Goal: Information Seeking & Learning: Learn about a topic

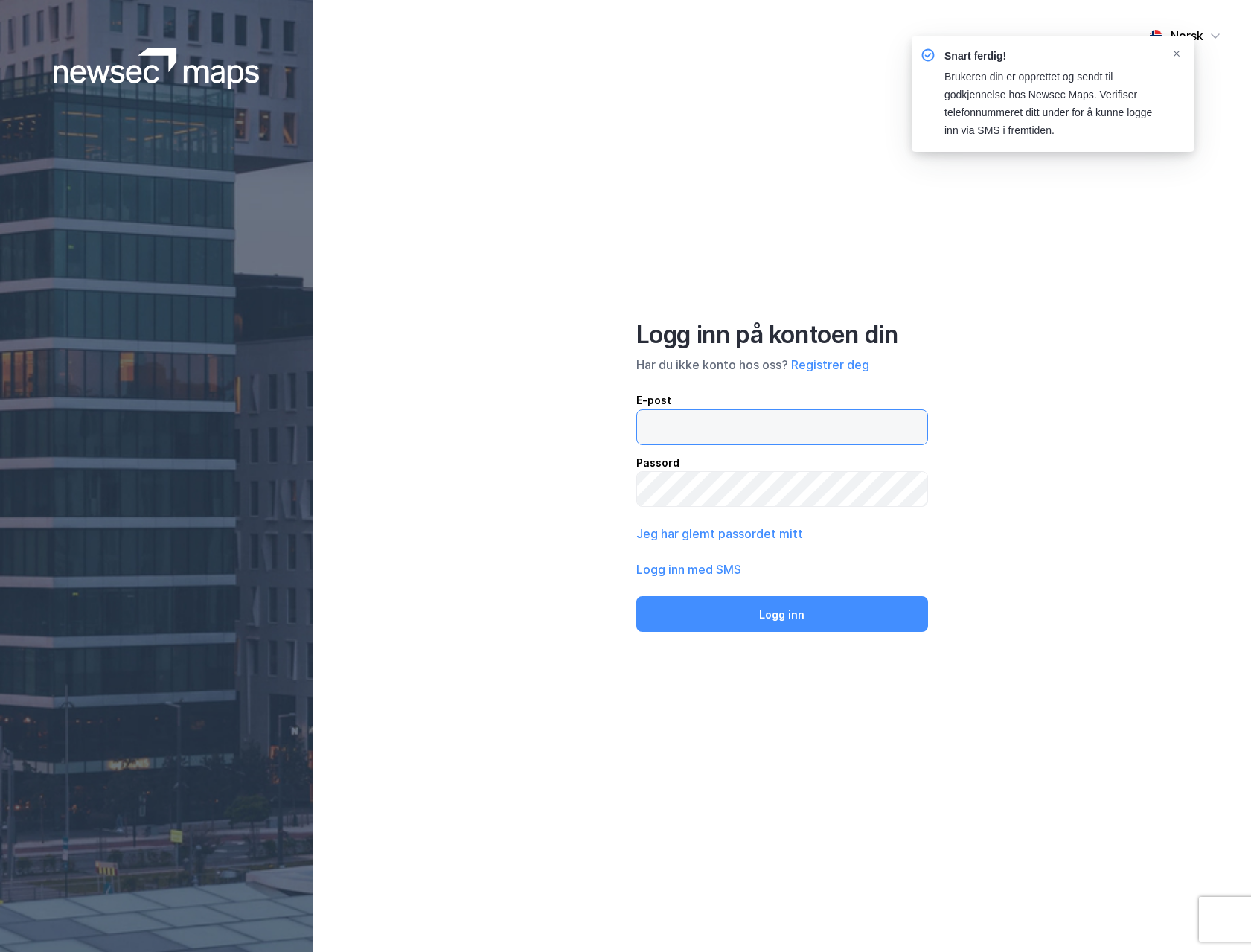
click at [774, 425] on input "email" at bounding box center [782, 427] width 290 height 34
type input "mariannemyhre.wamnes@newsec.no"
click at [636, 596] on button "Logg inn" at bounding box center [782, 614] width 292 height 36
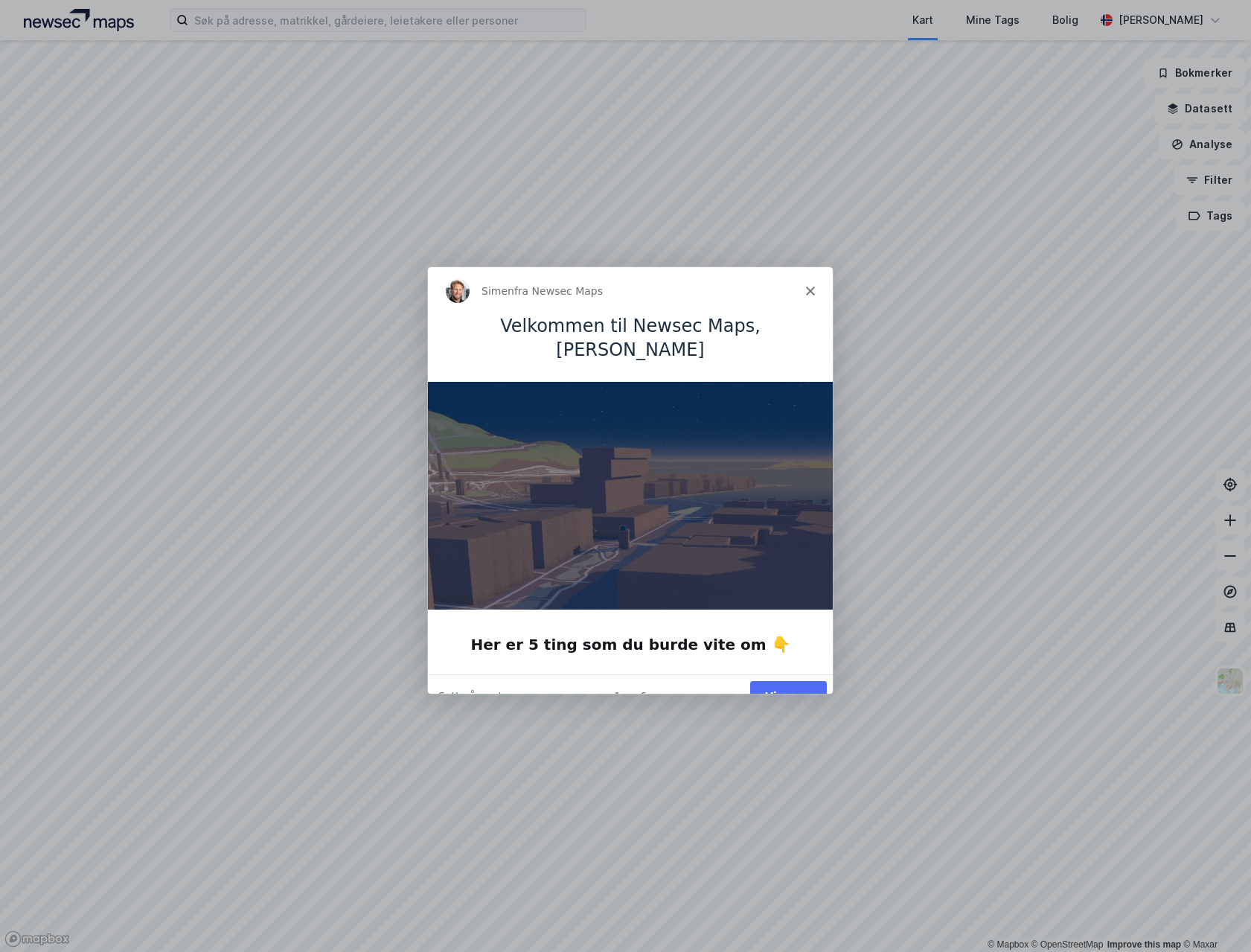
click at [788, 680] on button "Vis meg" at bounding box center [786, 695] width 77 height 31
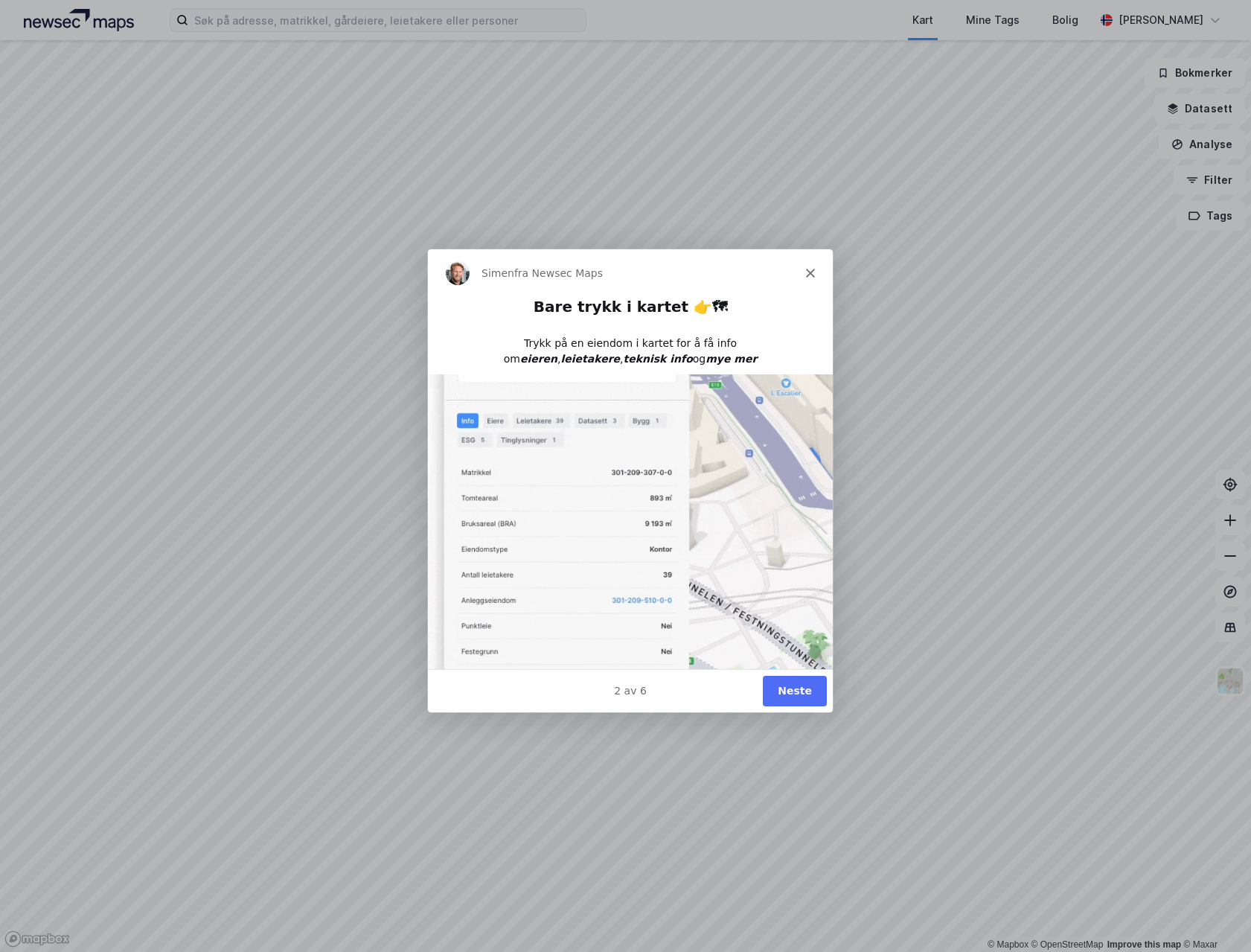
click at [777, 684] on button "Neste" at bounding box center [793, 689] width 64 height 31
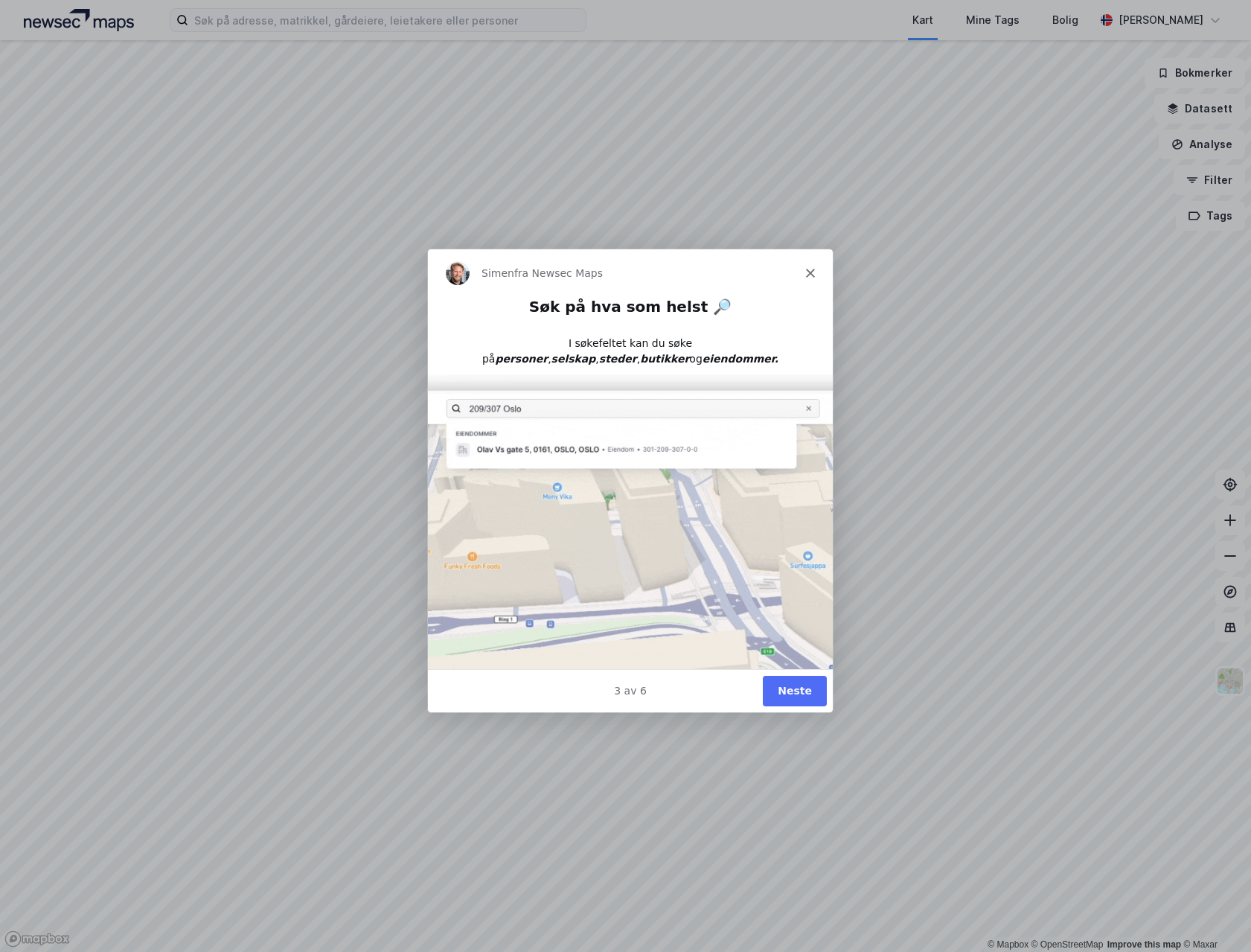
click at [803, 682] on button "Neste" at bounding box center [793, 689] width 64 height 31
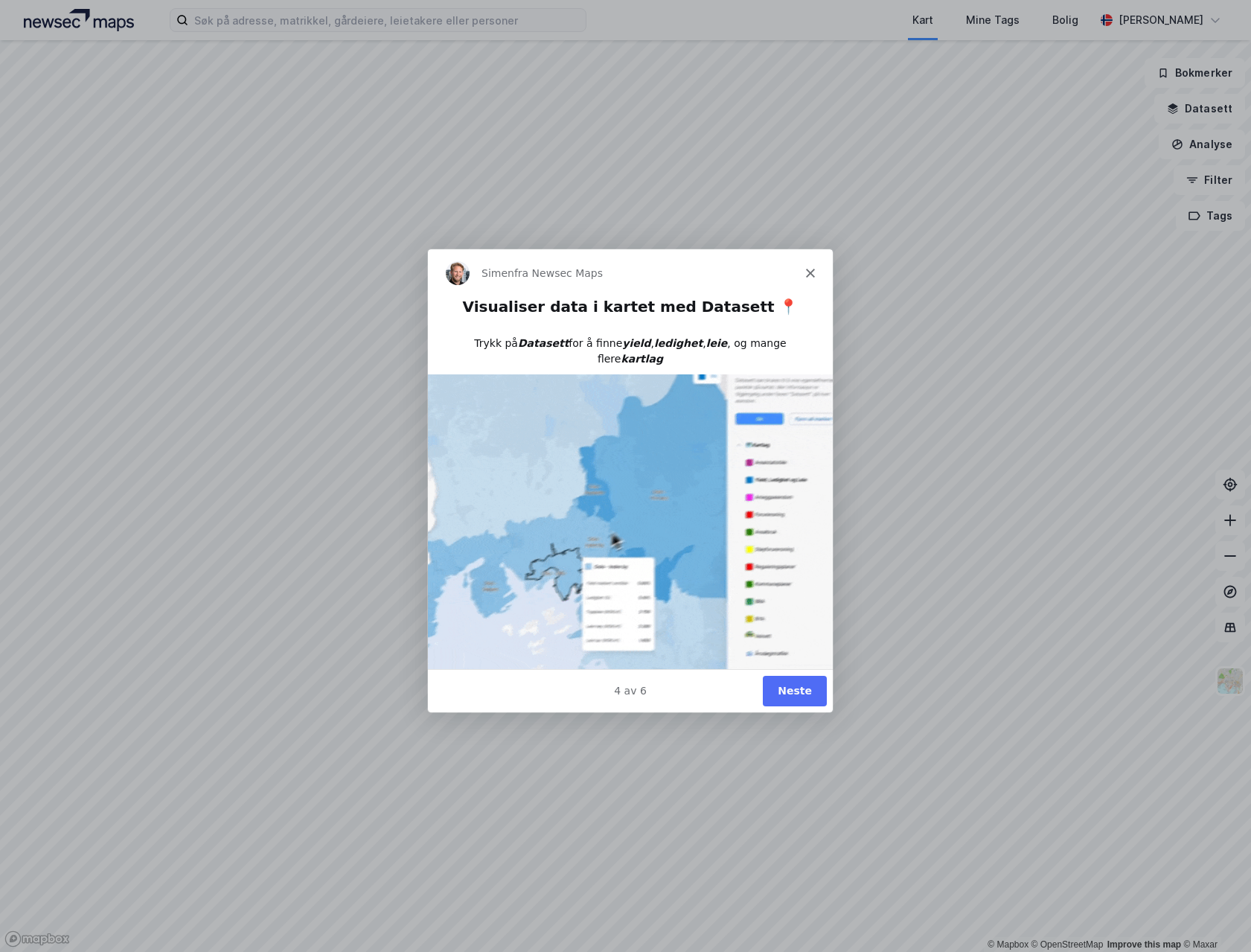
click at [805, 710] on div "4 av 6 Neste" at bounding box center [628, 689] width 404 height 43
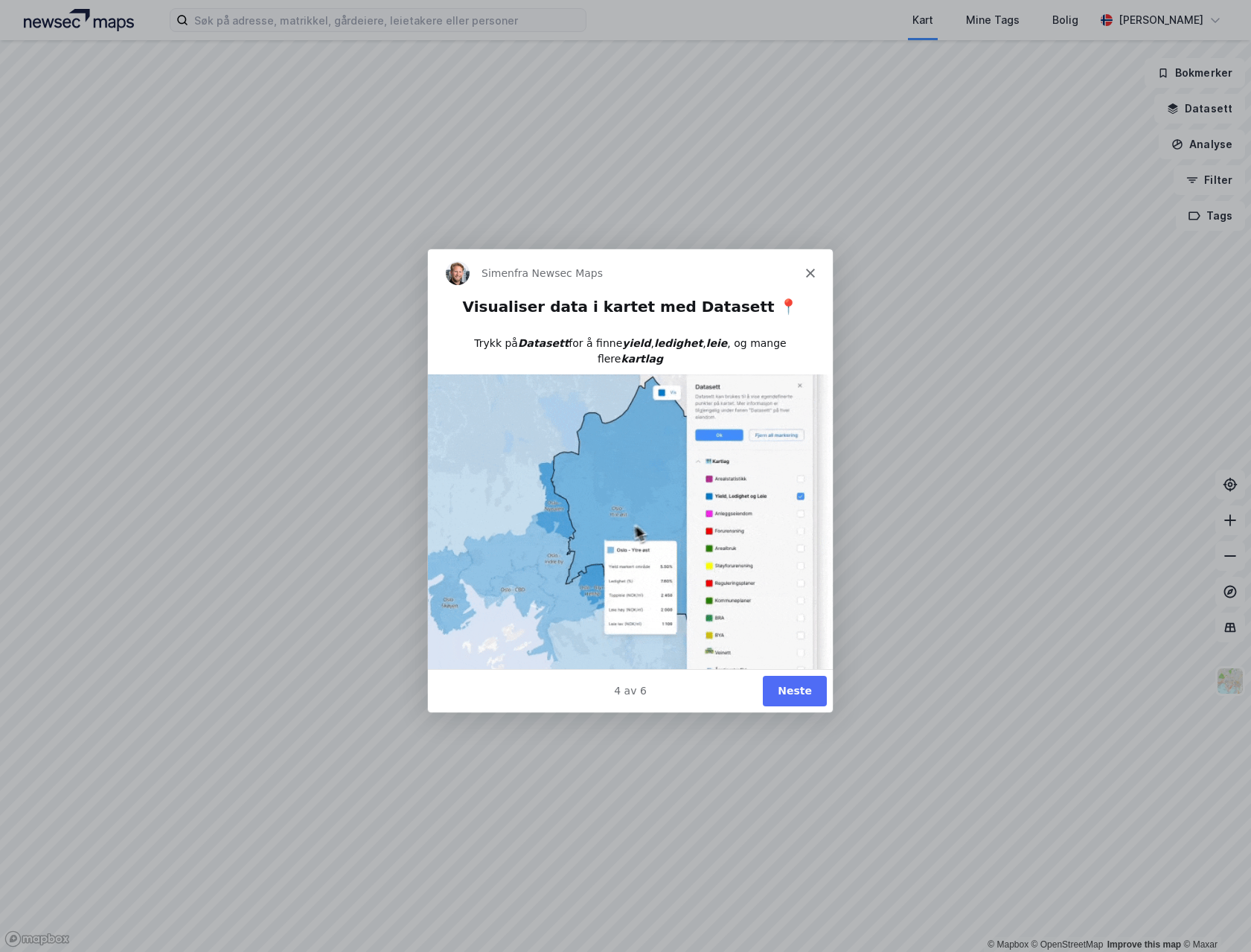
click at [795, 695] on button "Neste" at bounding box center [793, 689] width 64 height 31
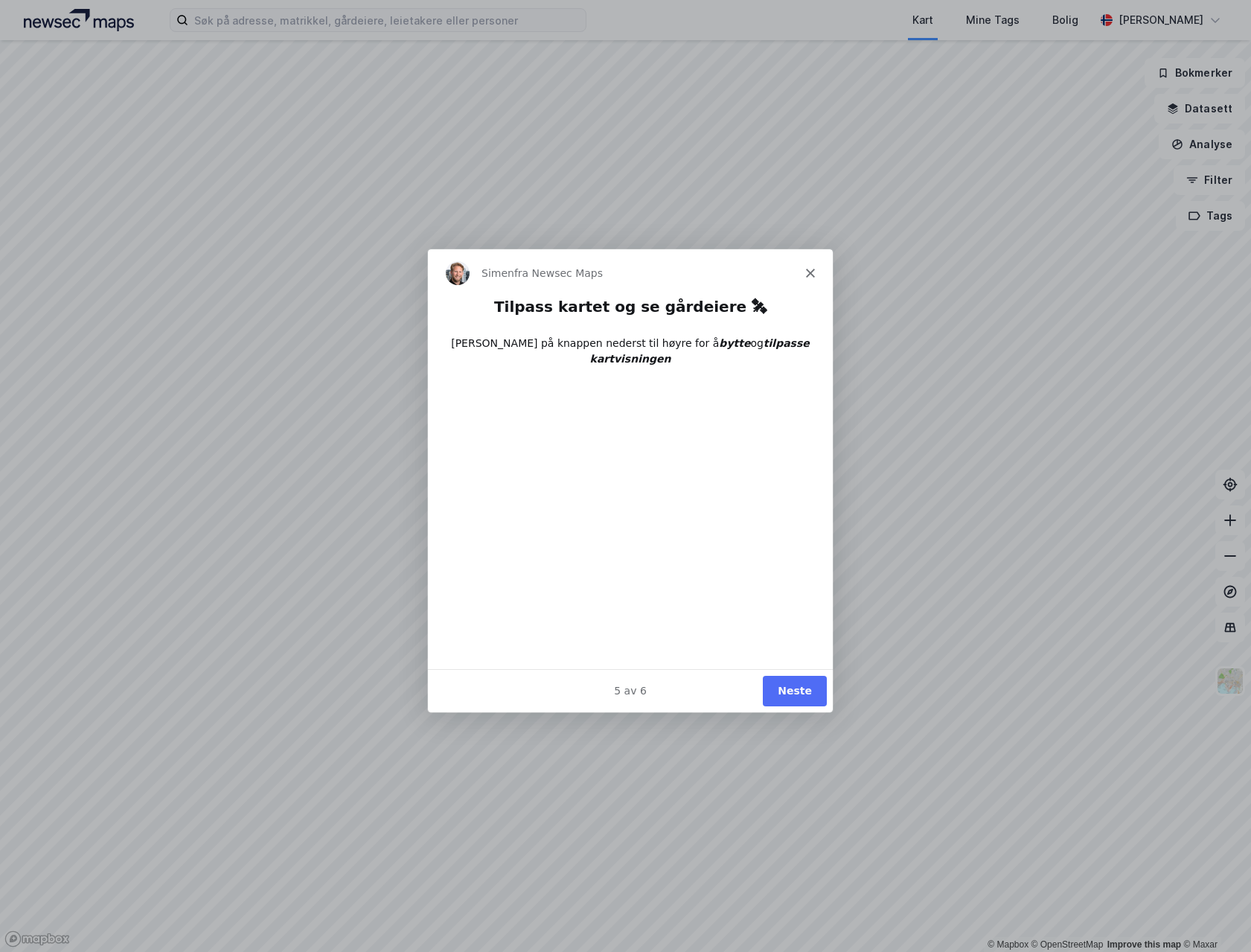
click at [811, 271] on icon "Lukk" at bounding box center [809, 271] width 9 height 9
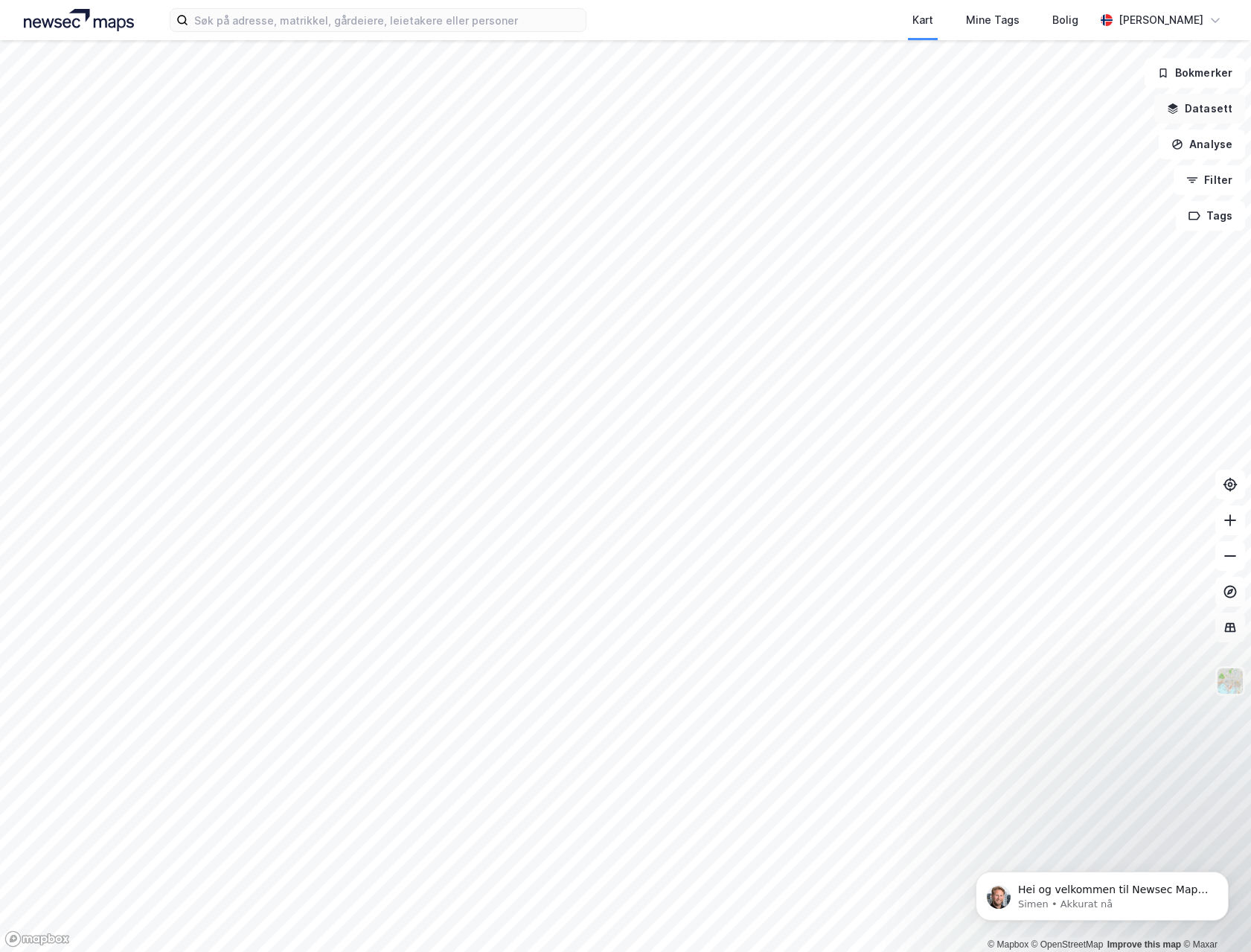
click at [1192, 109] on button "Datasett" at bounding box center [1198, 108] width 90 height 30
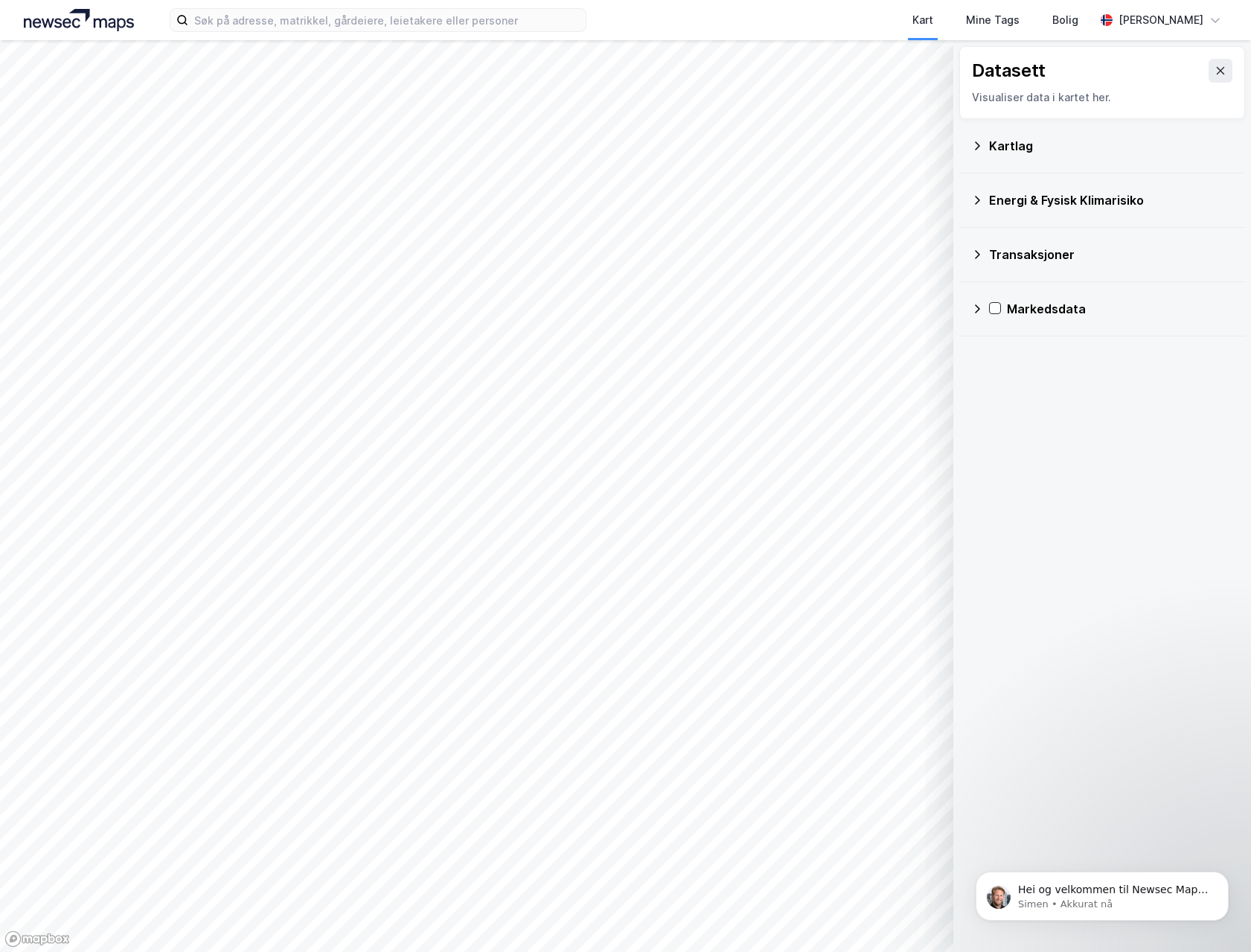
click at [985, 145] on div "Kartlag" at bounding box center [1102, 146] width 262 height 36
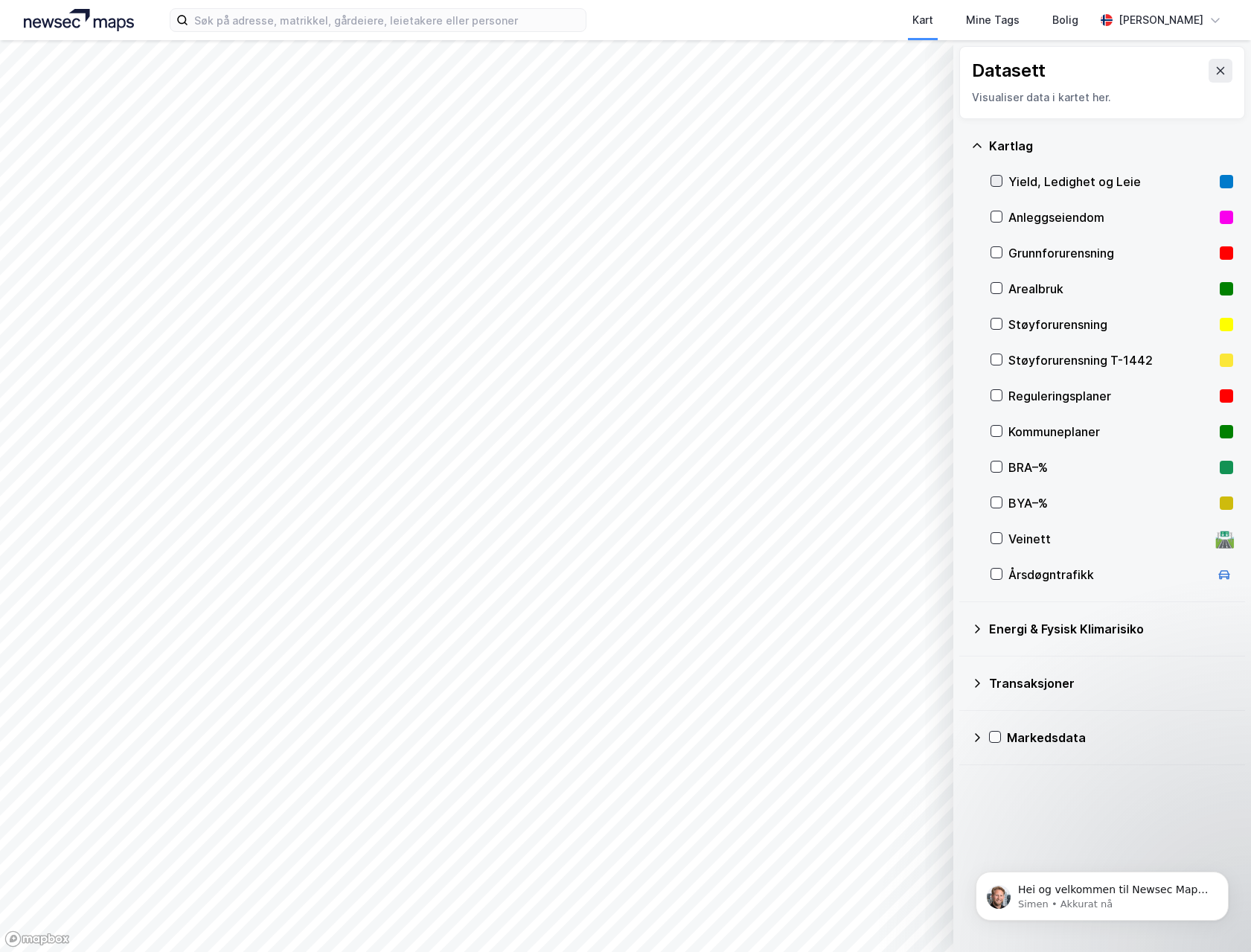
click at [1000, 180] on icon at bounding box center [997, 181] width 8 height 5
click at [1214, 73] on icon at bounding box center [1220, 71] width 12 height 12
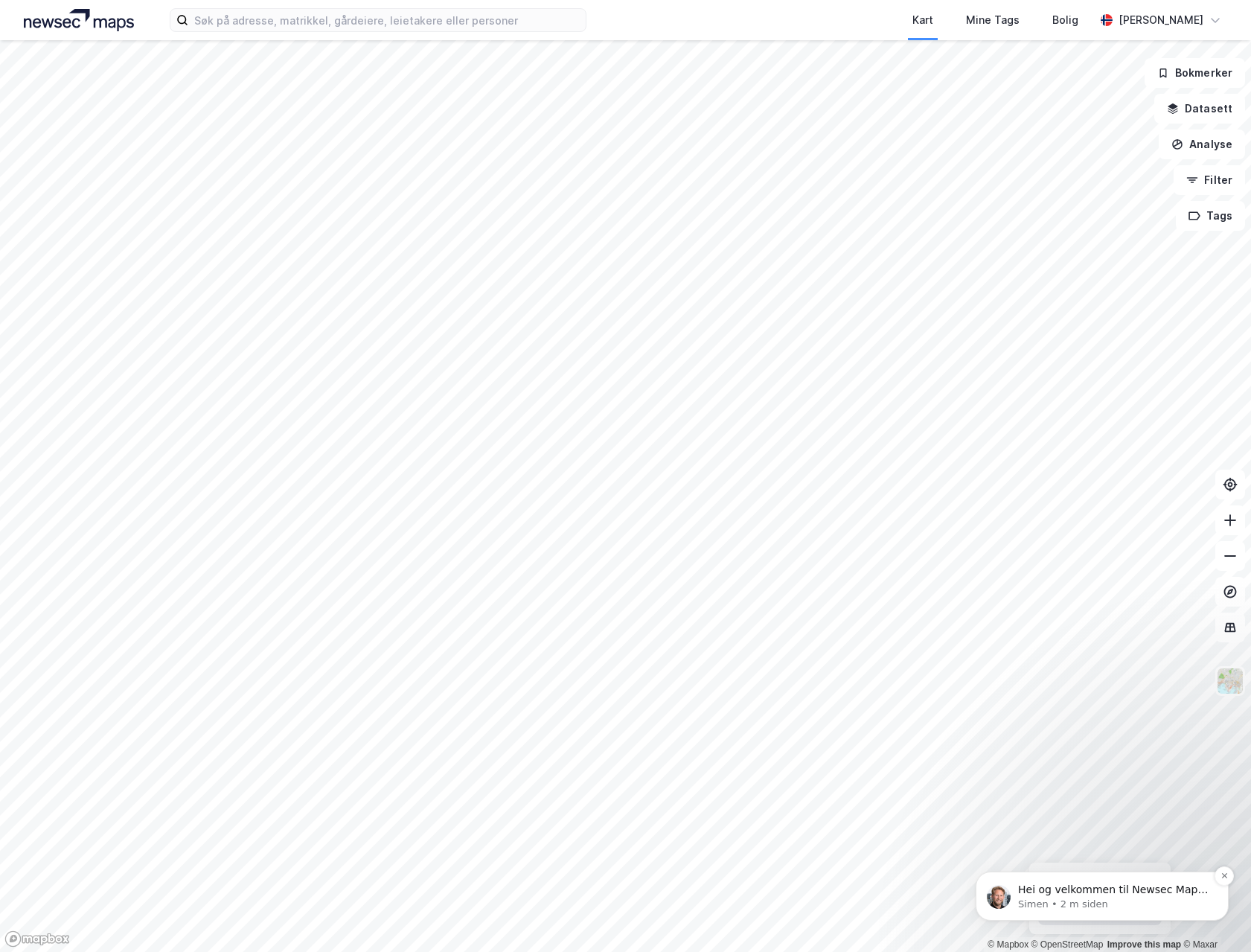
click at [1071, 900] on p "Simen • 2 m siden" at bounding box center [1113, 903] width 192 height 13
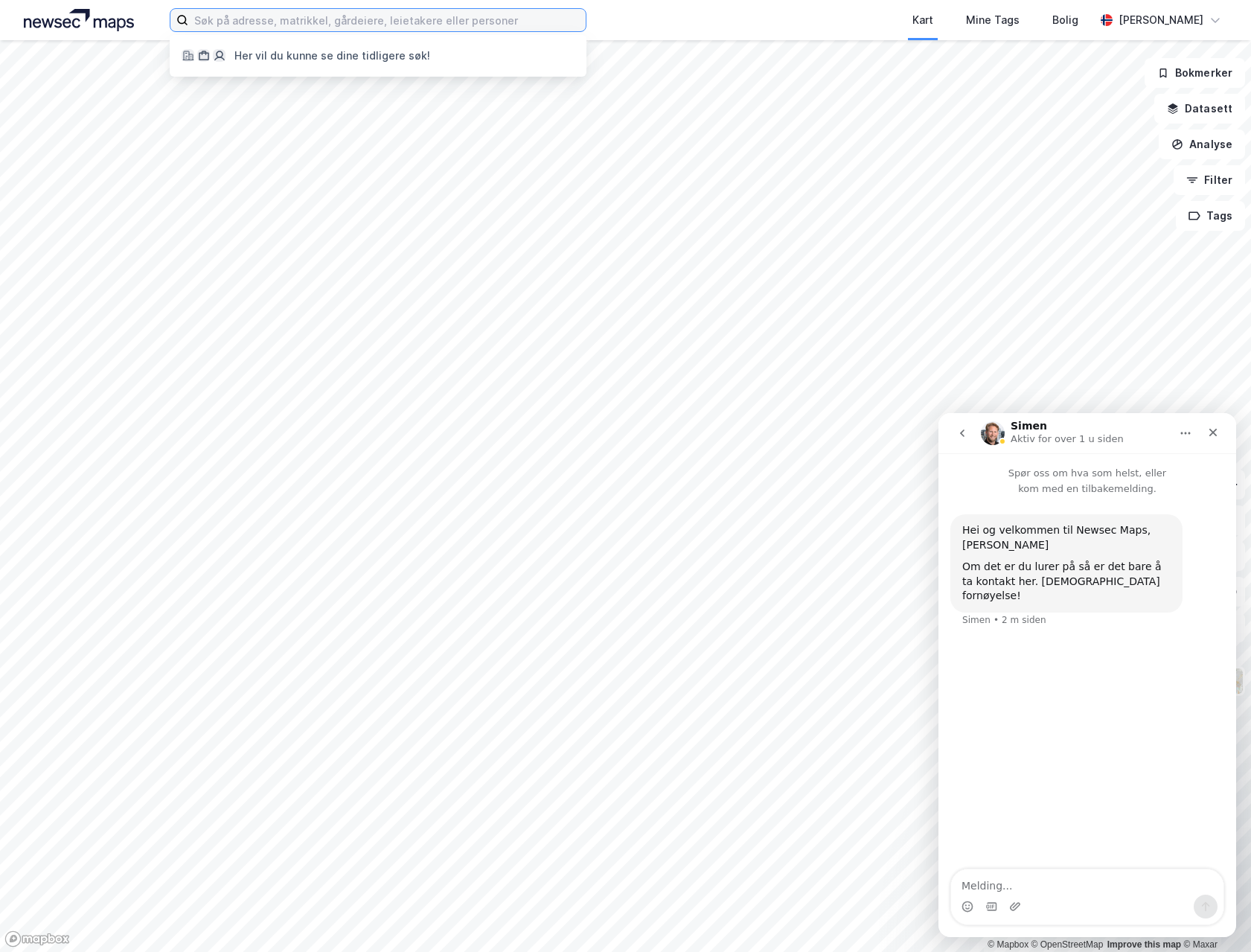
click at [280, 18] on input at bounding box center [387, 20] width 397 height 22
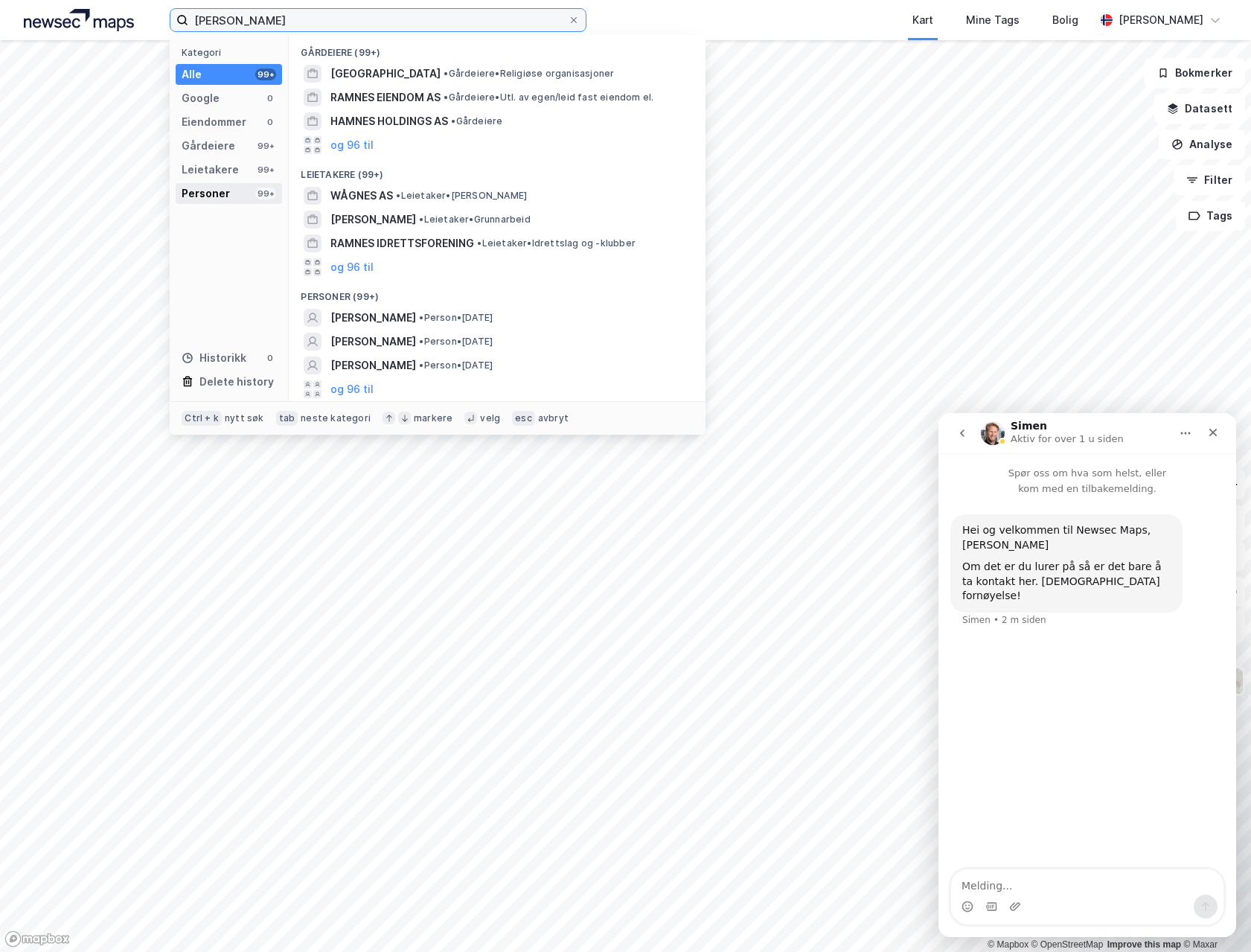
type input "[PERSON_NAME]"
click at [224, 183] on div "Personer 99+" at bounding box center [229, 193] width 106 height 21
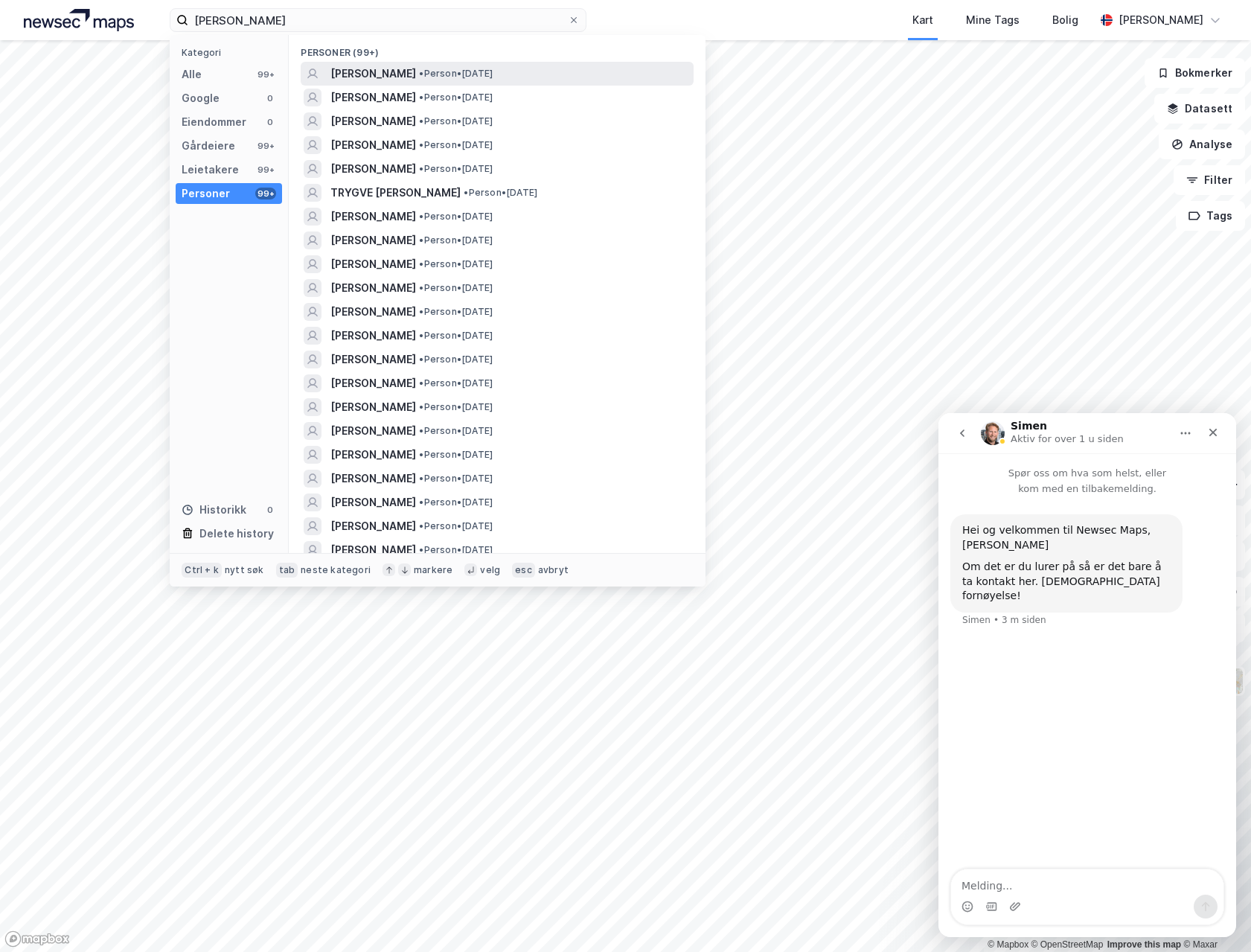
click at [544, 73] on div "[PERSON_NAME] • Person • [DATE]" at bounding box center [510, 74] width 360 height 18
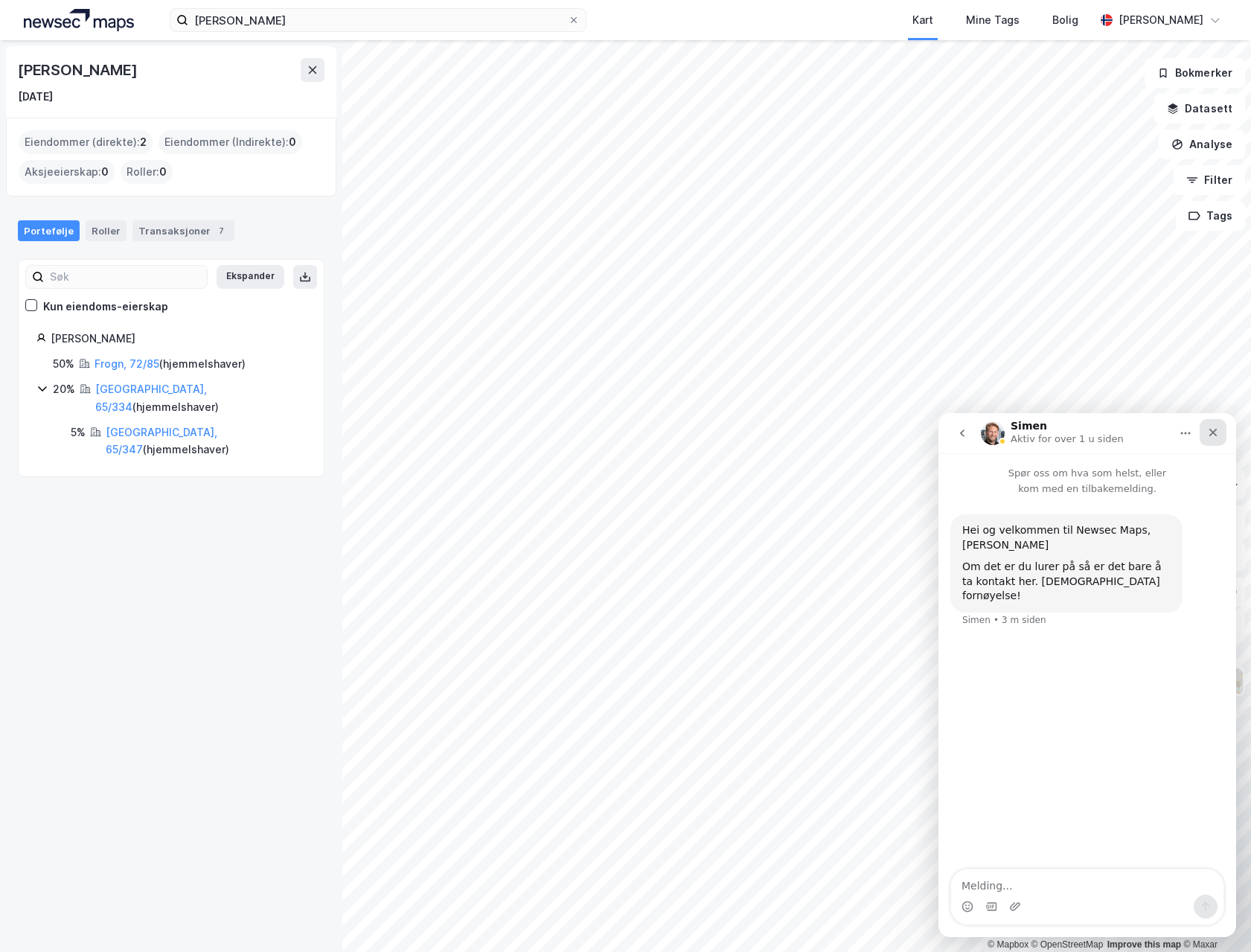
click at [1212, 429] on icon "Lukk" at bounding box center [1213, 432] width 12 height 12
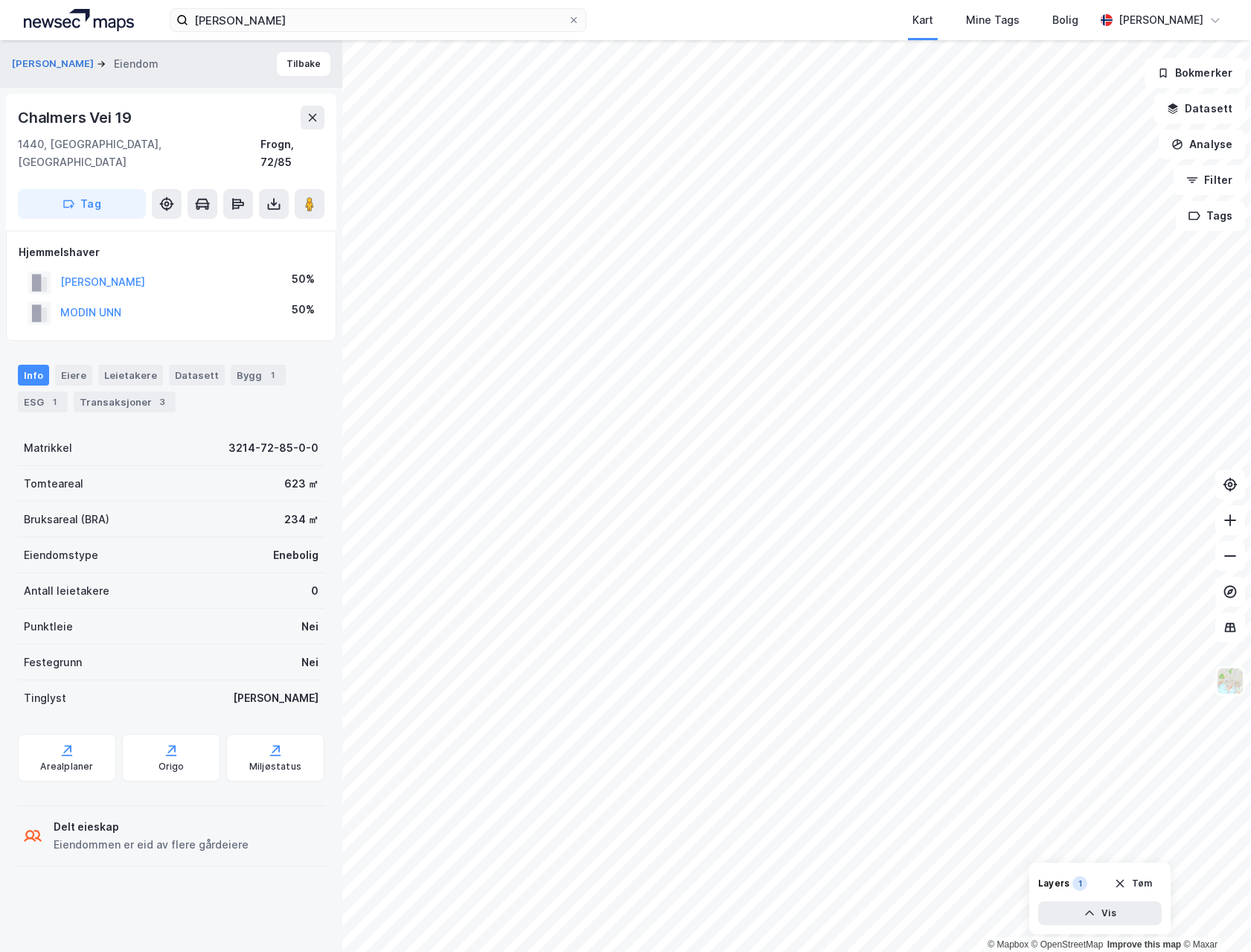
click at [52, 365] on div "Info [PERSON_NAME] Datasett Bygg 1 ESG 1 Transaksjoner 3" at bounding box center [171, 389] width 307 height 48
click at [56, 365] on div "Eiere" at bounding box center [73, 375] width 37 height 21
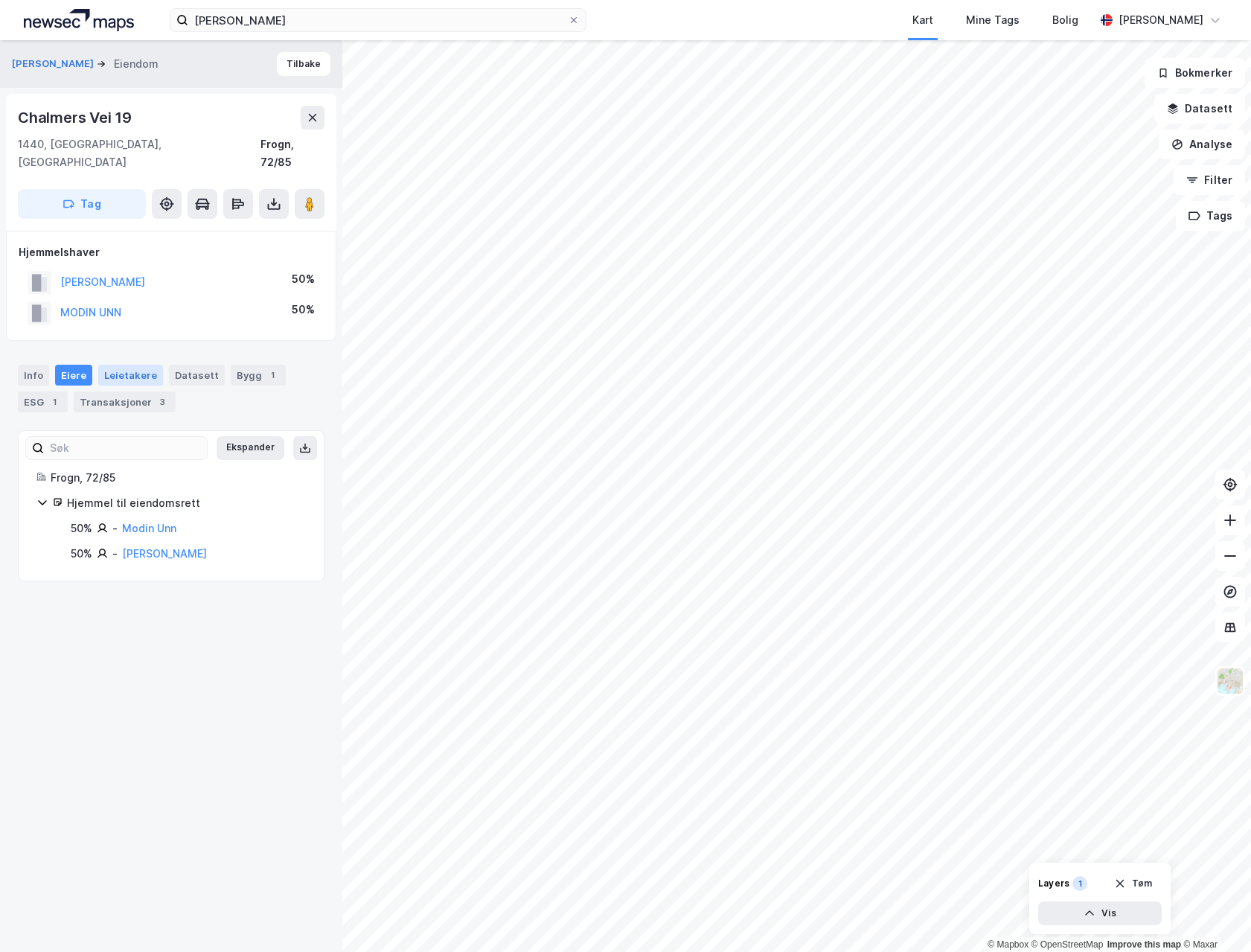
click at [98, 365] on div "Leietakere" at bounding box center [130, 375] width 65 height 21
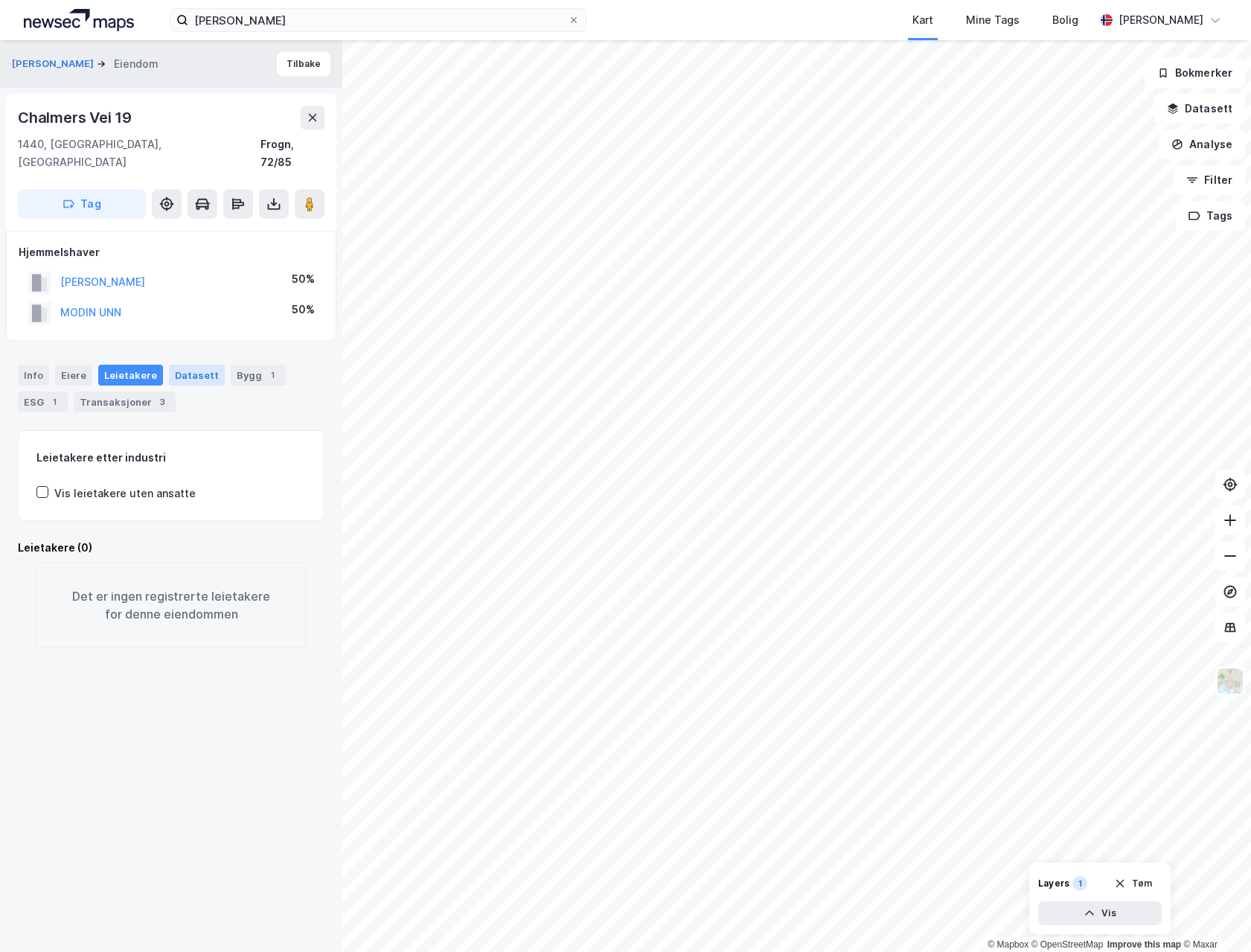
click at [176, 365] on div "Datasett" at bounding box center [197, 375] width 56 height 21
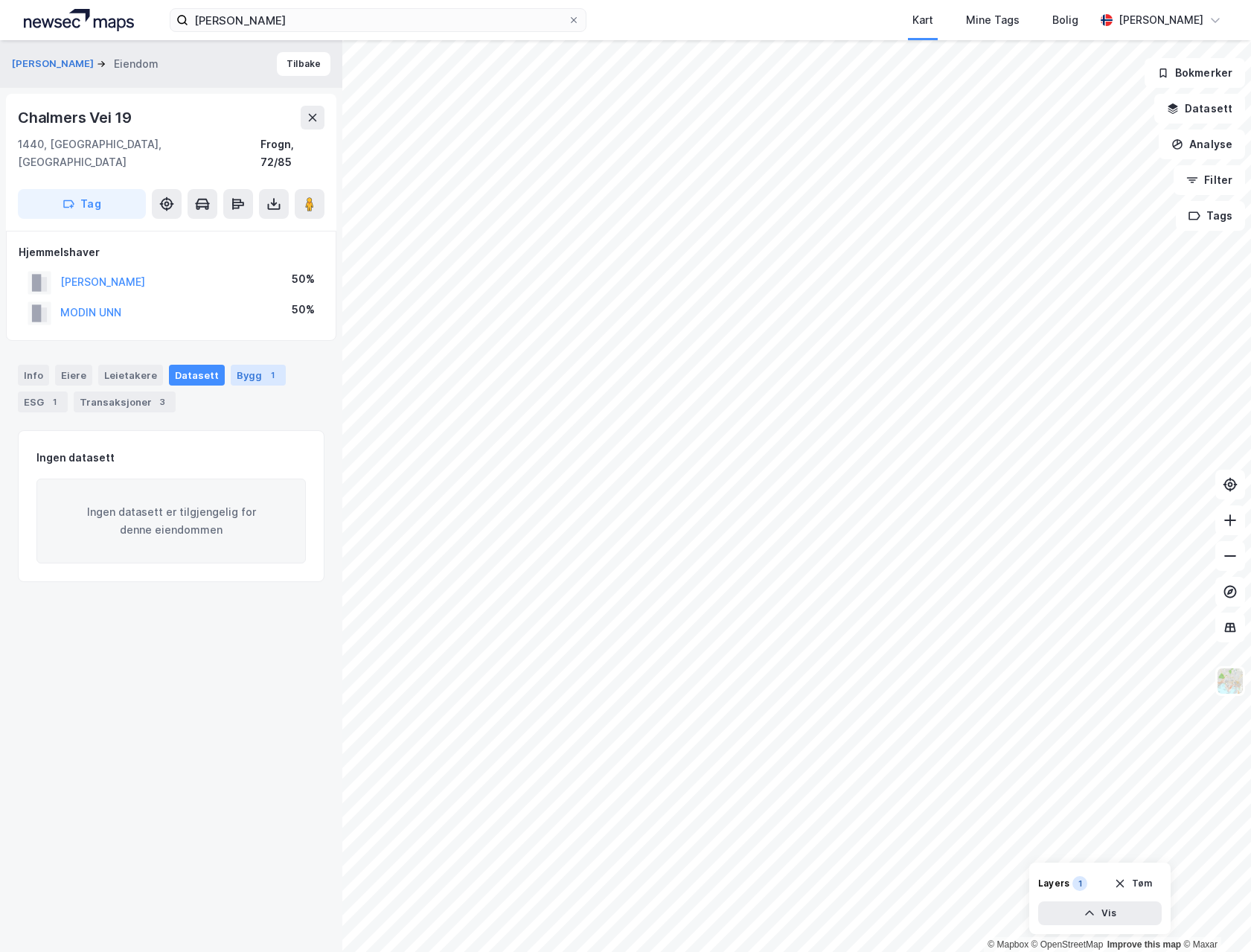
click at [231, 365] on div "Bygg 1" at bounding box center [257, 375] width 55 height 21
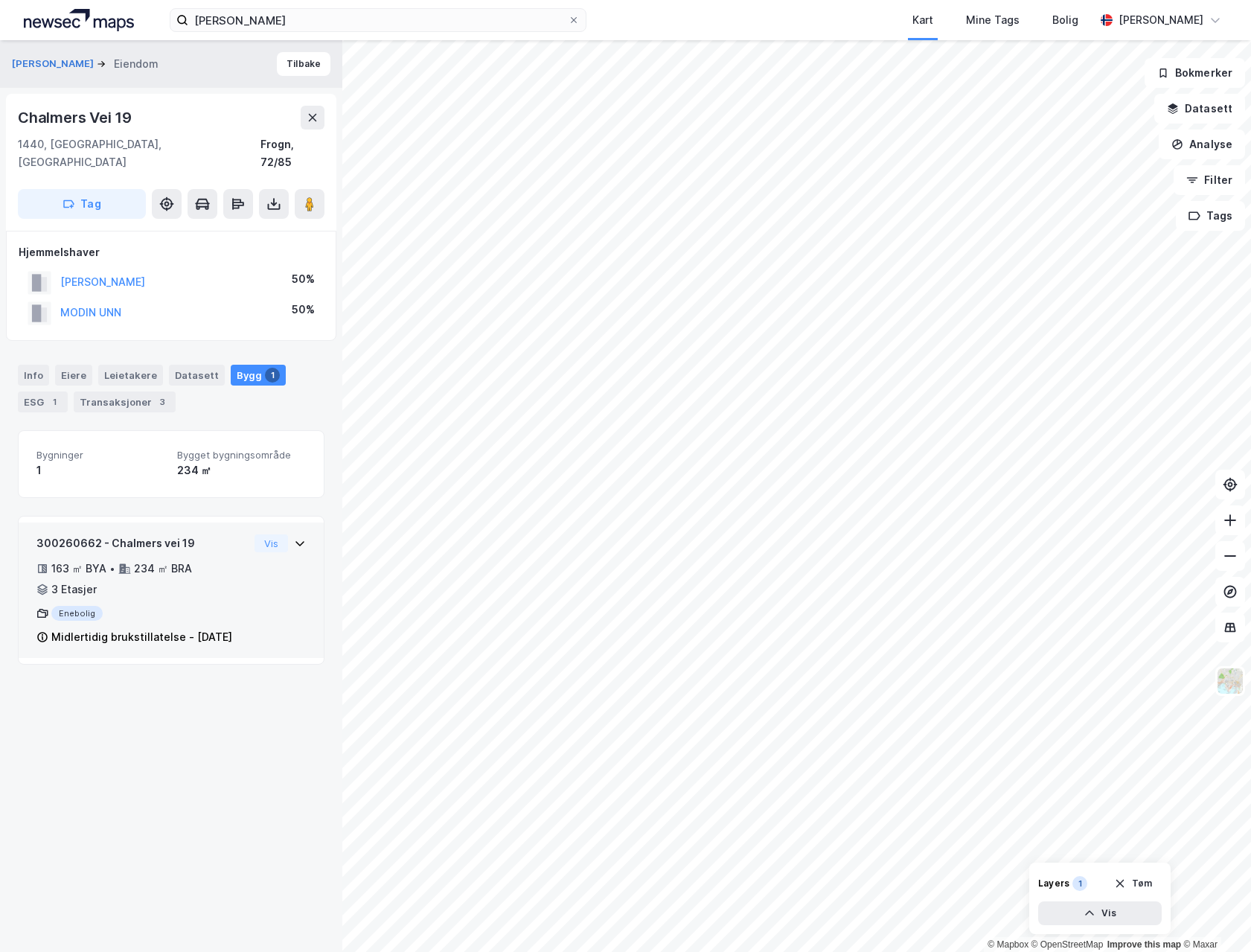
click at [204, 561] on div "163 ㎡ BYA • 234 ㎡ BRA • 3 Etasjer" at bounding box center [142, 578] width 212 height 39
click at [204, 562] on div "163 ㎡ BYA • 234 ㎡ BRA • 3 Etasjer" at bounding box center [142, 578] width 212 height 39
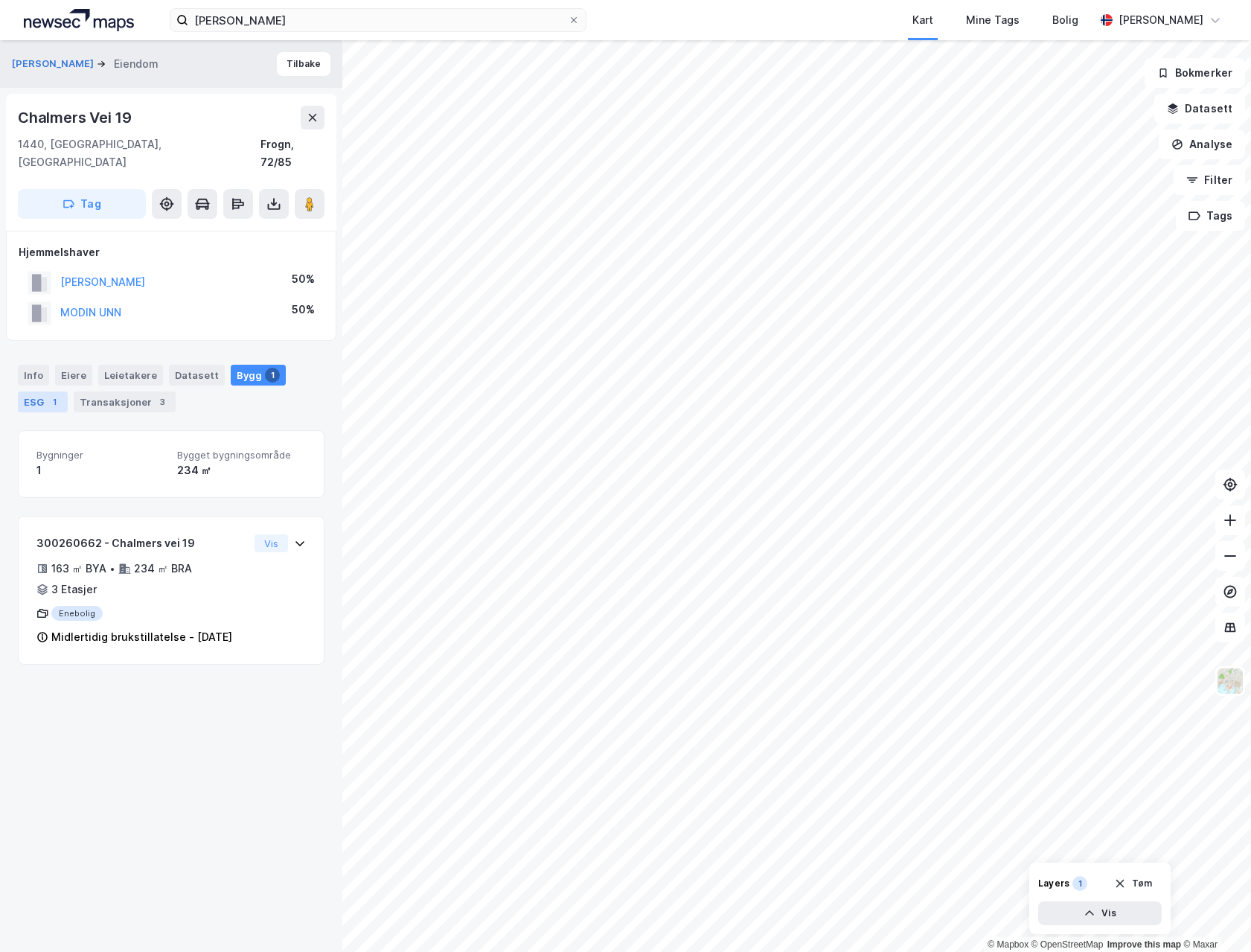
click at [53, 393] on div "ESG 1" at bounding box center [43, 401] width 50 height 21
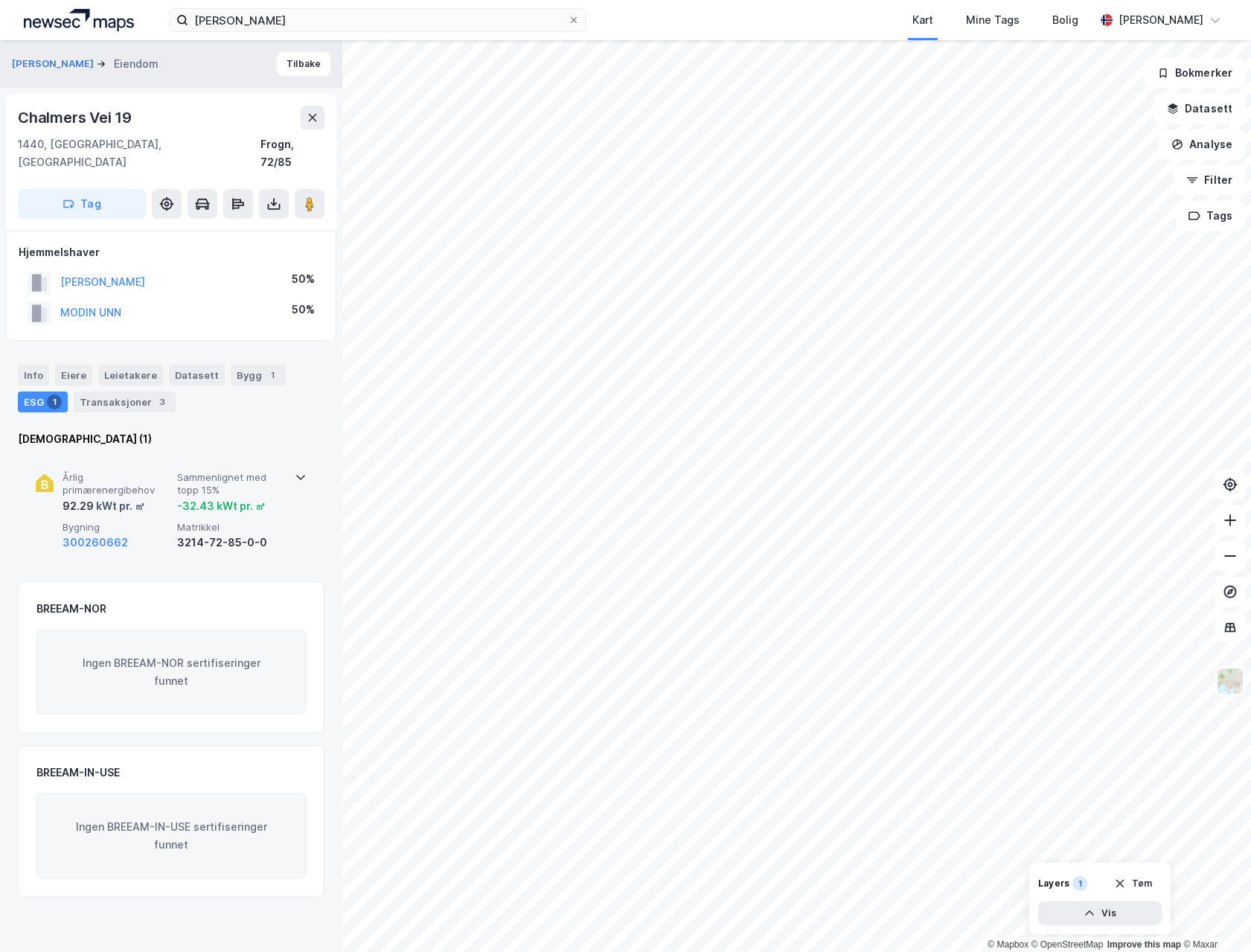
click at [155, 476] on span "Årlig primærenergibehov" at bounding box center [116, 484] width 108 height 26
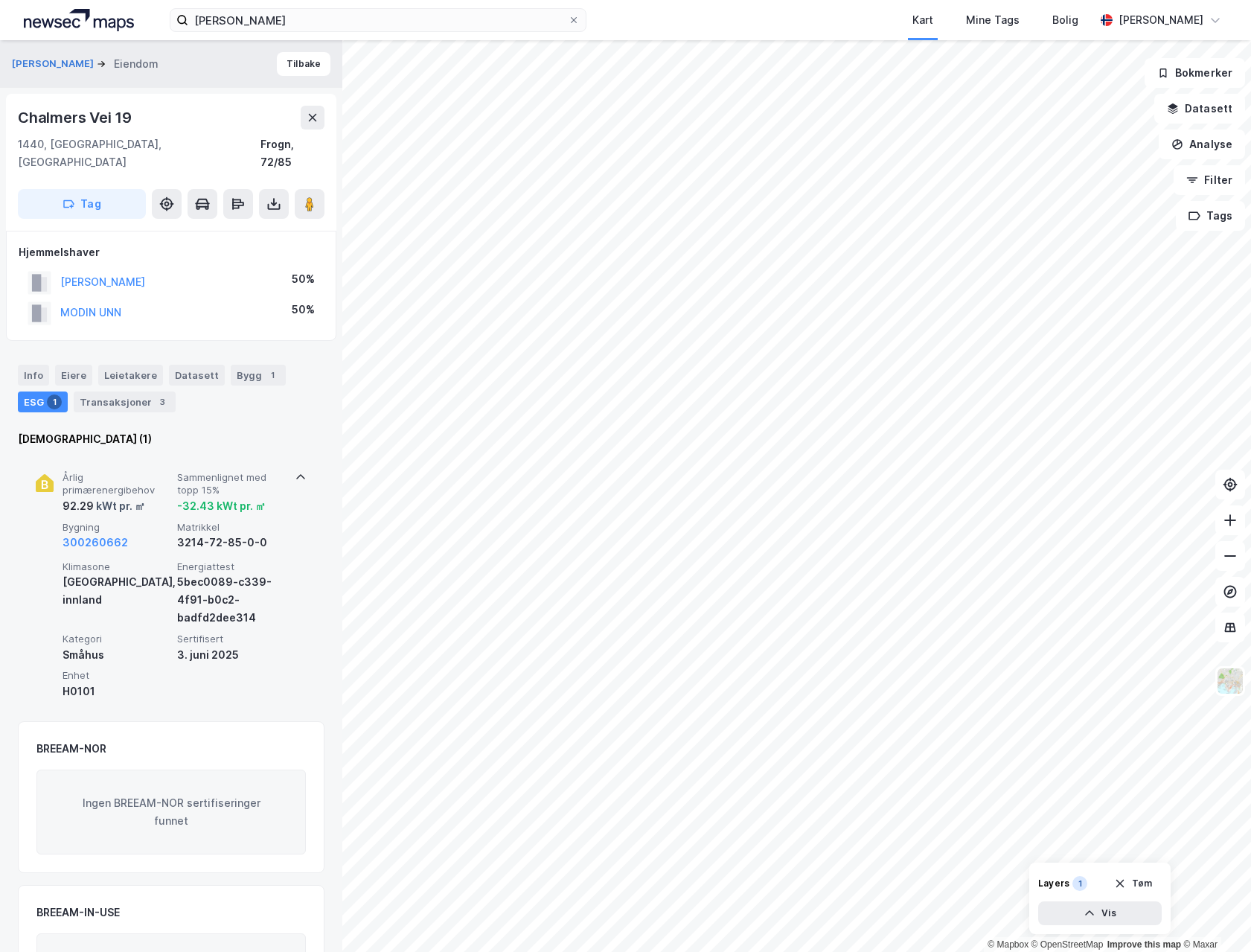
click at [155, 476] on span "Årlig primærenergibehov" at bounding box center [116, 484] width 108 height 26
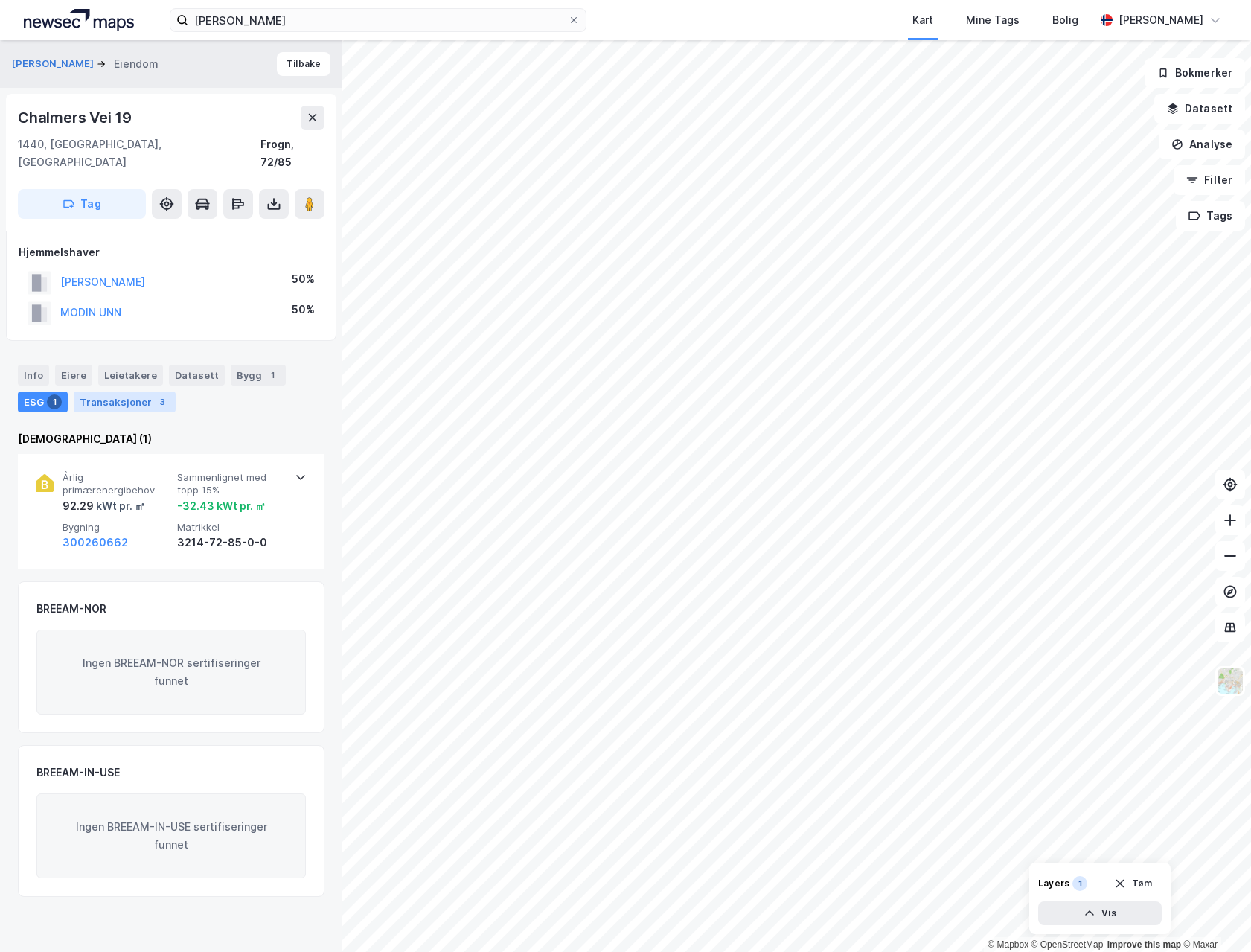
click at [119, 392] on div "Transaksjoner 3" at bounding box center [124, 401] width 102 height 21
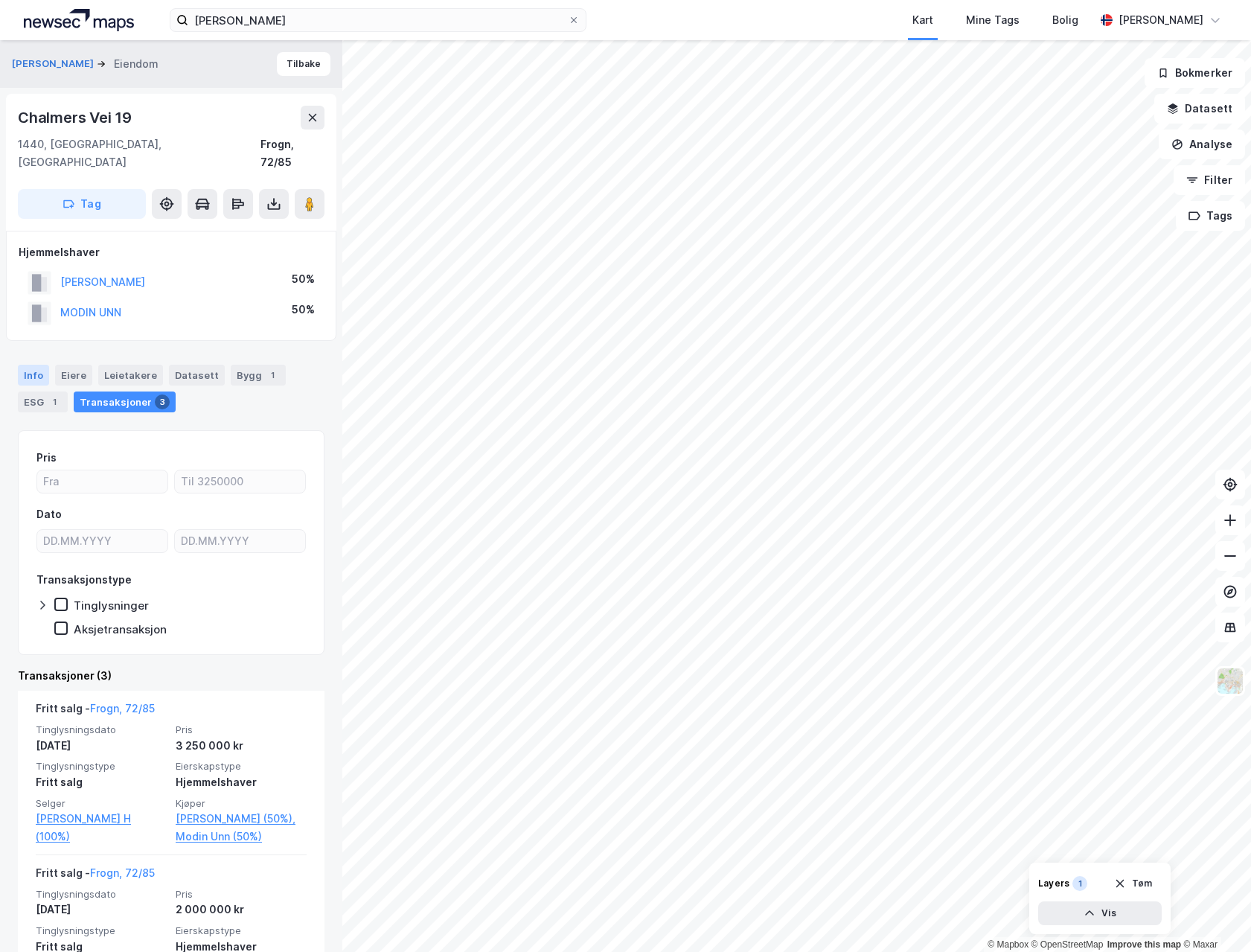
click at [45, 365] on div "Info" at bounding box center [33, 375] width 31 height 21
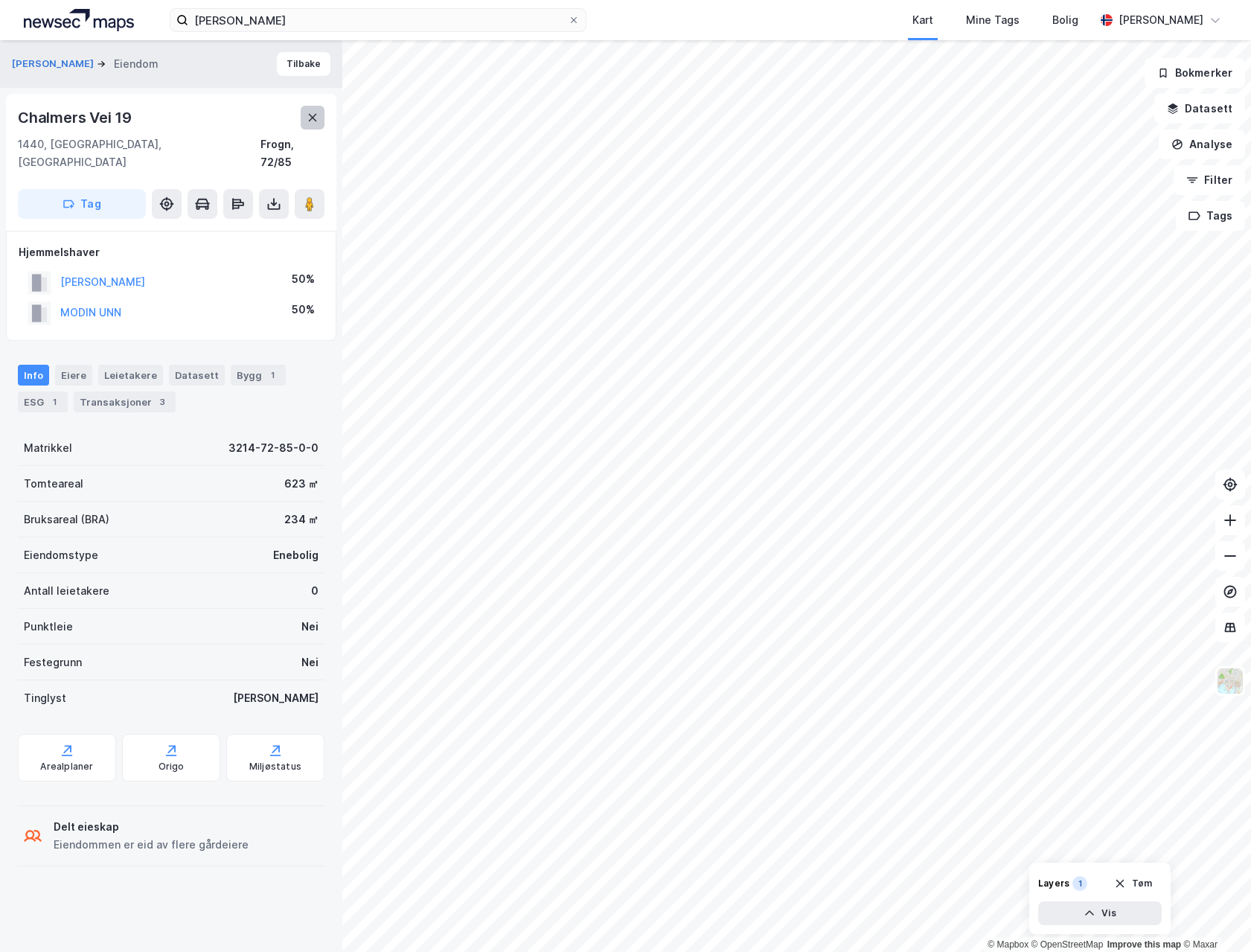
click at [316, 117] on icon at bounding box center [313, 117] width 12 height 12
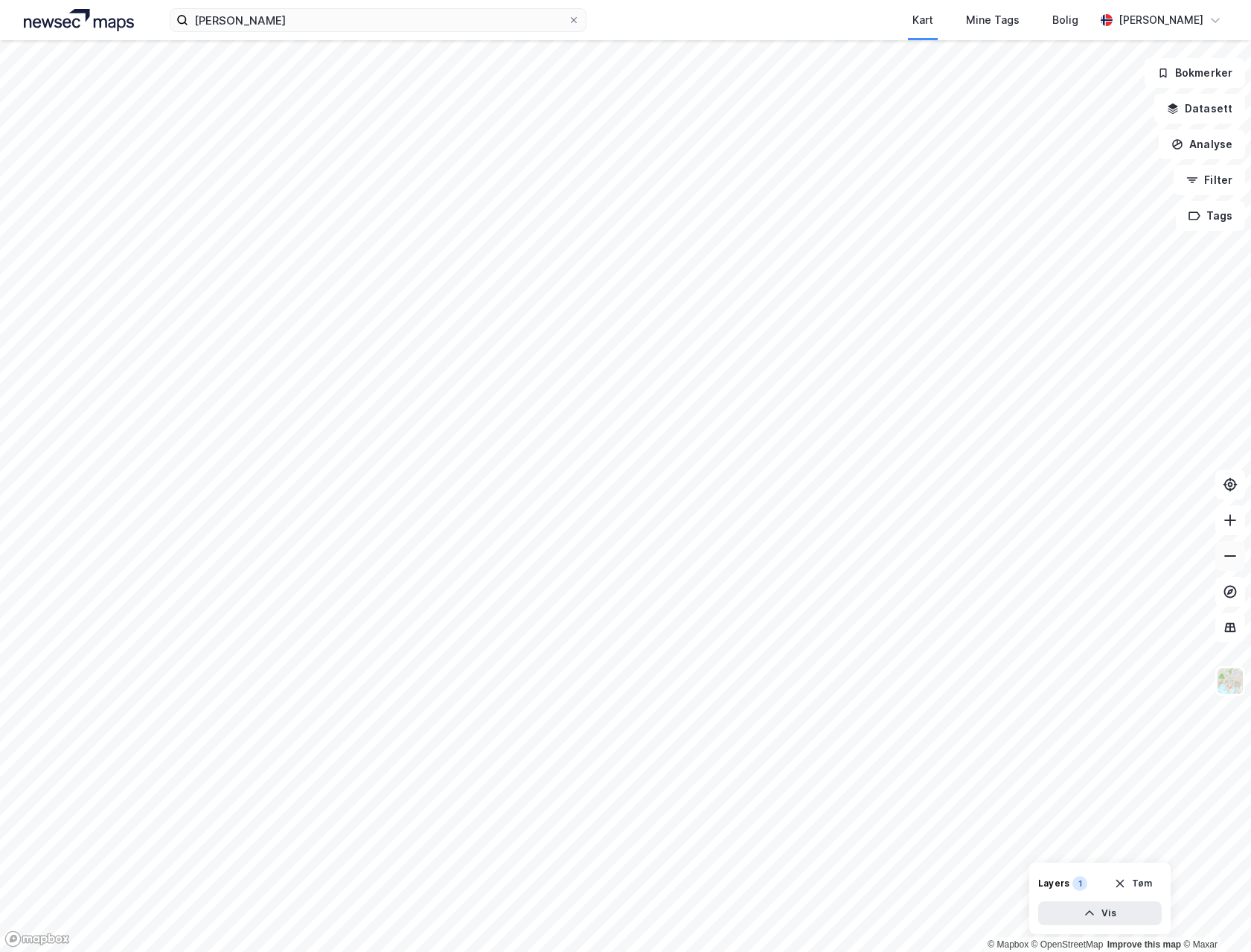
click at [1234, 561] on icon at bounding box center [1229, 555] width 15 height 15
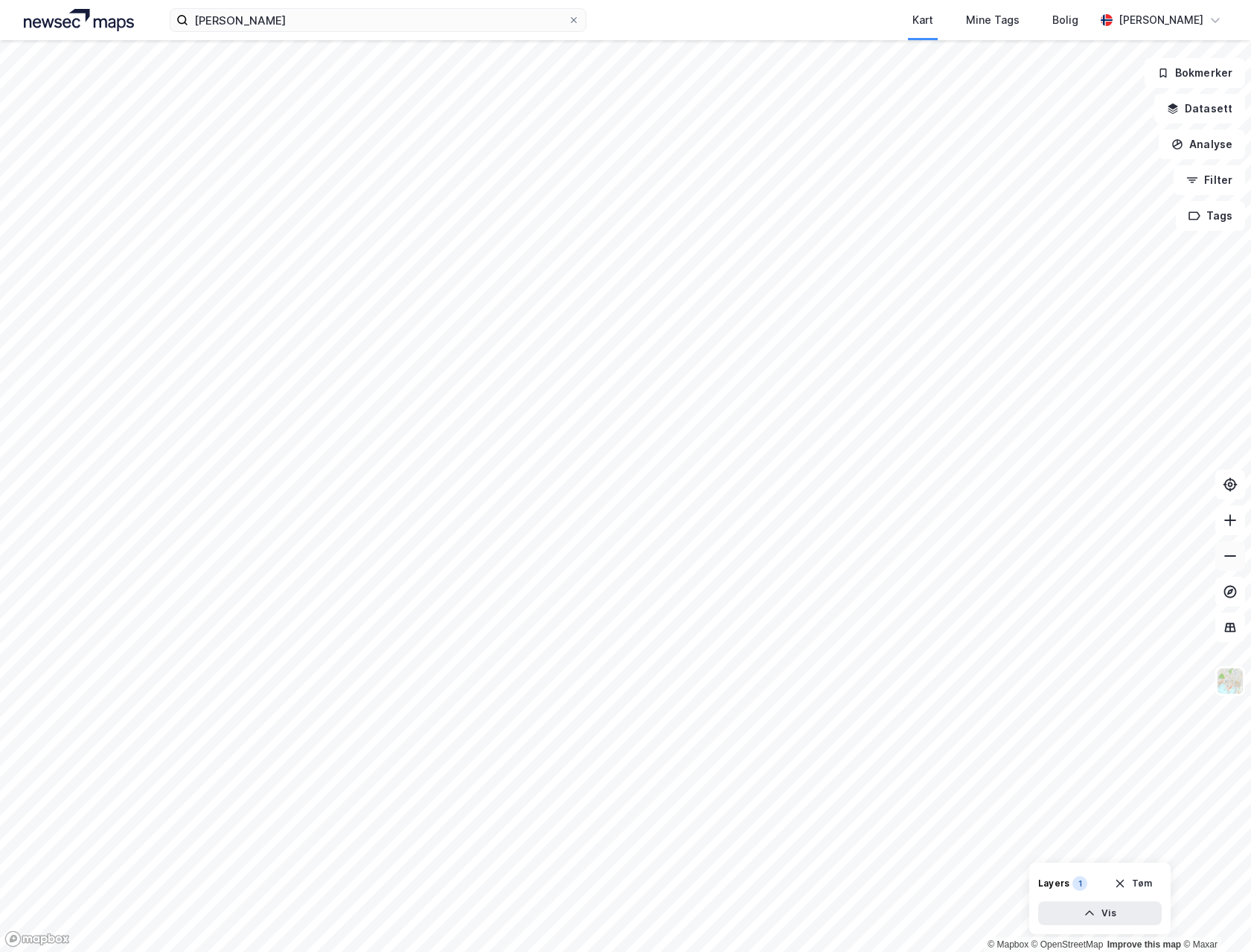
click at [1234, 561] on icon at bounding box center [1229, 555] width 15 height 15
click at [1225, 556] on icon at bounding box center [1229, 555] width 15 height 15
click at [370, 951] on html "[PERSON_NAME] Kart Mine Tags Bolig [PERSON_NAME] © Mapbox © OpenStreetMap Impro…" at bounding box center [625, 476] width 1251 height 952
click at [1222, 517] on button at bounding box center [1230, 520] width 30 height 30
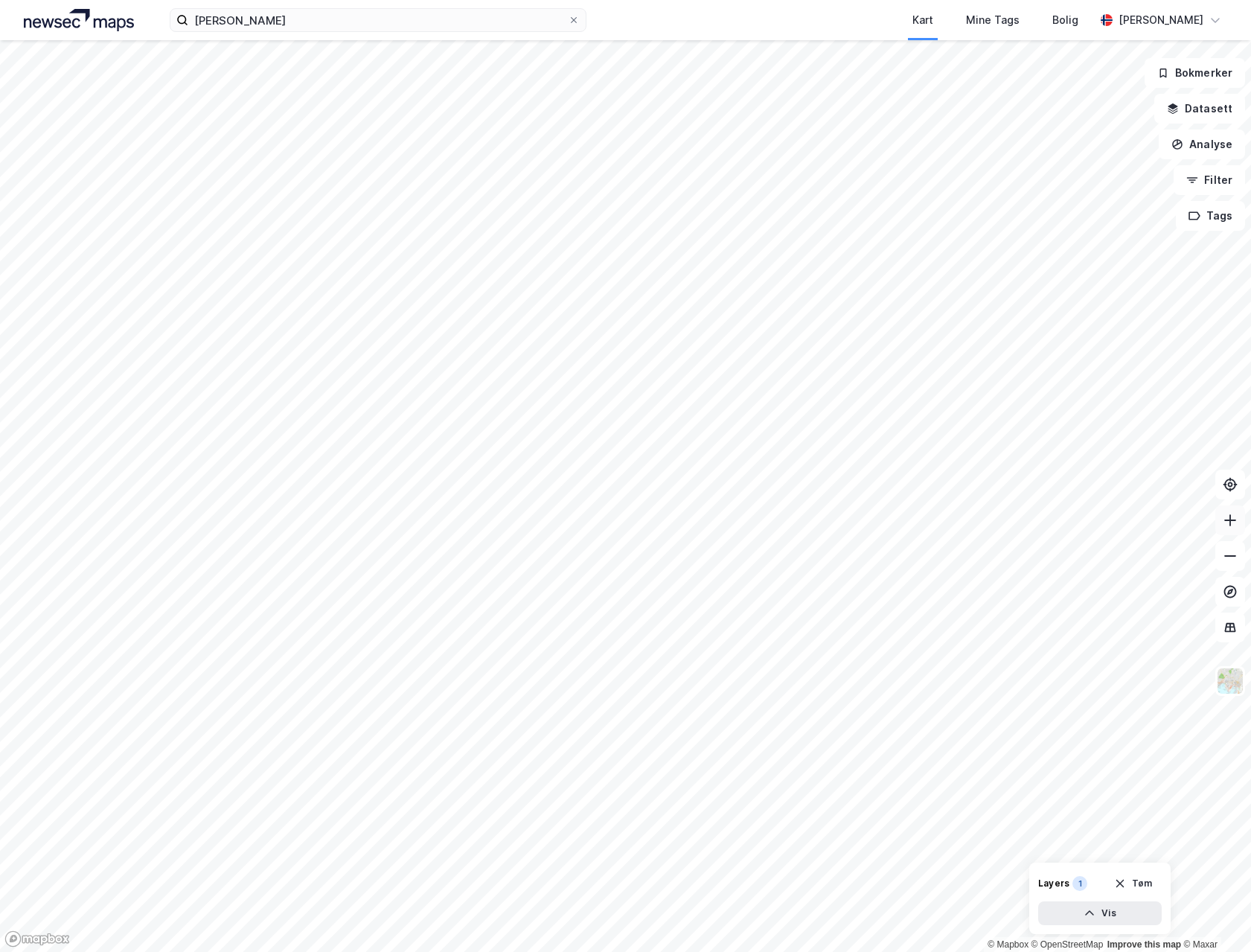
click at [1222, 517] on button at bounding box center [1230, 520] width 30 height 30
click at [1142, 881] on button "Tøm" at bounding box center [1133, 883] width 58 height 24
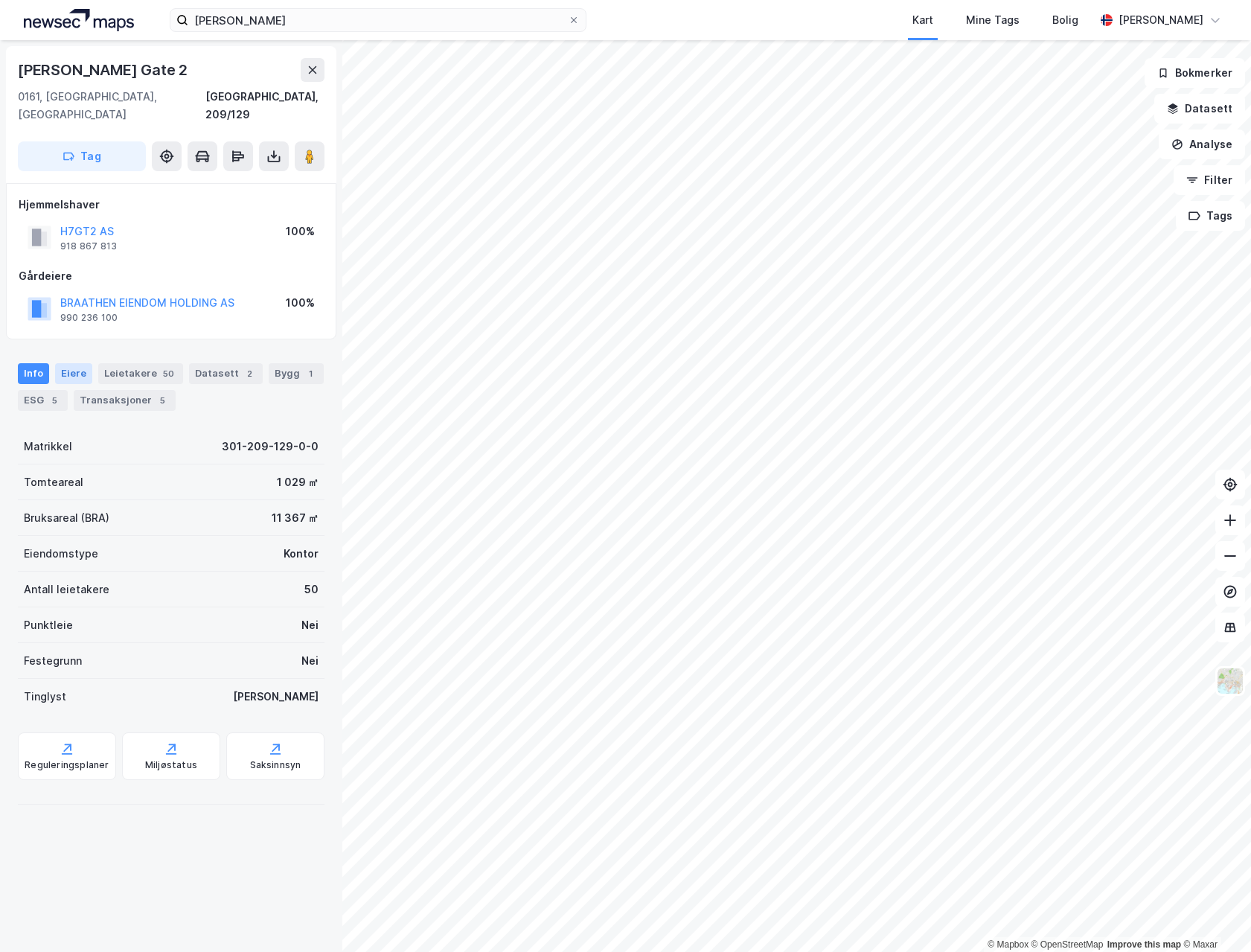
click at [73, 363] on div "Eiere" at bounding box center [73, 373] width 37 height 21
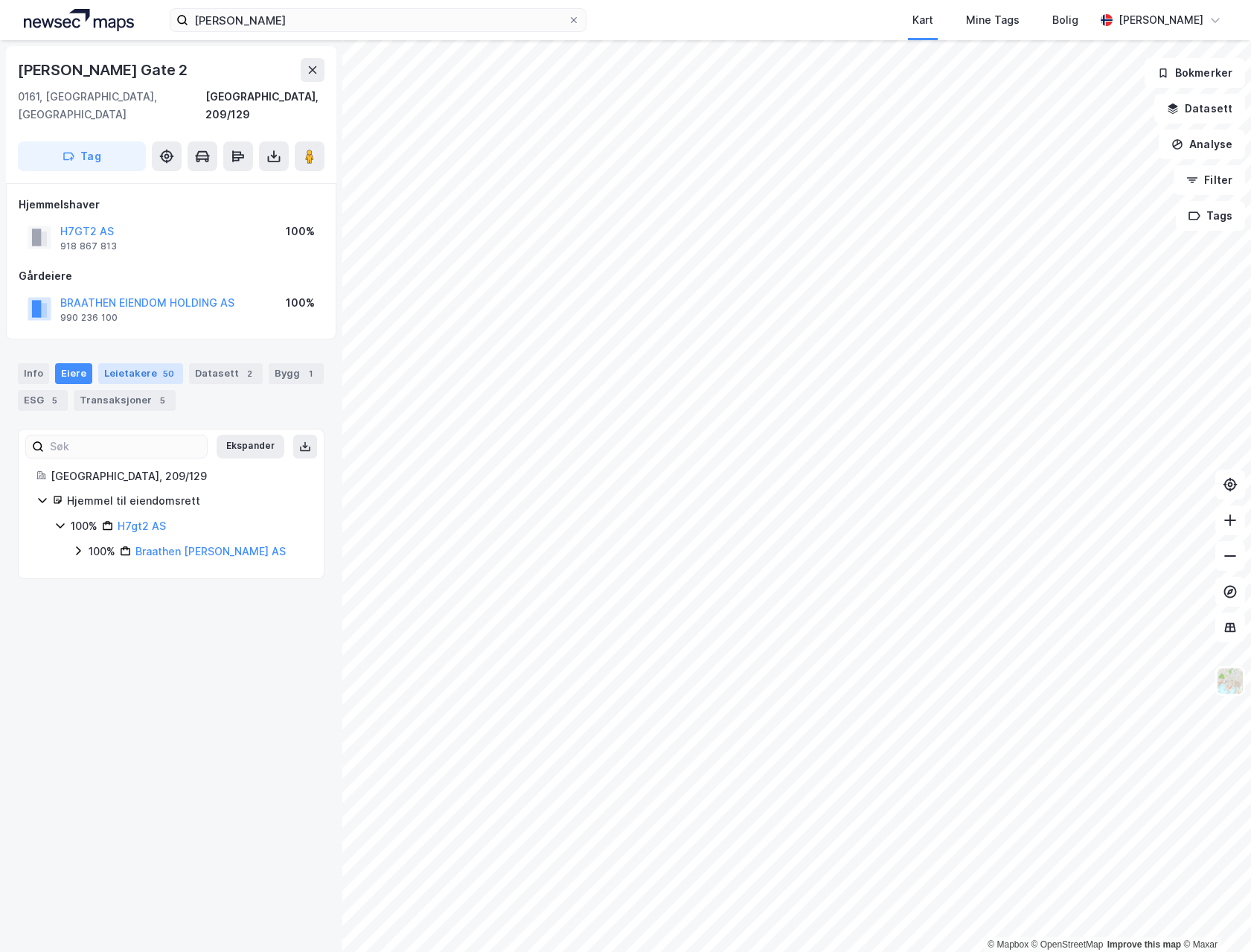
click at [130, 363] on div "Leietakere 50" at bounding box center [140, 373] width 84 height 21
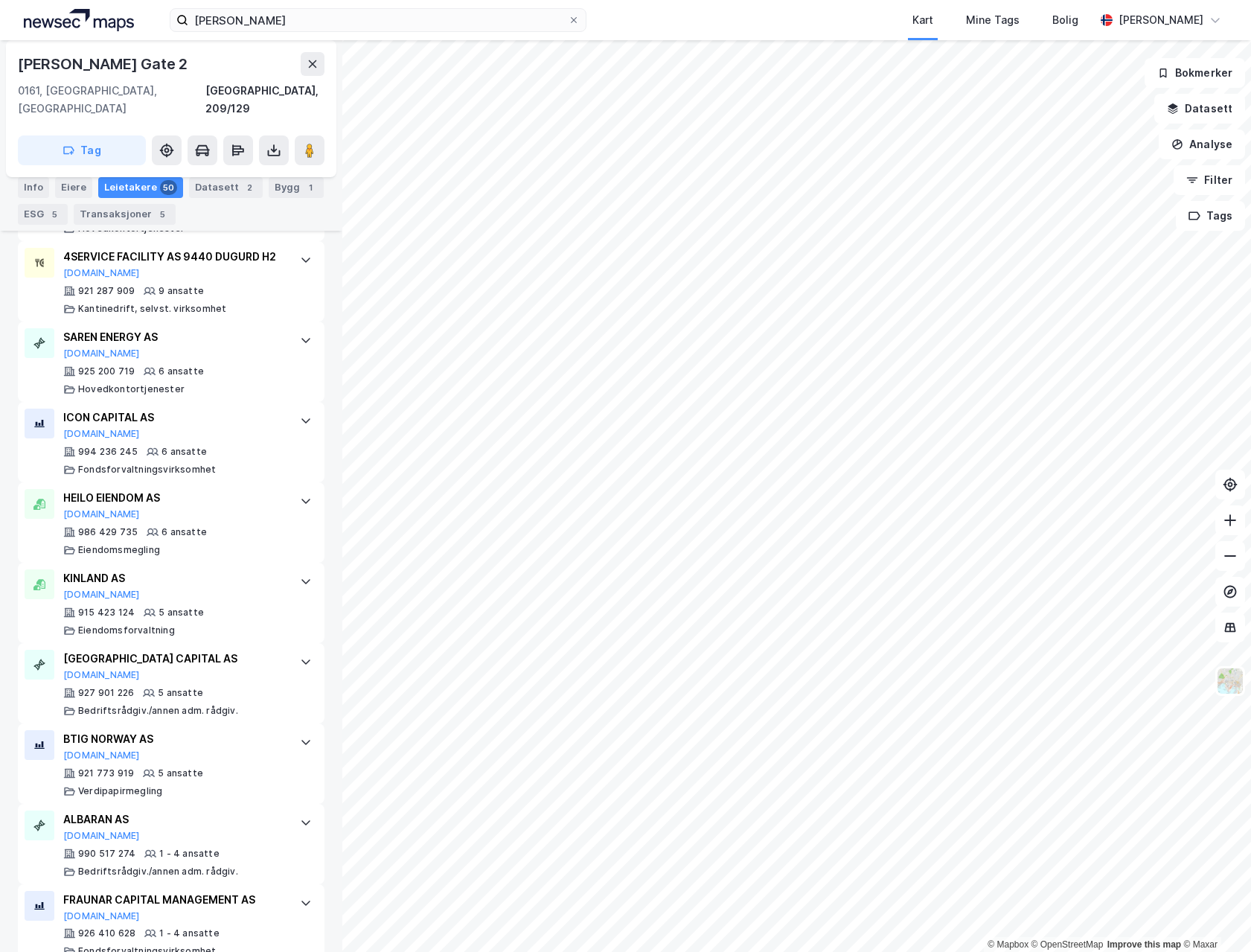
scroll to position [1116, 0]
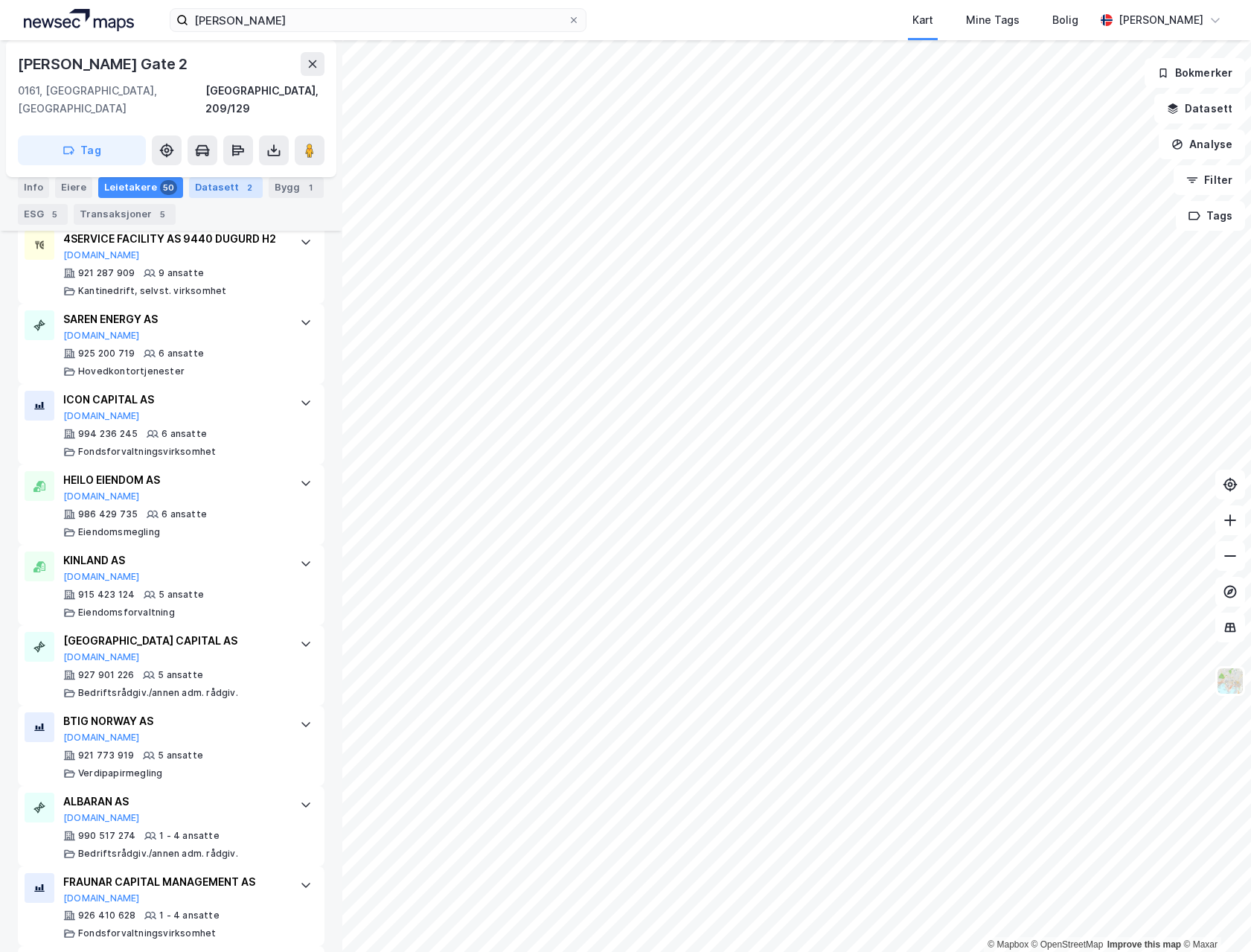
click at [217, 183] on div "Datasett 2" at bounding box center [226, 187] width 74 height 21
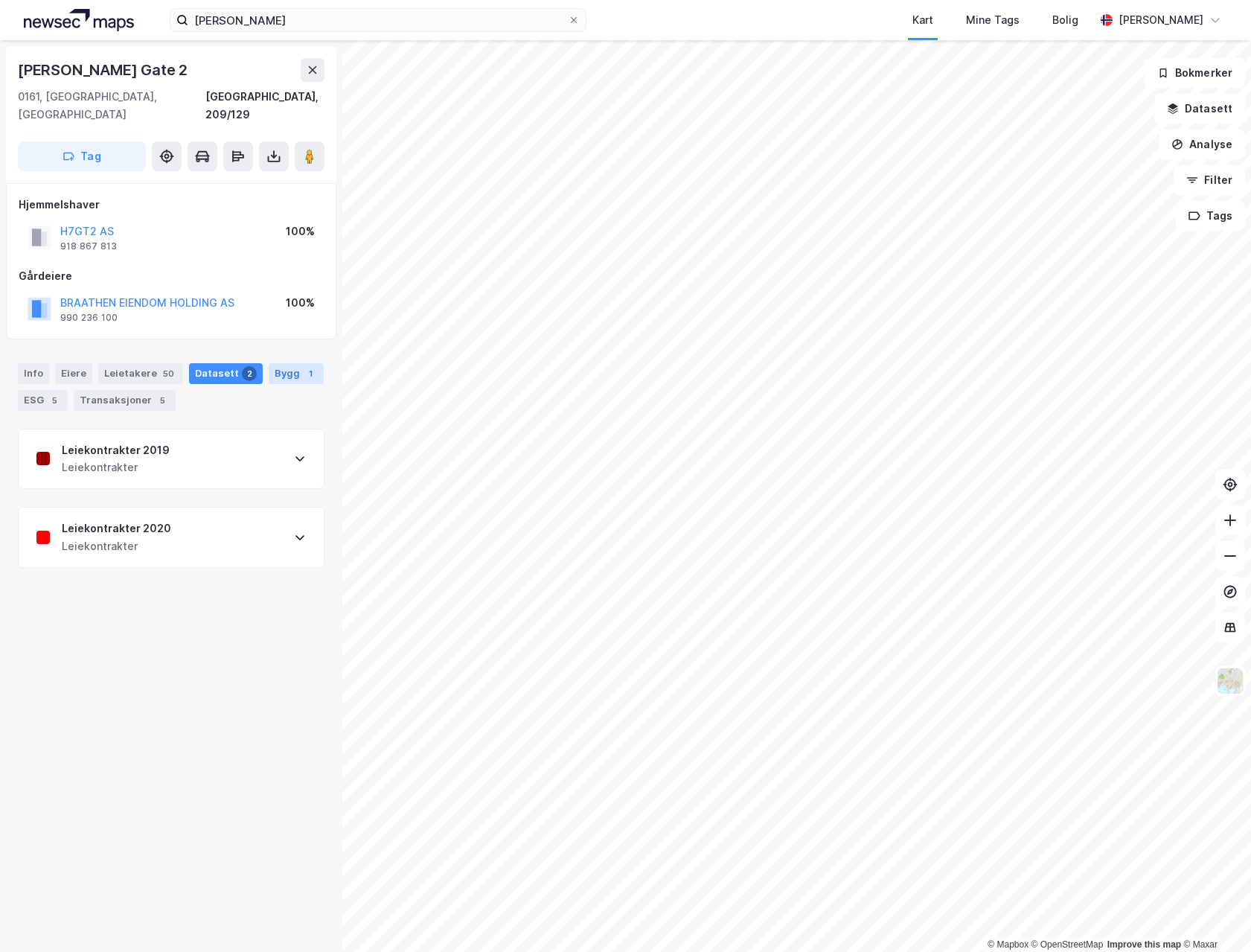
click at [274, 363] on div "Bygg 1" at bounding box center [295, 373] width 55 height 21
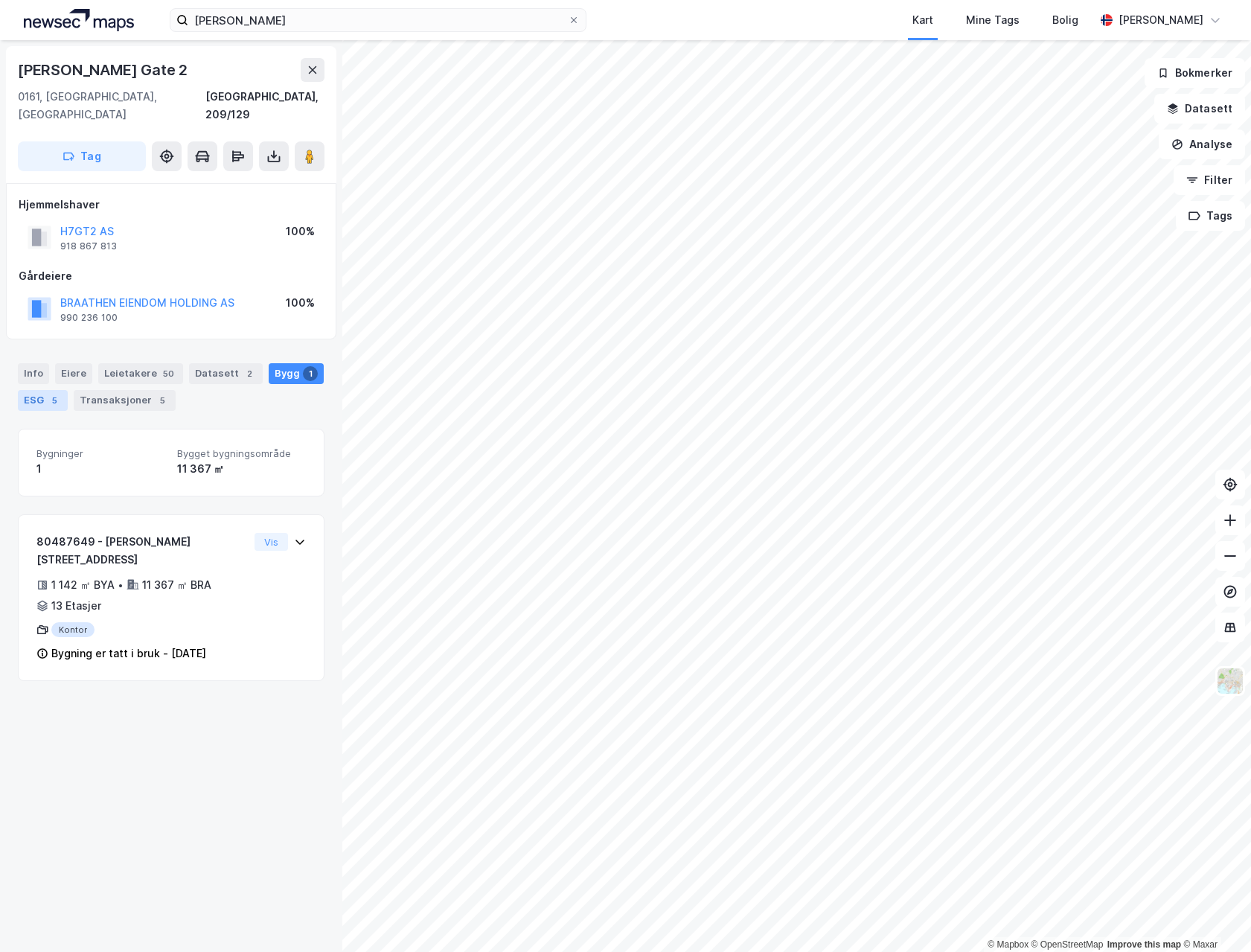
click at [41, 390] on div "ESG 5" at bounding box center [43, 399] width 50 height 21
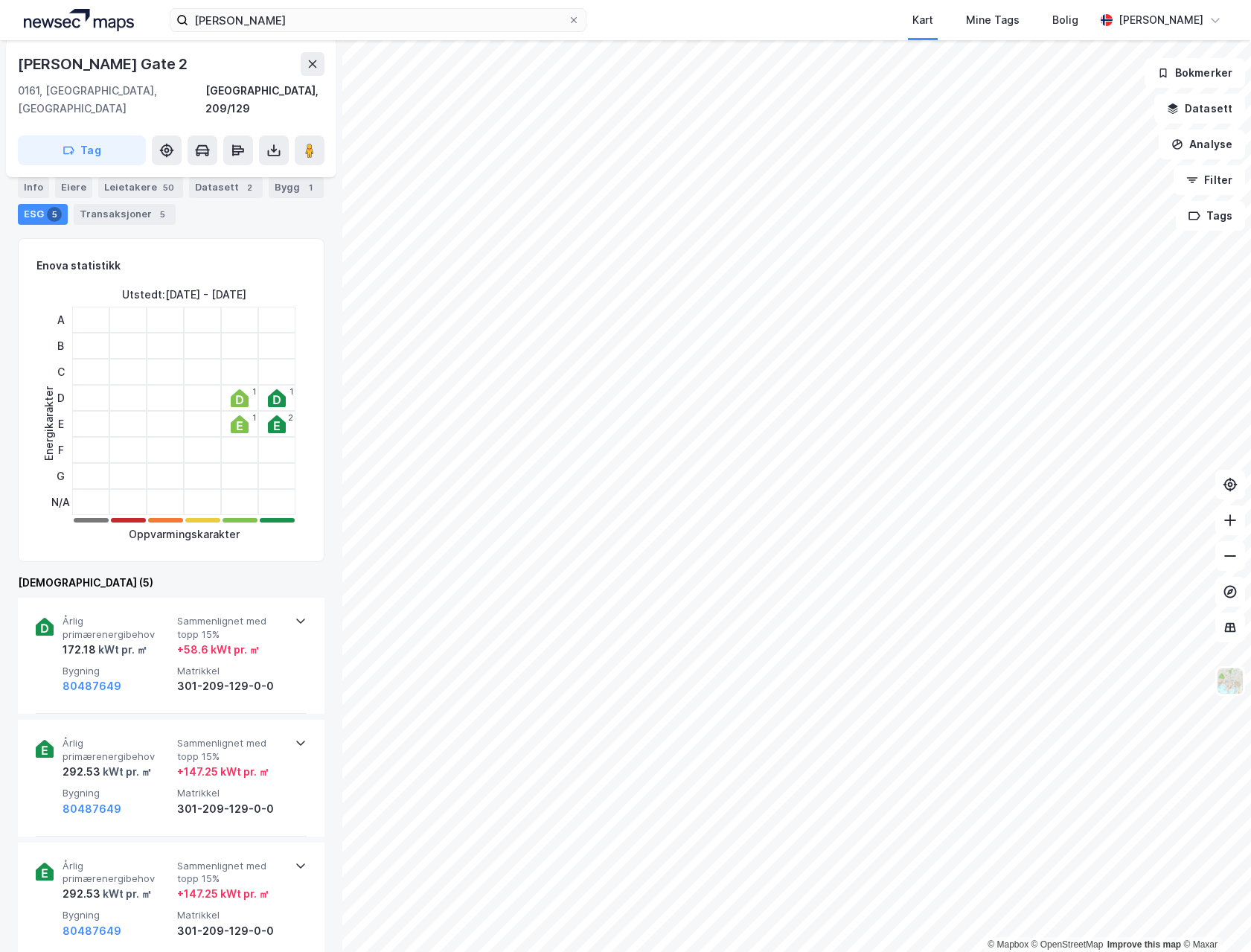
scroll to position [149, 0]
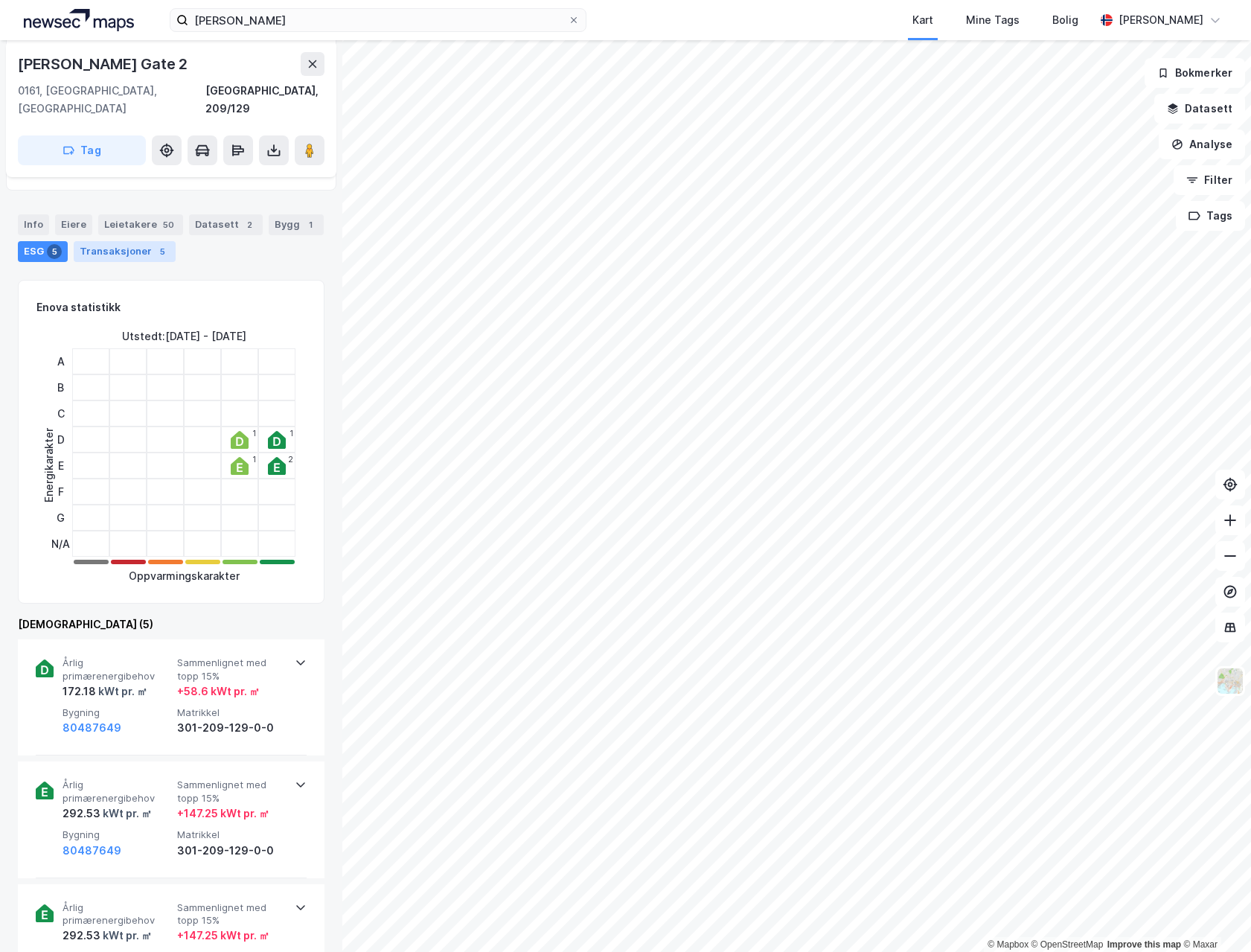
click at [117, 241] on div "Transaksjoner 5" at bounding box center [124, 251] width 102 height 21
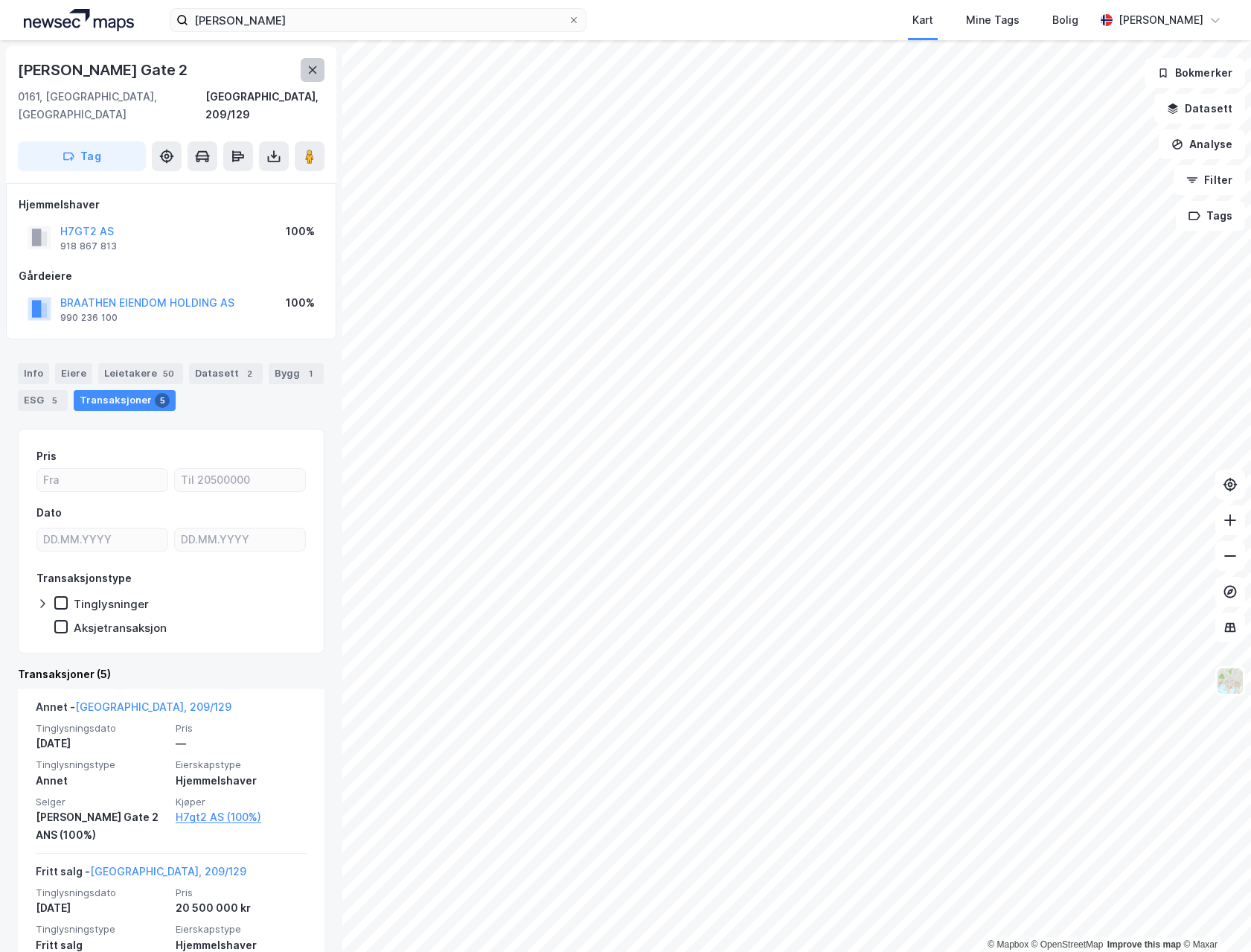
click at [312, 66] on icon at bounding box center [313, 70] width 12 height 12
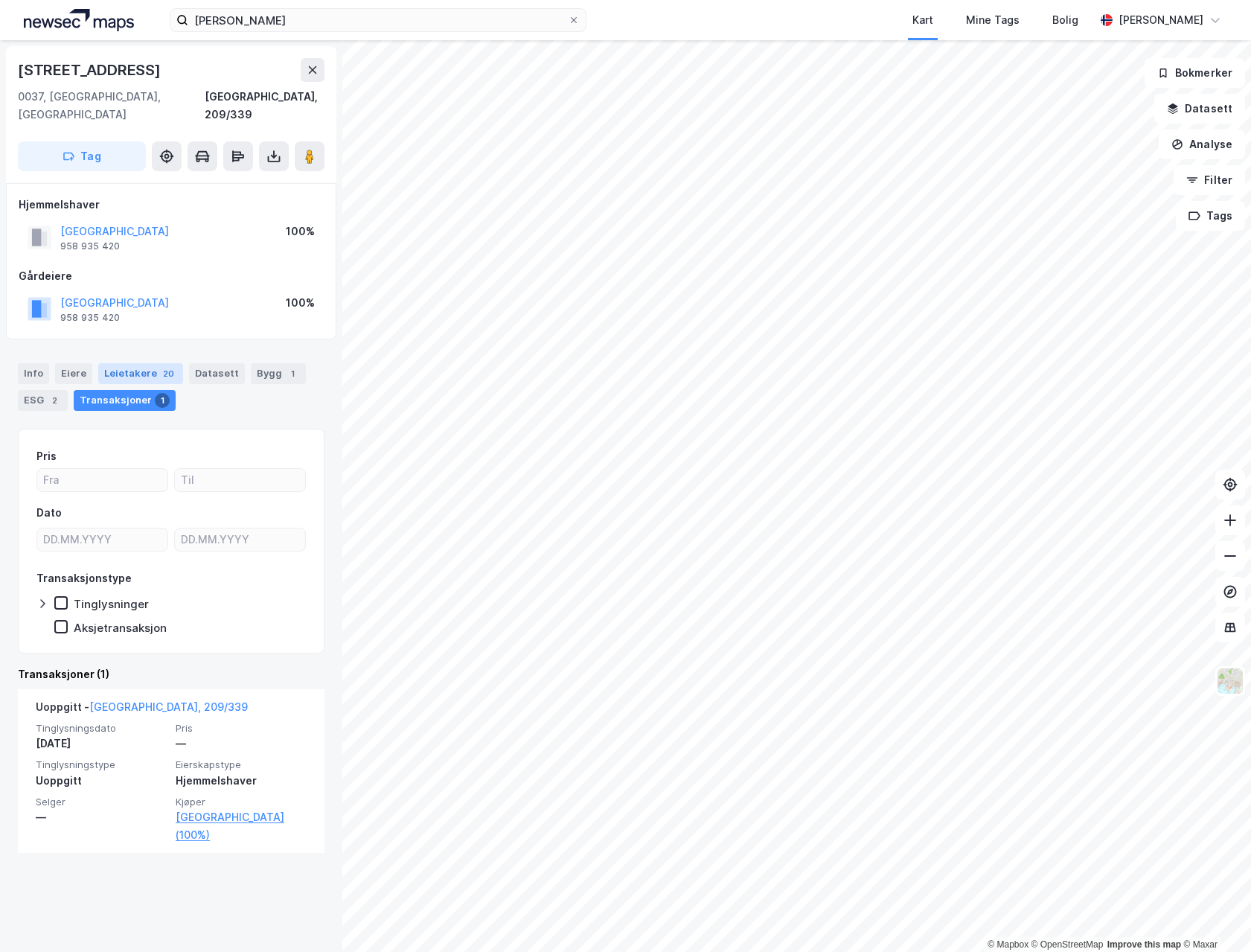
click at [160, 366] on div "20" at bounding box center [168, 373] width 17 height 15
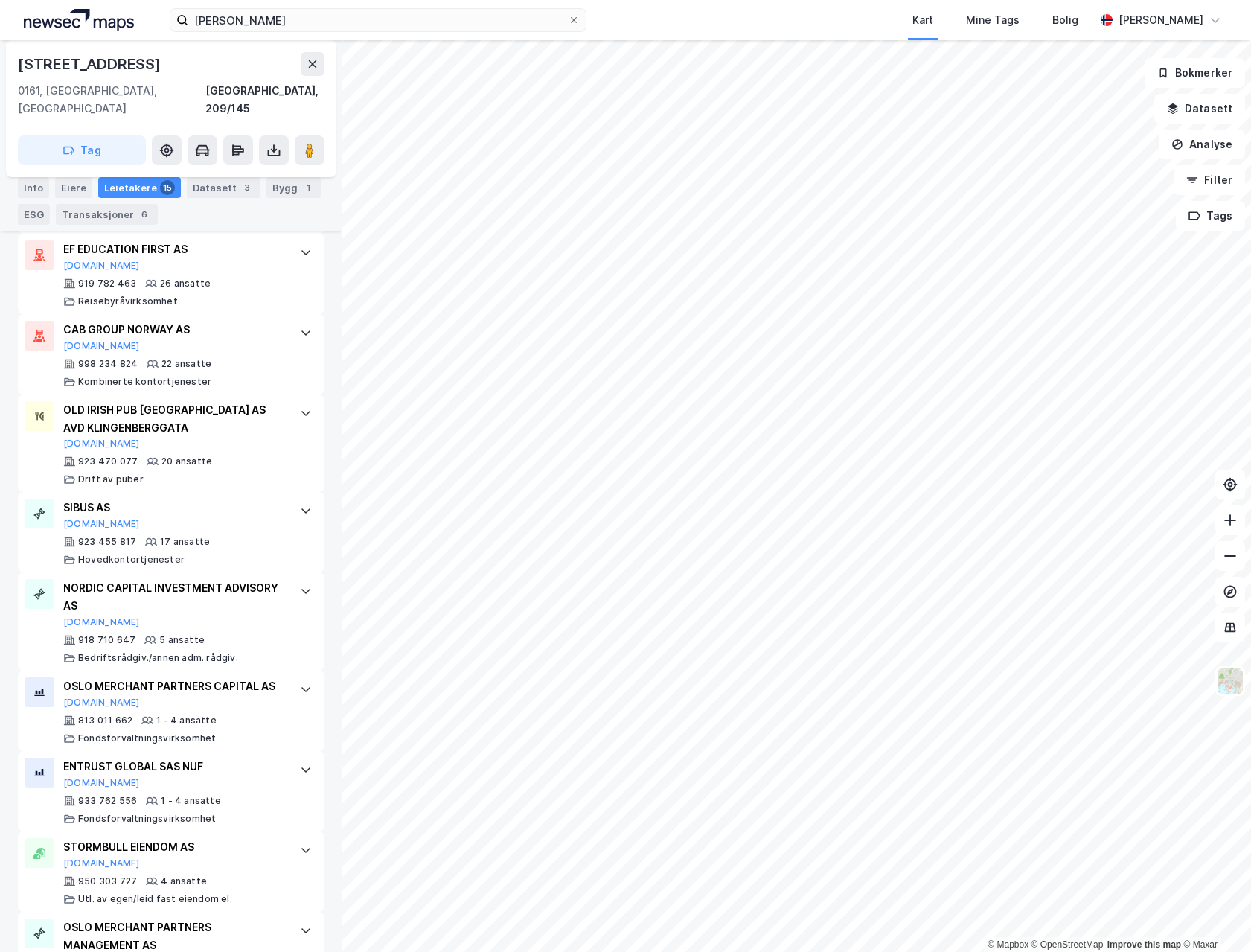
scroll to position [744, 0]
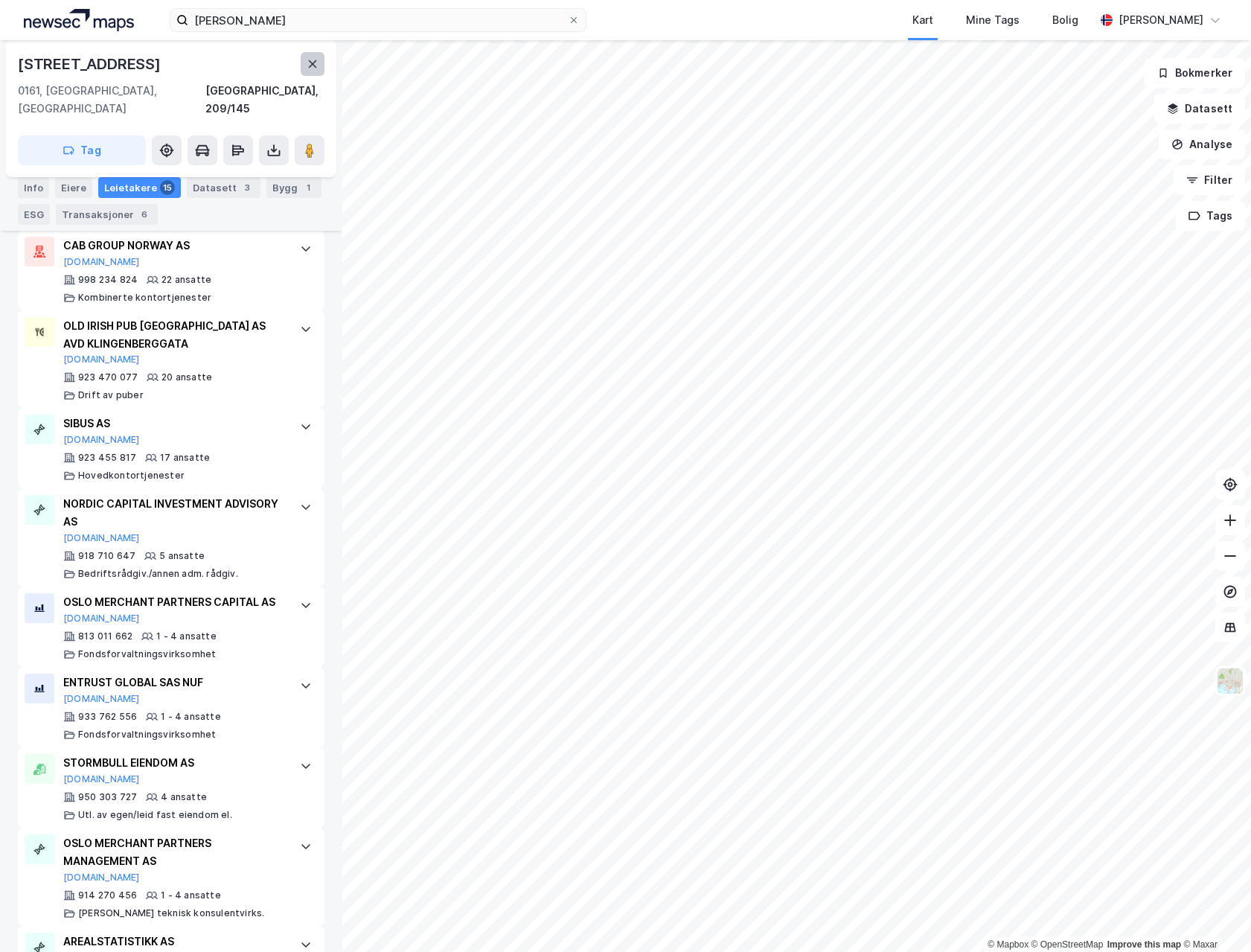
click at [317, 71] on button at bounding box center [313, 64] width 24 height 24
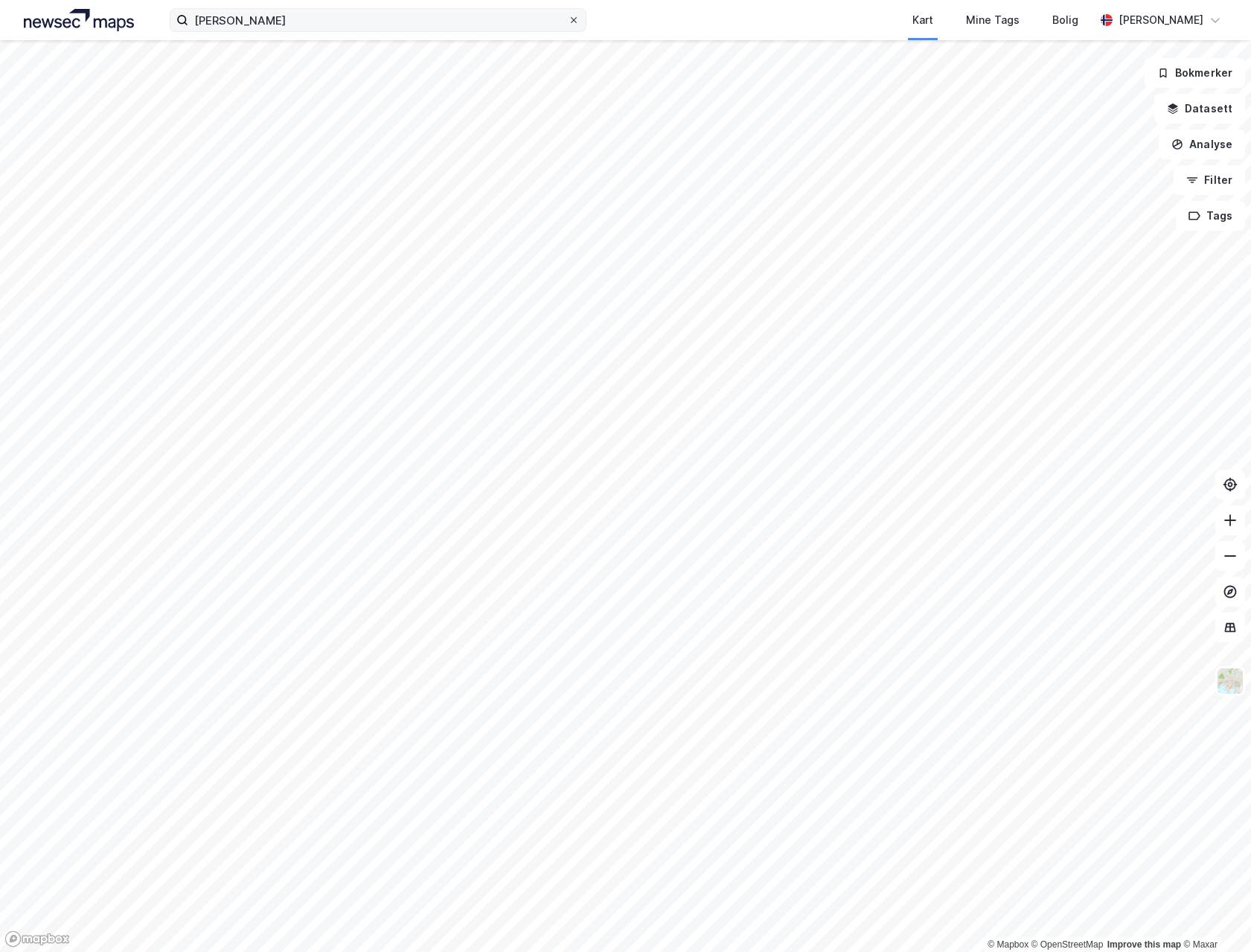
click at [573, 19] on icon at bounding box center [573, 20] width 9 height 9
click at [567, 19] on input "[PERSON_NAME]" at bounding box center [378, 20] width 380 height 22
click at [763, 11] on div "Kart Mine Tags Bolig" at bounding box center [876, 20] width 437 height 40
click at [1198, 146] on button "Analyse" at bounding box center [1201, 144] width 86 height 30
click at [1207, 176] on button "Filter" at bounding box center [1209, 180] width 72 height 30
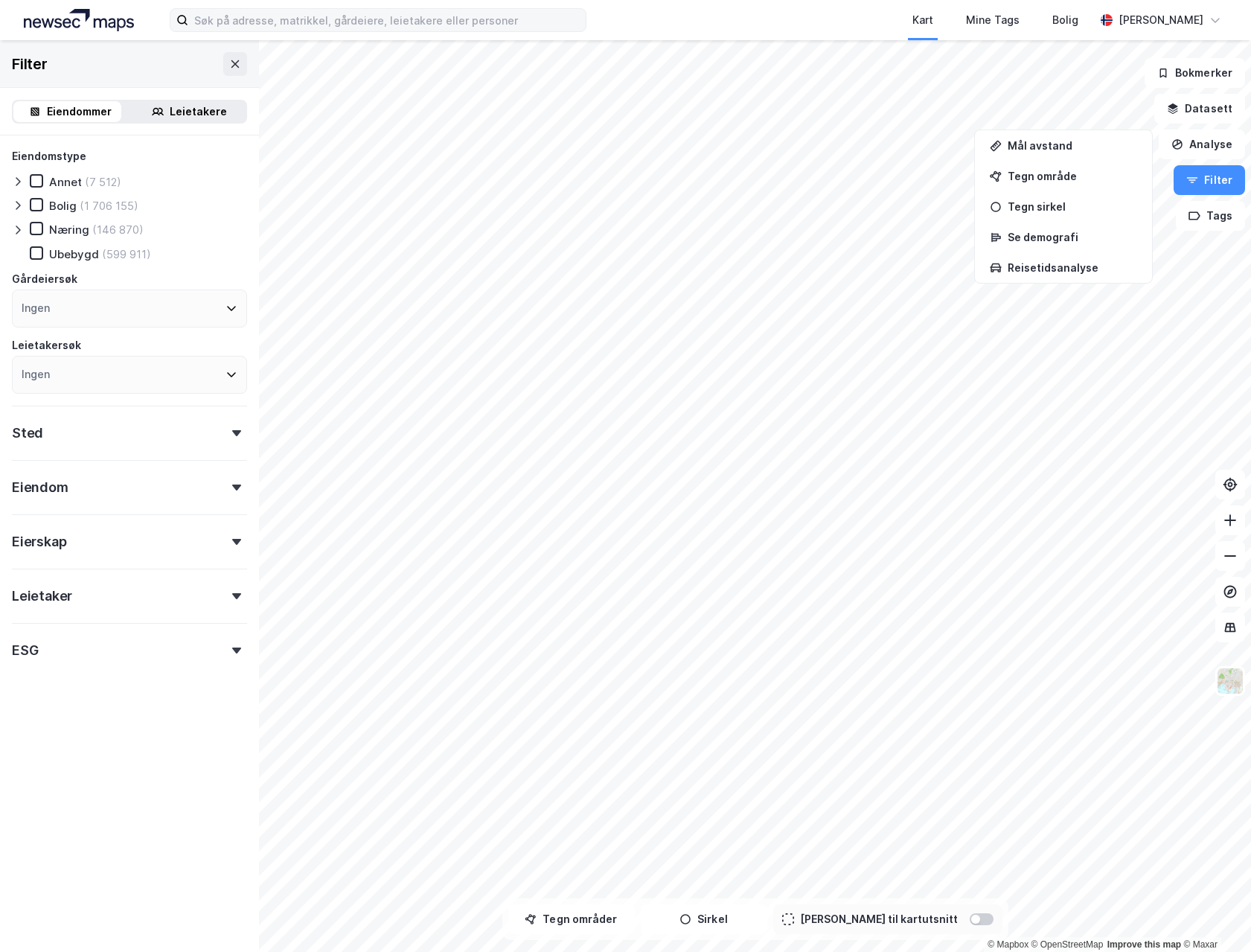
click at [123, 429] on div "Sted" at bounding box center [129, 426] width 235 height 43
click at [153, 422] on div "Sted" at bounding box center [129, 426] width 235 height 43
click at [90, 485] on div "Eiendom" at bounding box center [129, 481] width 235 height 43
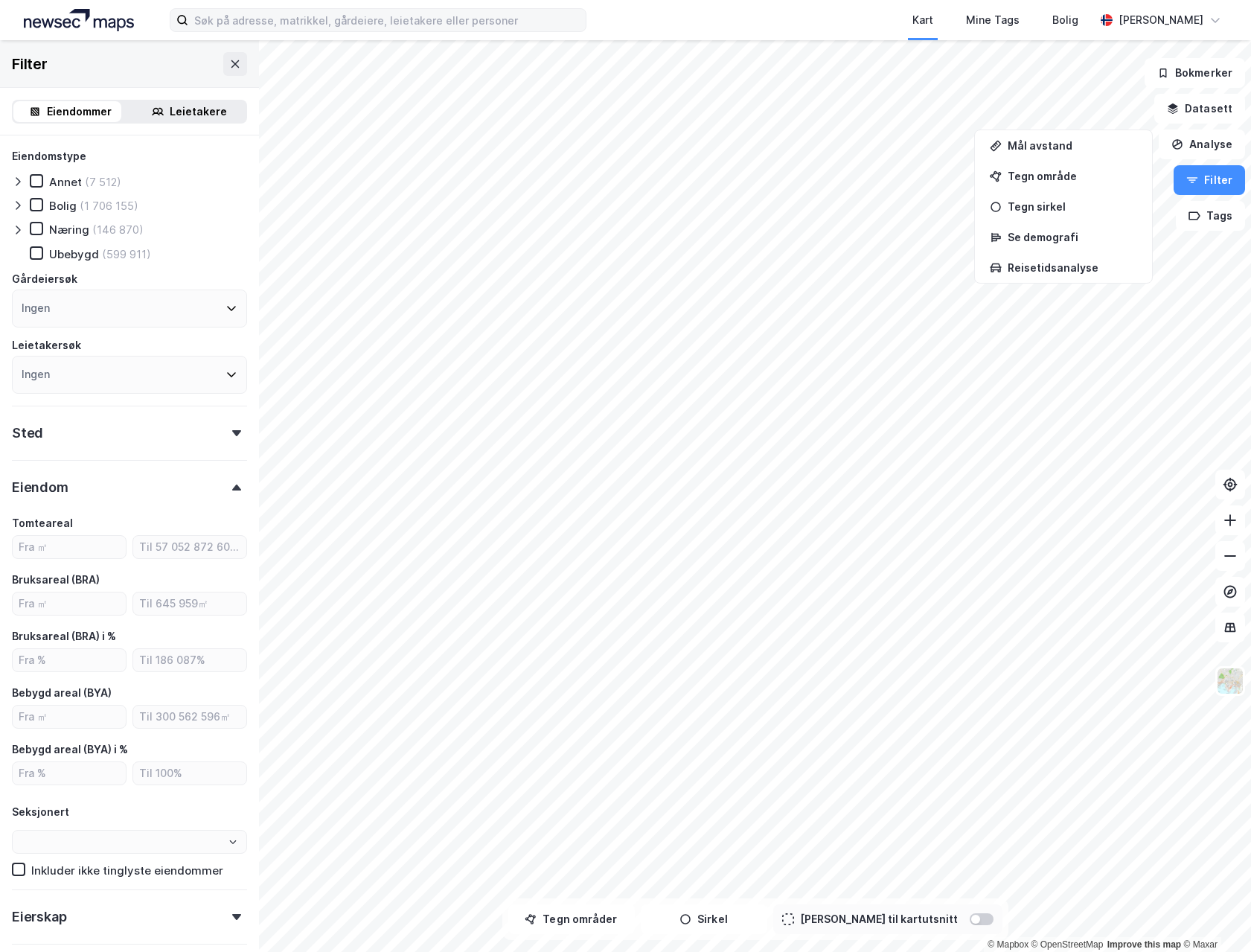
type input "Inkluder (2 589 256)"
click at [157, 490] on div "Eiendom" at bounding box center [129, 481] width 235 height 43
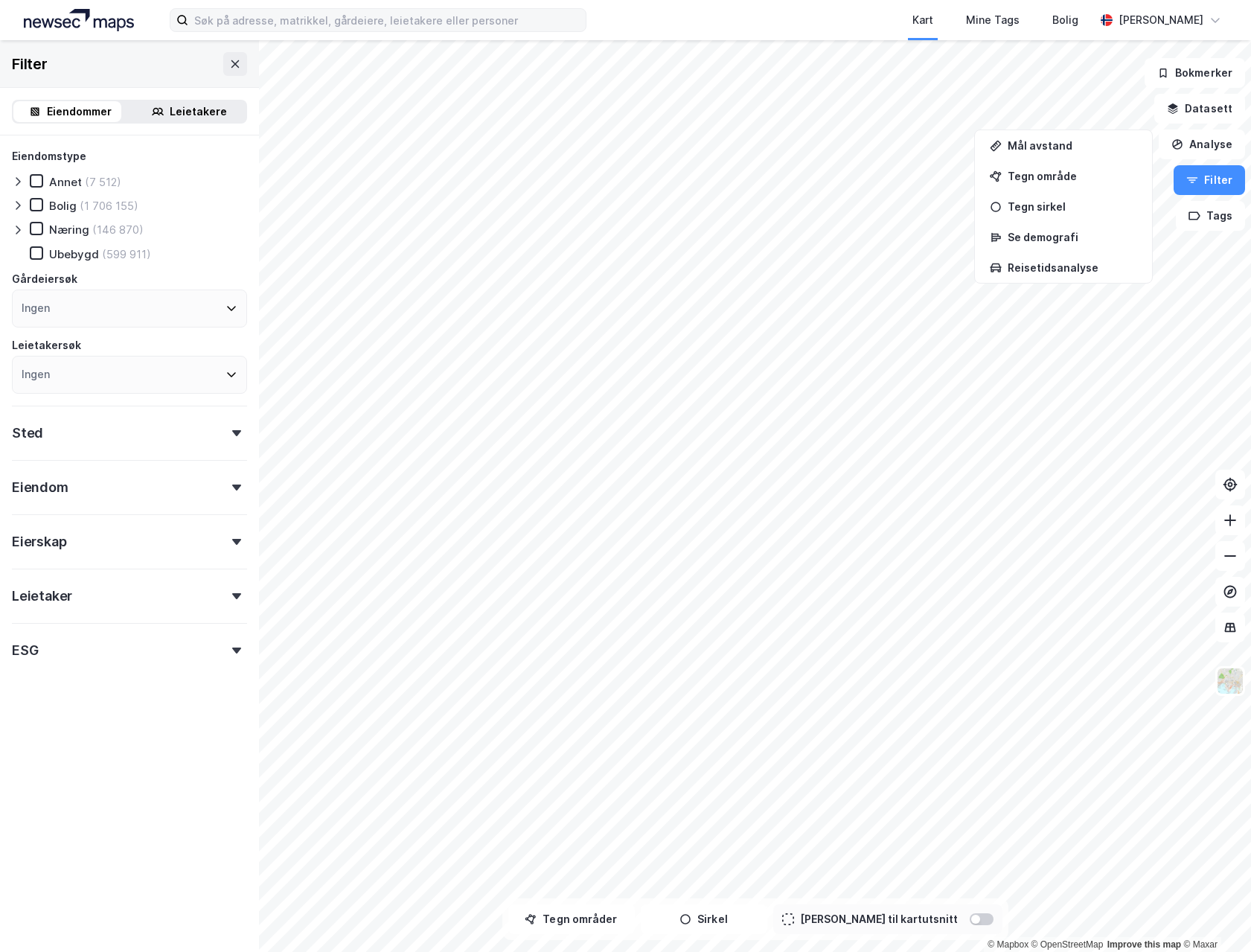
click at [77, 652] on div "ESG" at bounding box center [129, 644] width 235 height 43
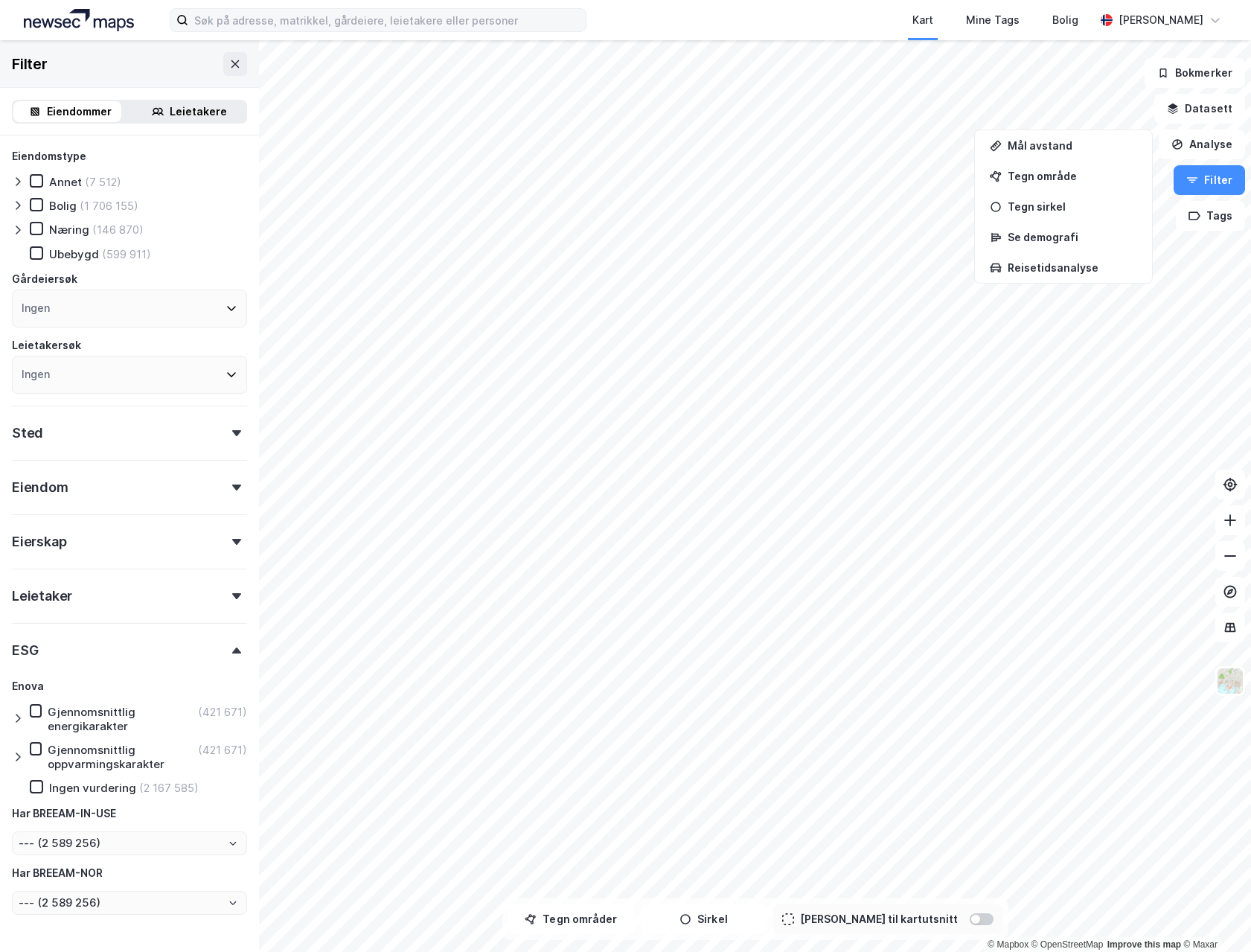
click at [170, 111] on div "Leietakere" at bounding box center [199, 111] width 58 height 18
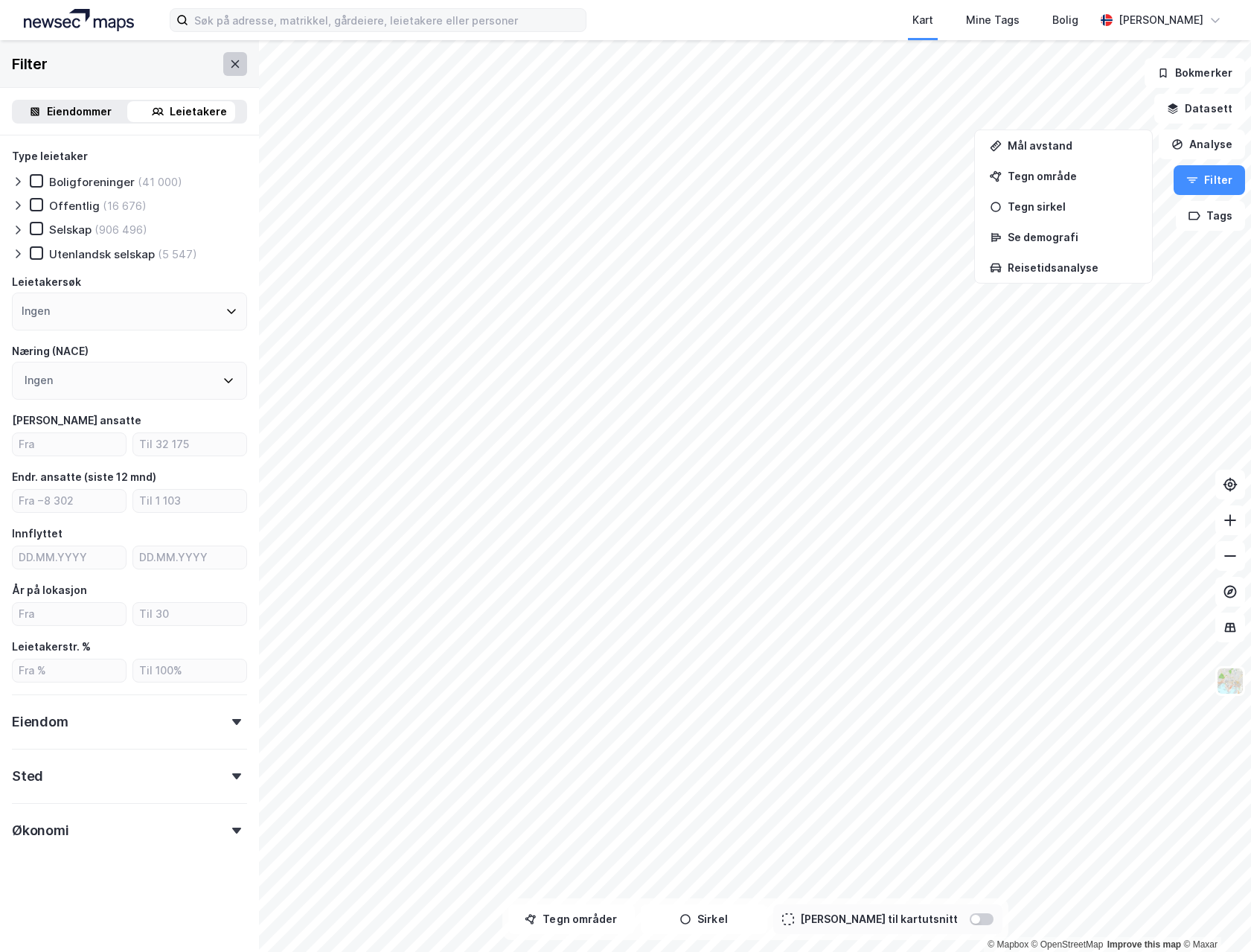
click at [230, 63] on icon at bounding box center [235, 64] width 12 height 12
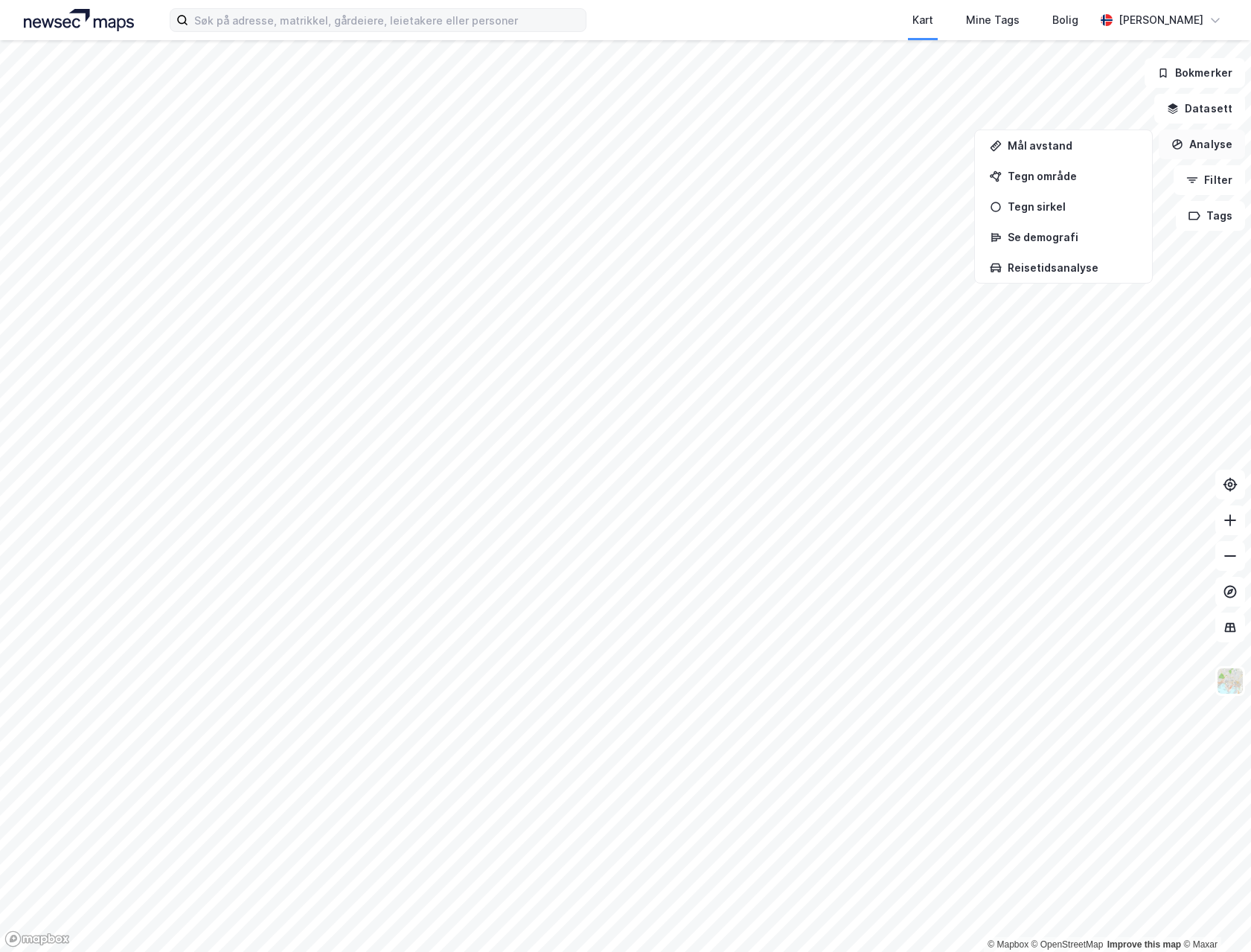
click at [1217, 137] on button "Analyse" at bounding box center [1201, 144] width 86 height 30
click at [1191, 186] on button "Filter" at bounding box center [1209, 180] width 72 height 30
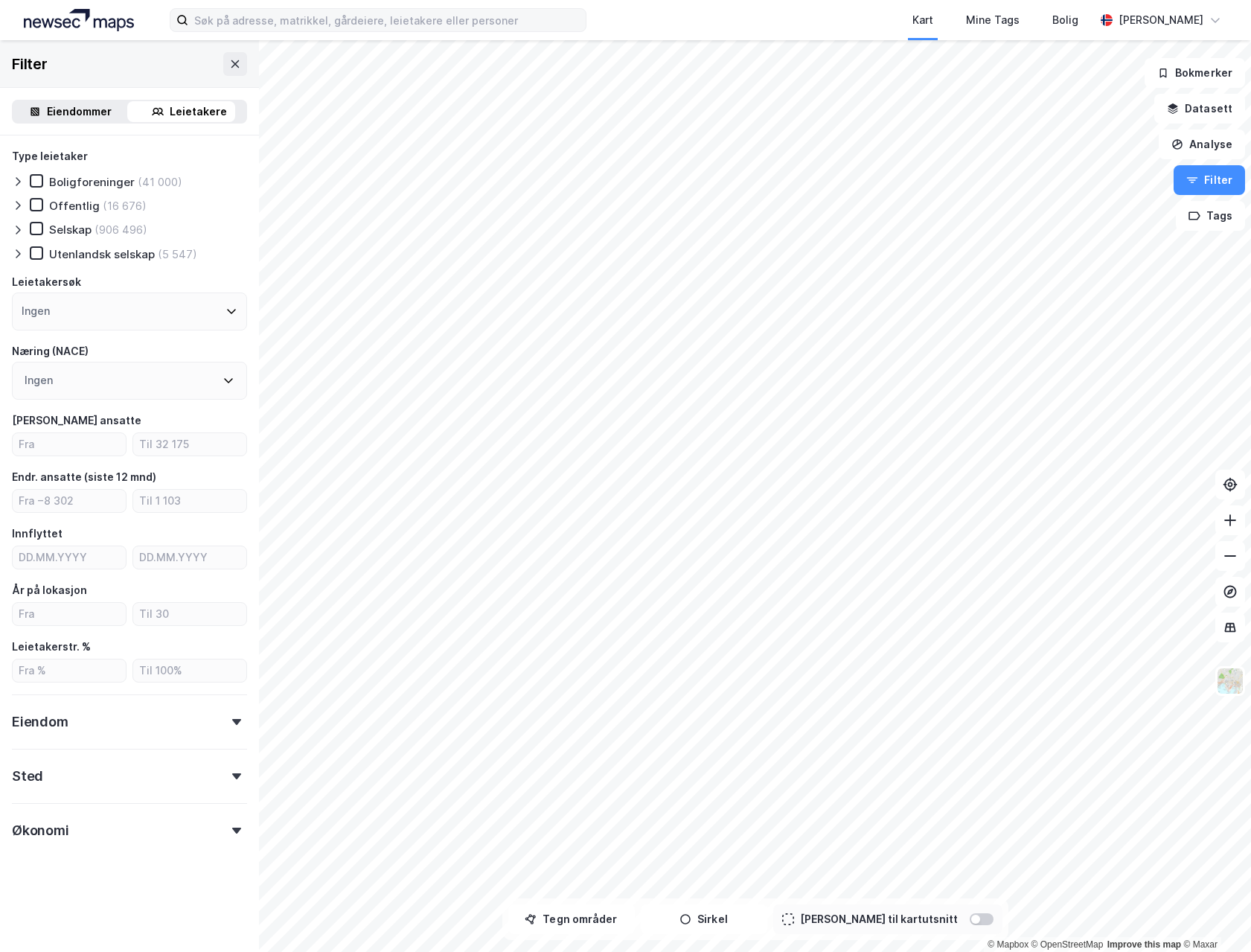
click at [74, 110] on div "Eiendommer" at bounding box center [78, 111] width 65 height 18
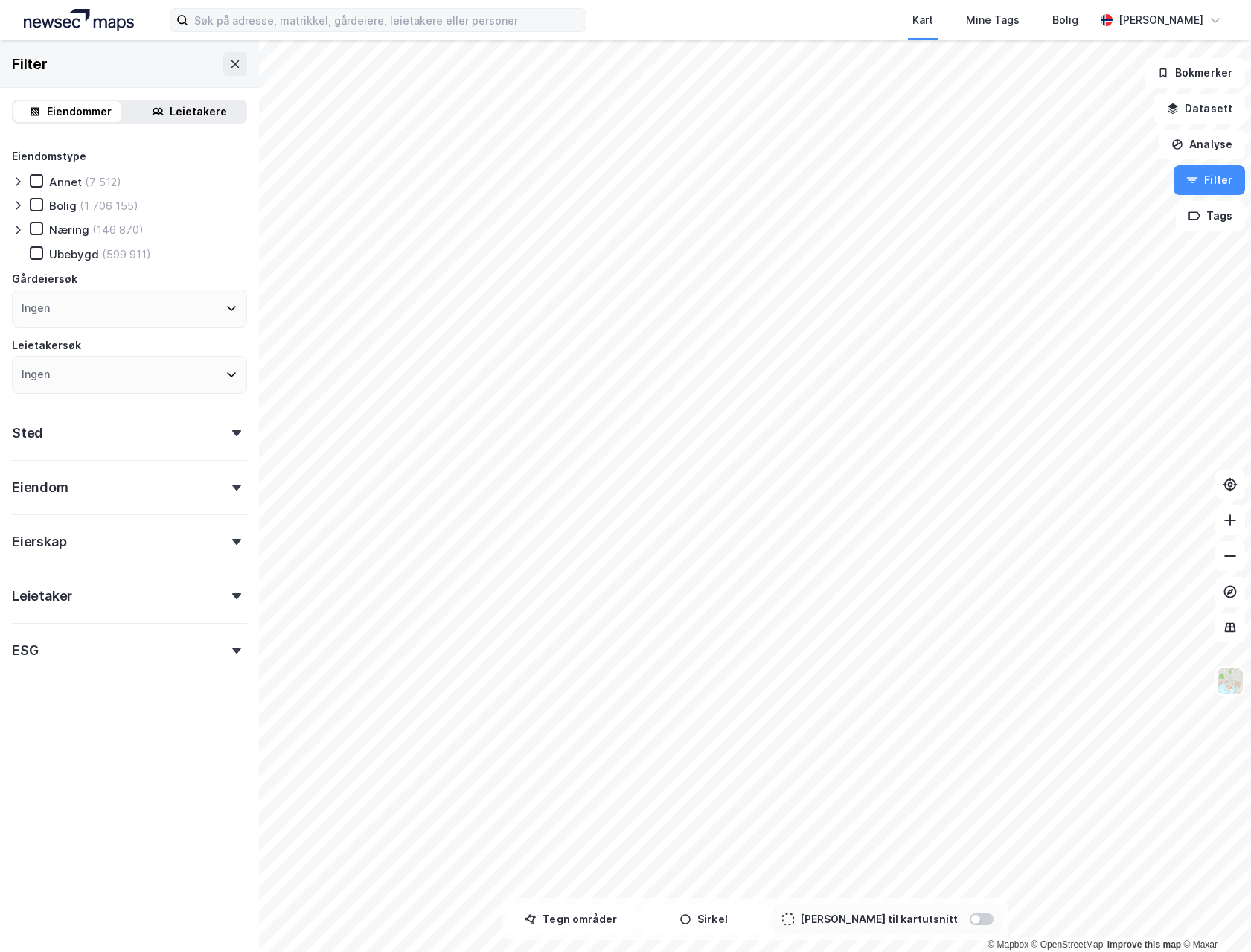
click at [87, 408] on div "Sted" at bounding box center [129, 426] width 235 height 43
click at [162, 431] on div "Sted" at bounding box center [129, 426] width 235 height 43
click at [40, 228] on icon at bounding box center [36, 229] width 10 height 10
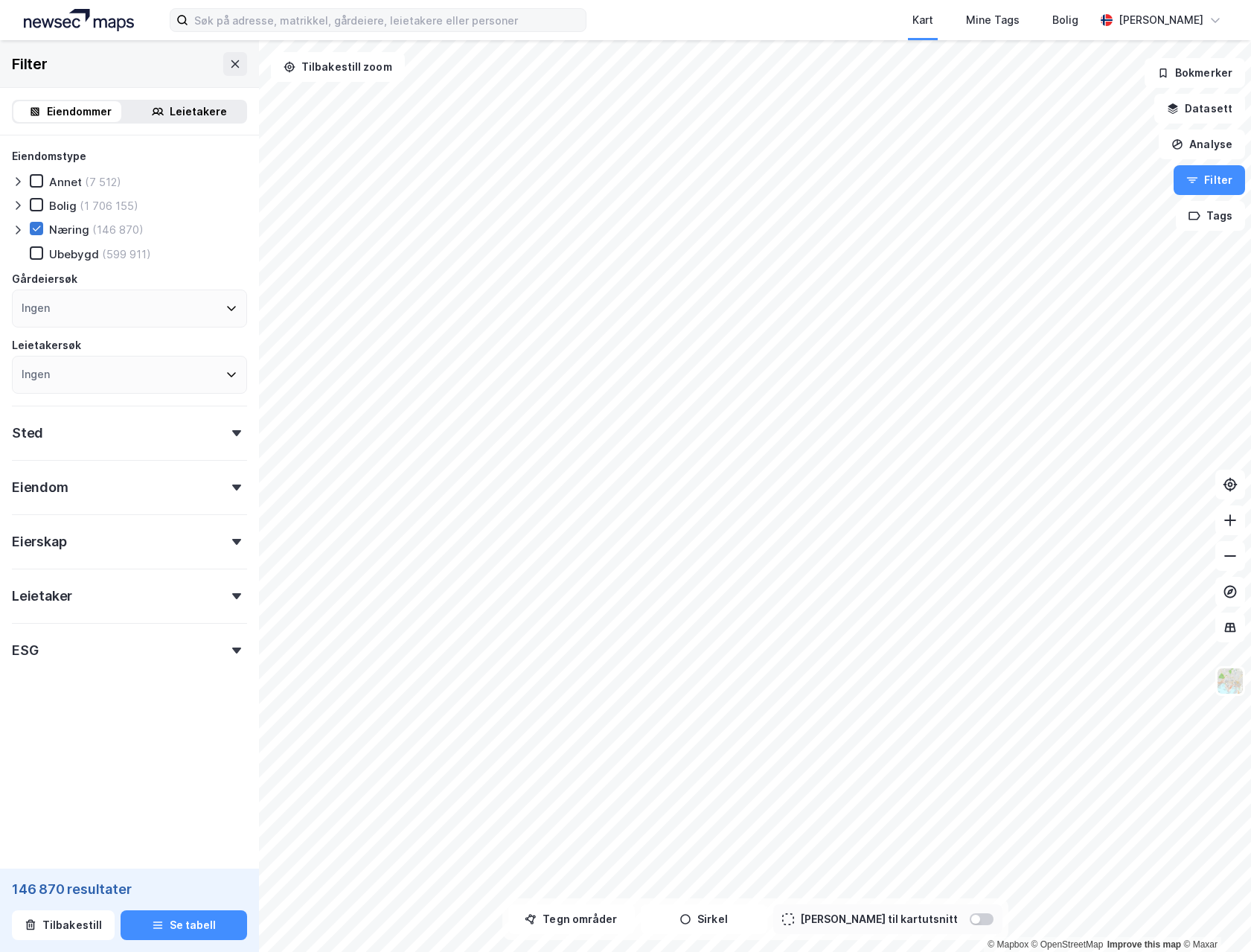
click at [40, 228] on icon at bounding box center [36, 229] width 10 height 10
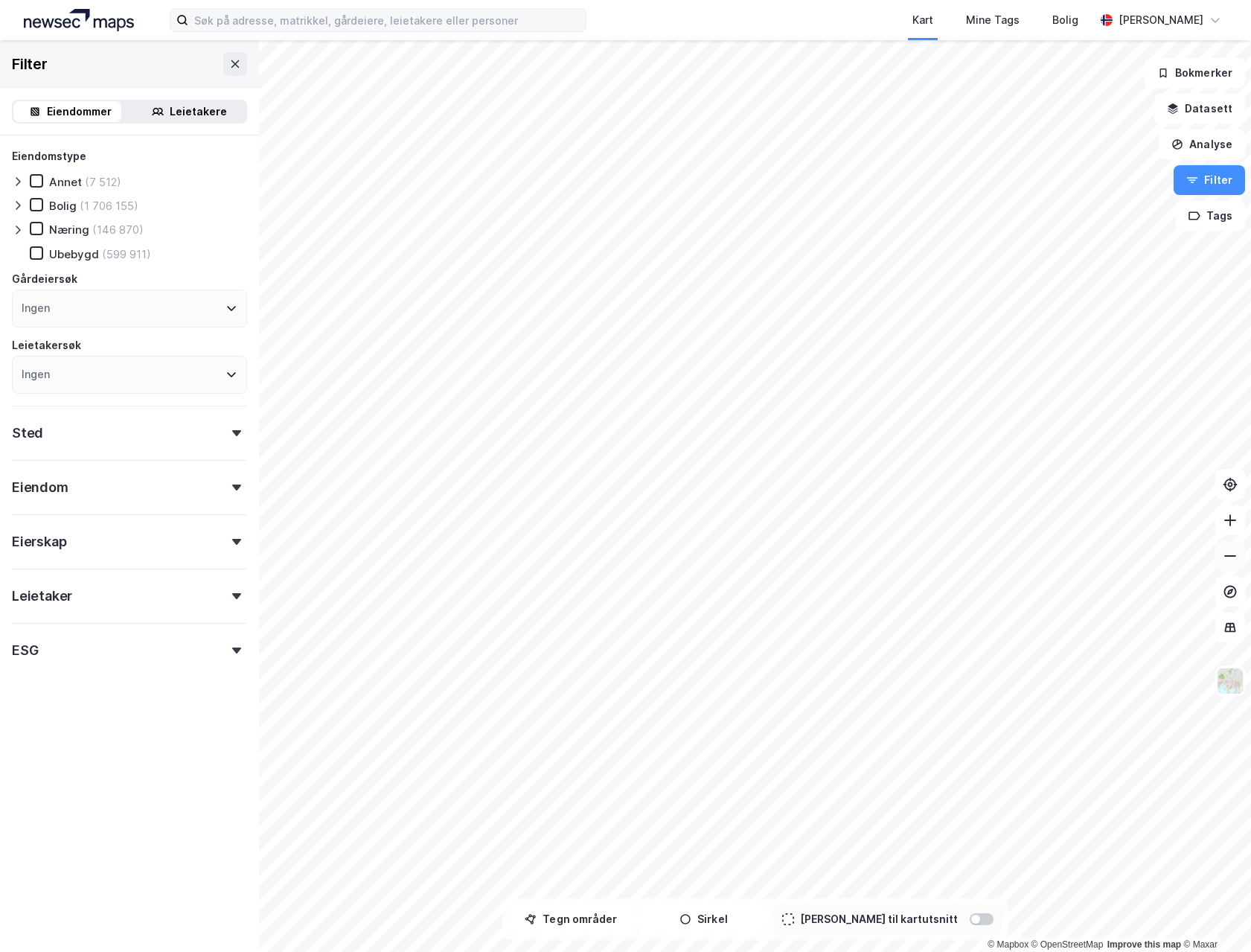
click at [1228, 558] on icon at bounding box center [1229, 555] width 15 height 15
click at [170, 109] on div "Leietakere" at bounding box center [199, 111] width 58 height 18
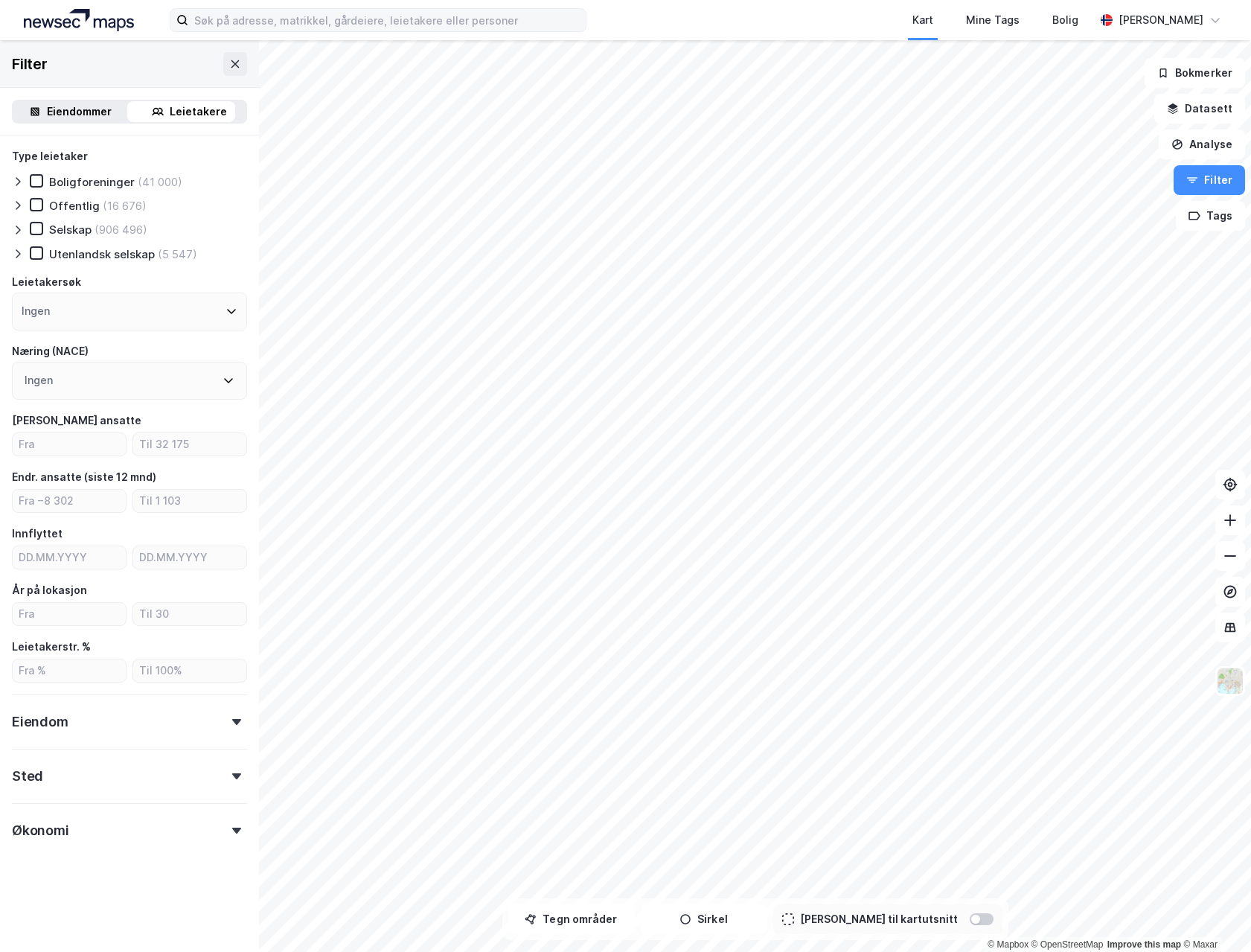
click at [137, 778] on div "Sted" at bounding box center [129, 769] width 235 height 43
click at [230, 65] on icon at bounding box center [235, 64] width 12 height 12
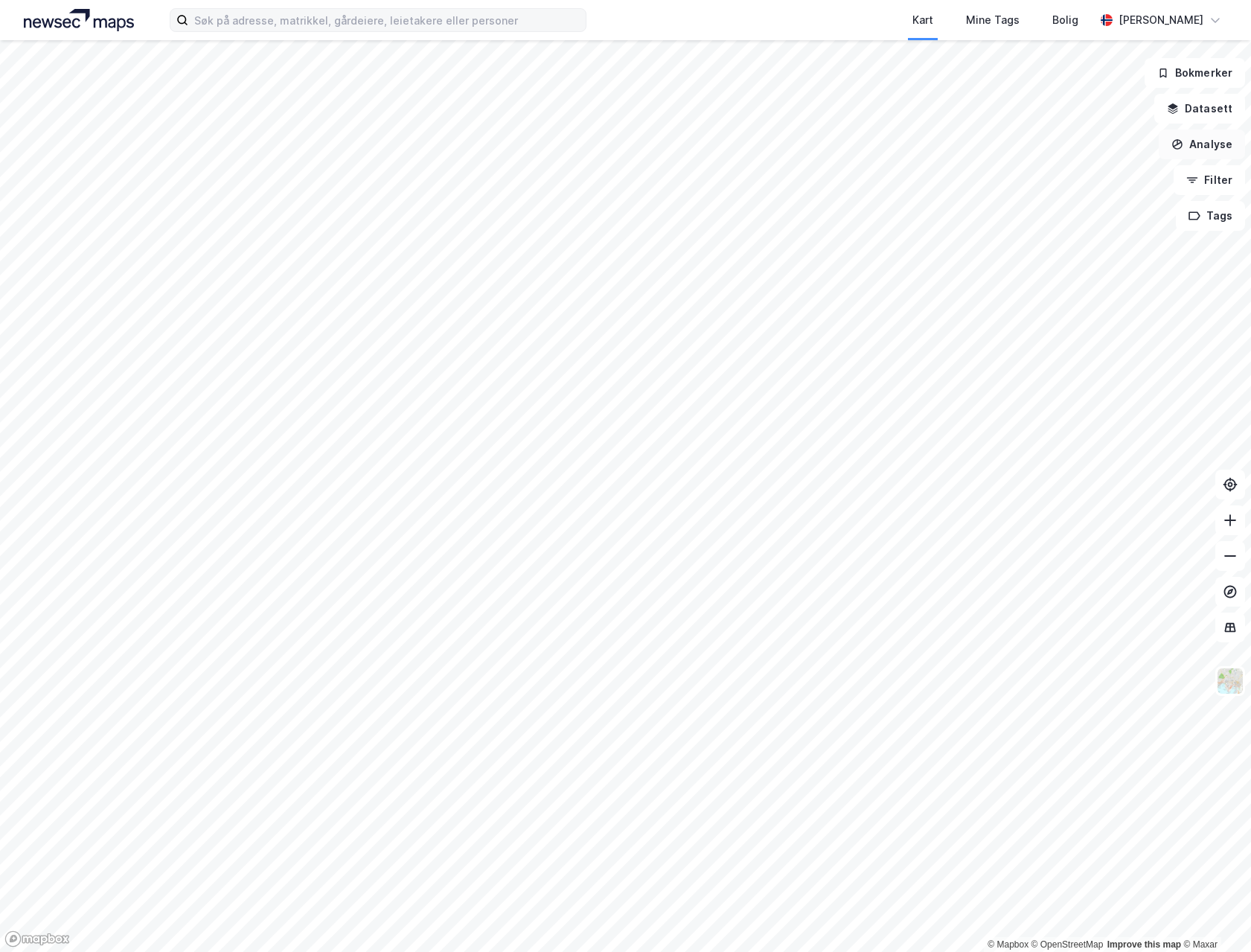
click at [1216, 147] on button "Analyse" at bounding box center [1201, 144] width 86 height 30
click at [1211, 180] on button "Filter" at bounding box center [1209, 180] width 72 height 30
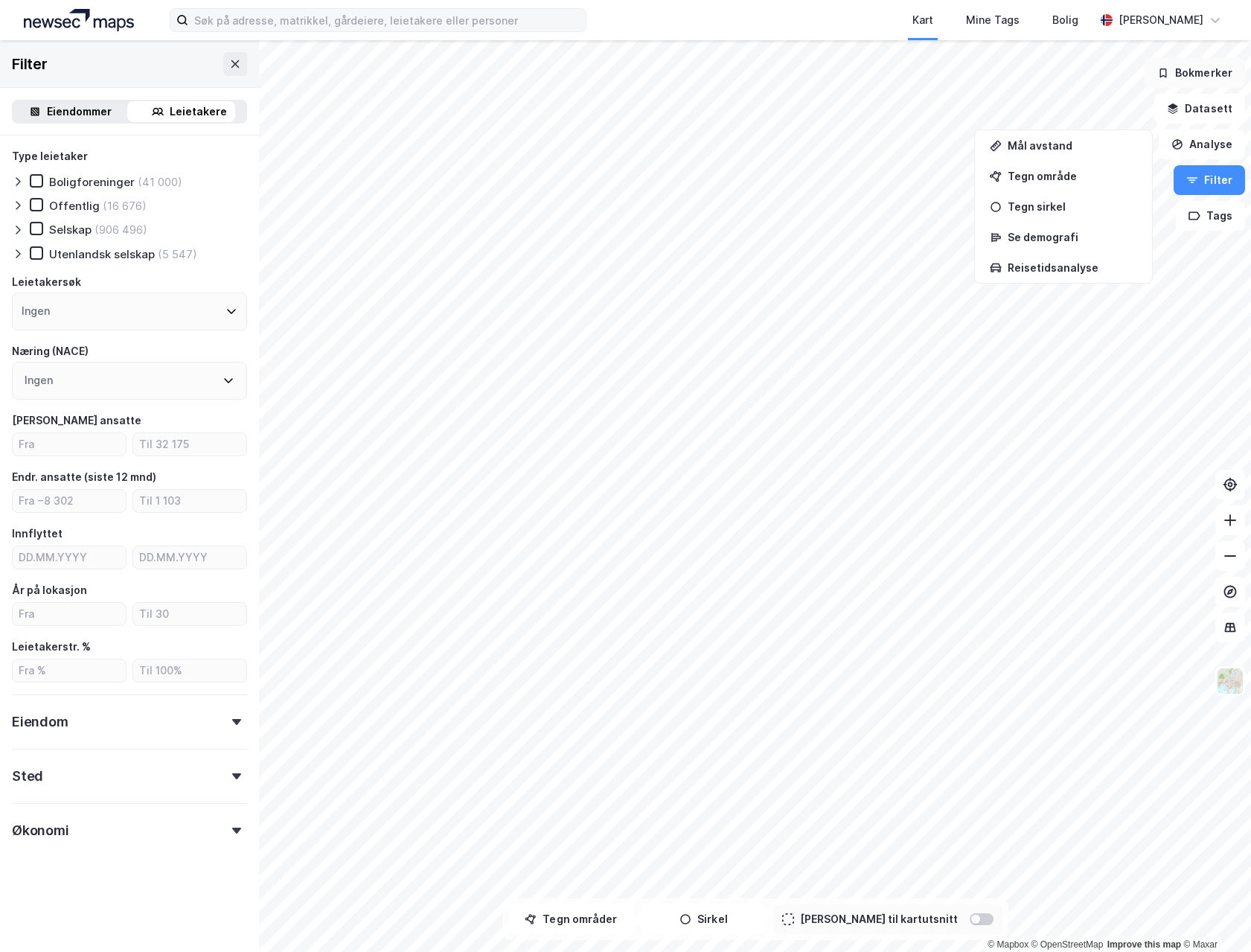
click at [1194, 70] on button "Bokmerker" at bounding box center [1194, 73] width 100 height 30
click at [1203, 145] on button "Analyse" at bounding box center [1201, 144] width 86 height 30
click at [82, 106] on div "Eiendommer" at bounding box center [78, 111] width 65 height 18
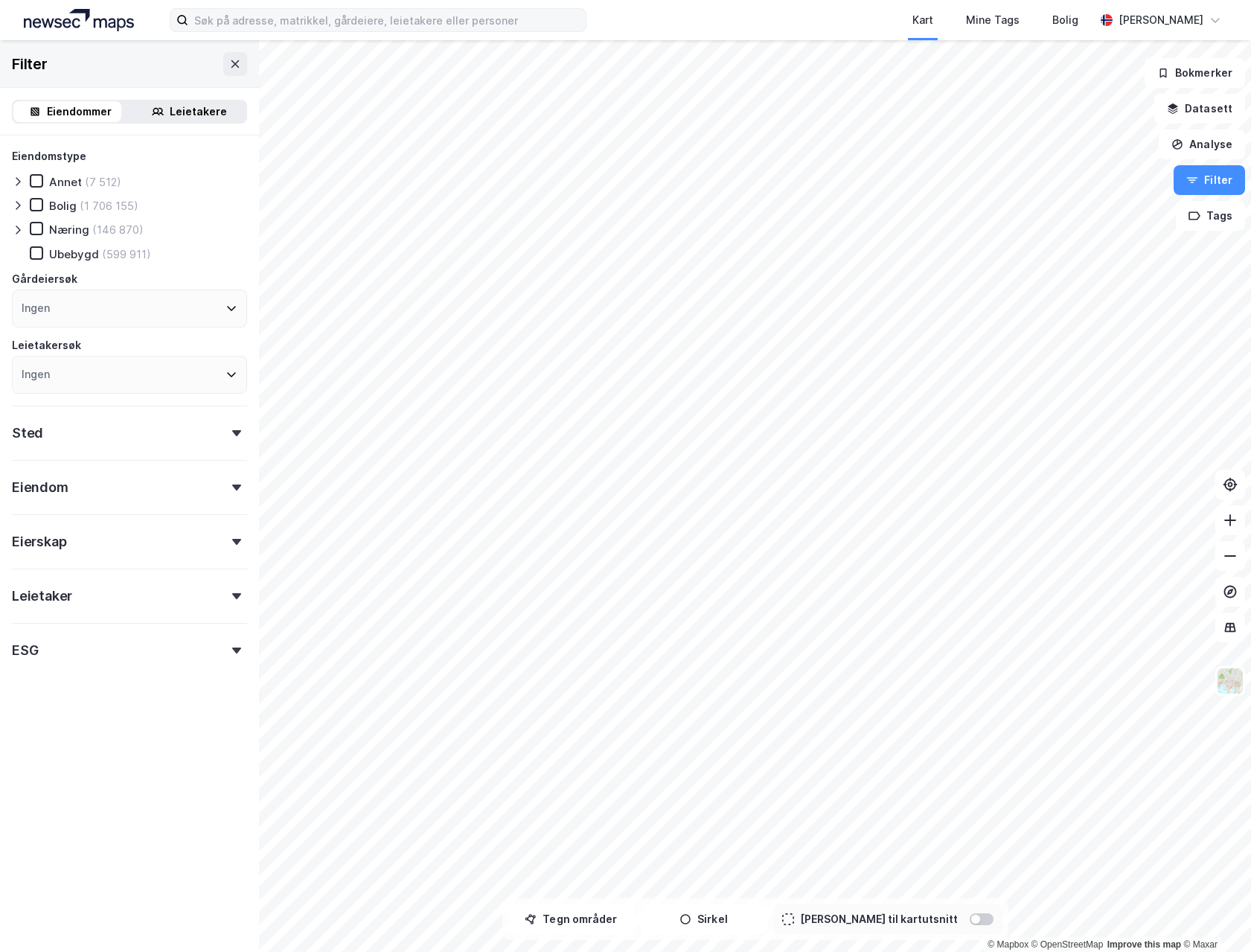
click at [18, 179] on icon at bounding box center [18, 182] width 12 height 12
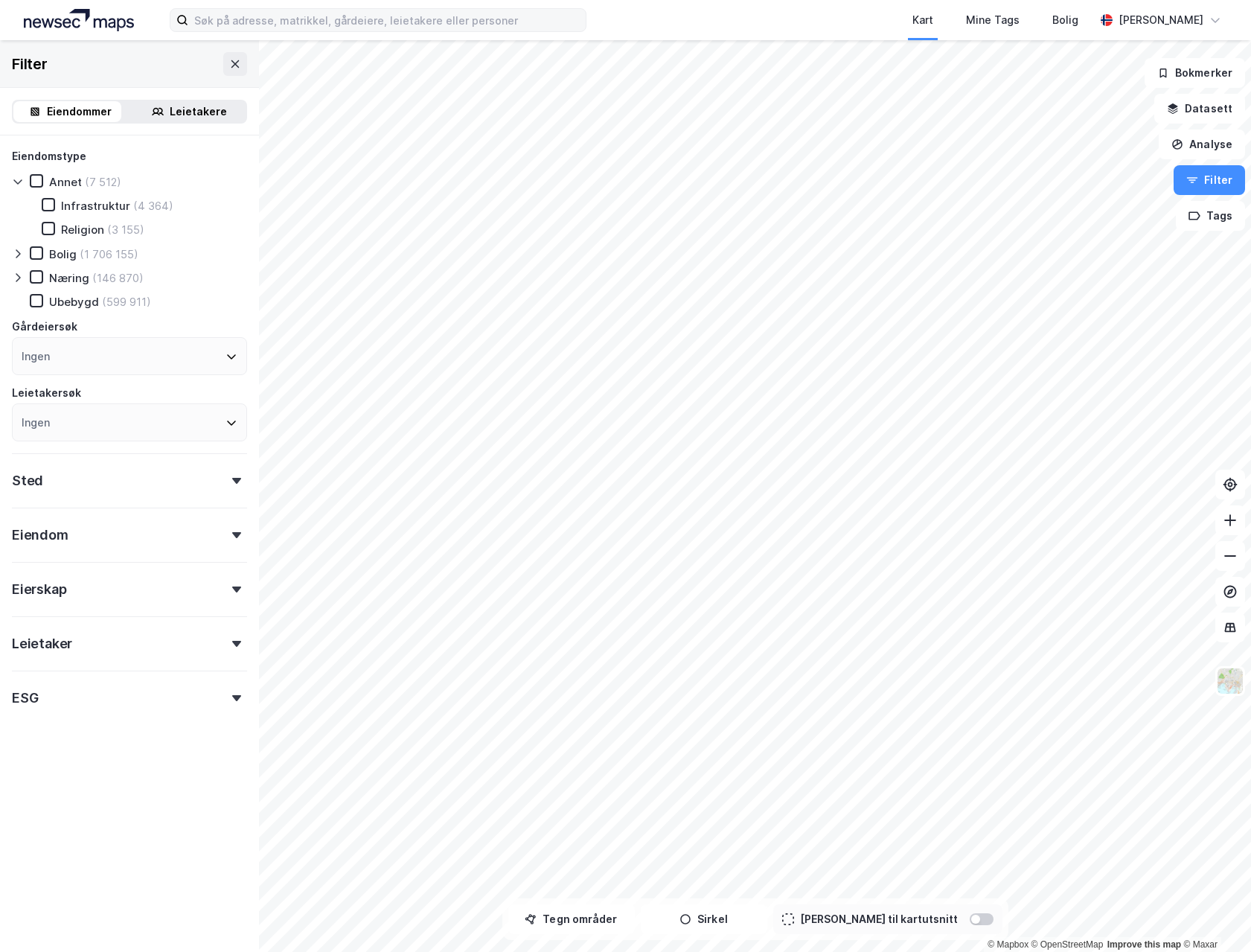
click at [18, 179] on icon at bounding box center [18, 182] width 12 height 12
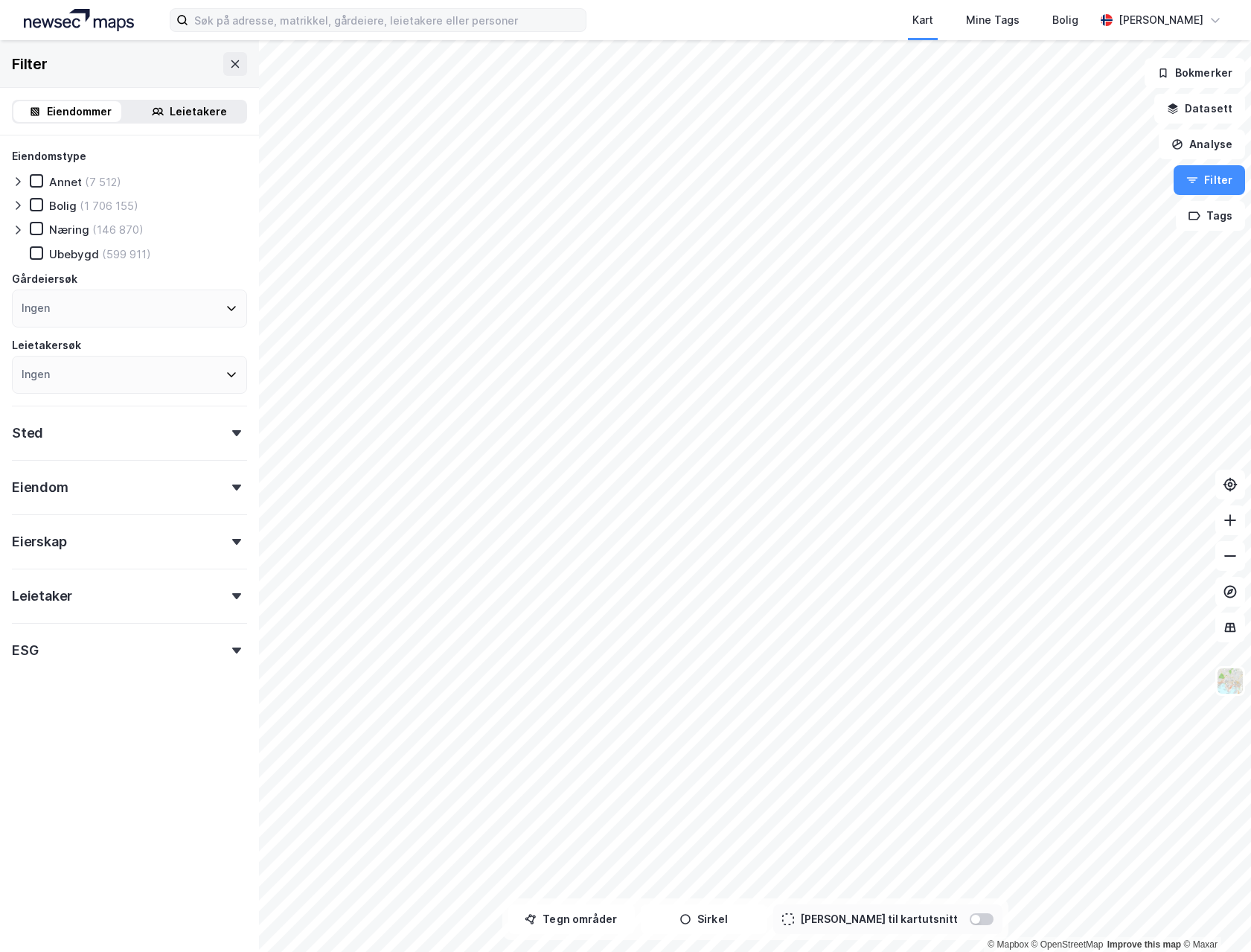
click at [22, 201] on icon at bounding box center [18, 206] width 12 height 12
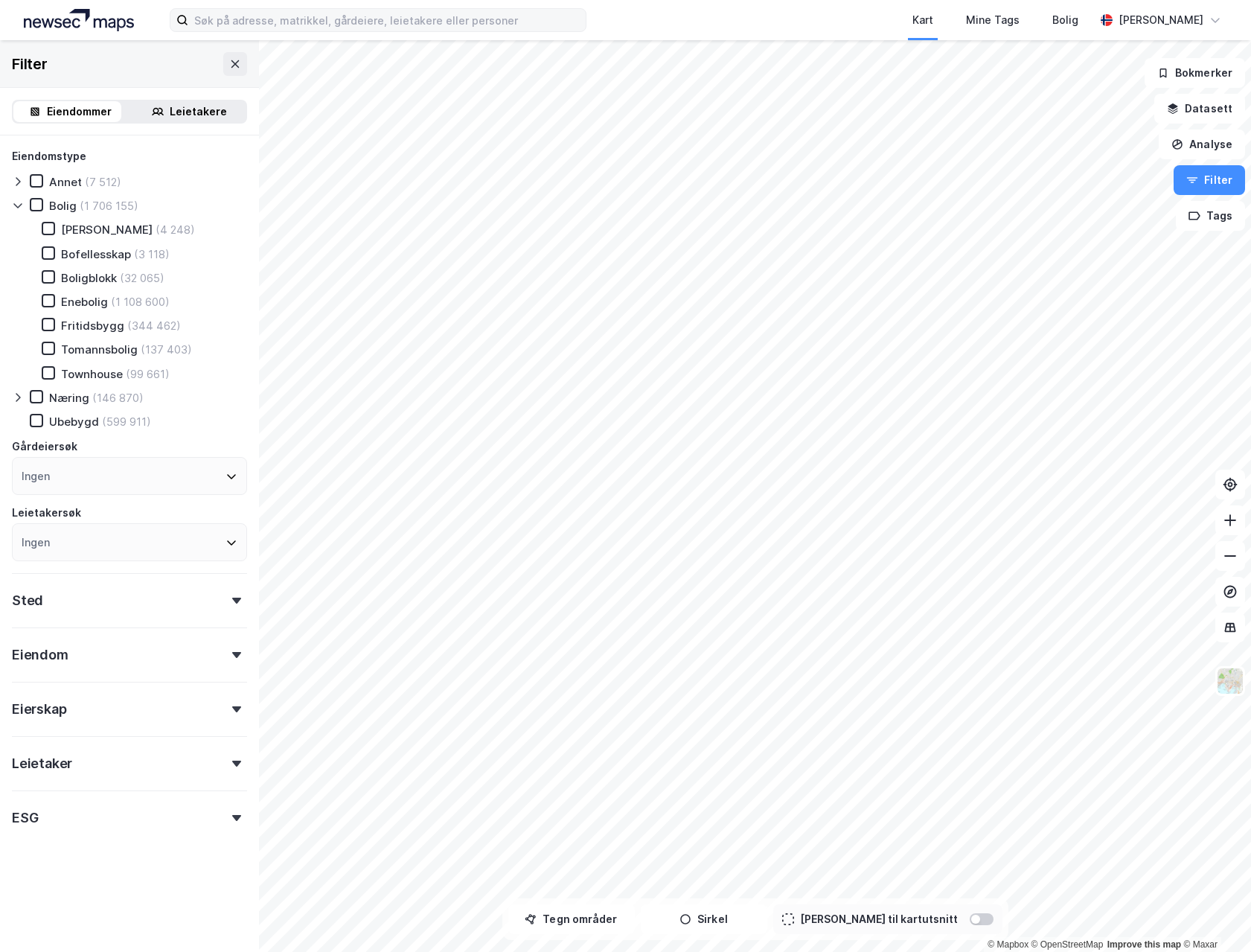
click at [22, 201] on icon at bounding box center [18, 206] width 12 height 12
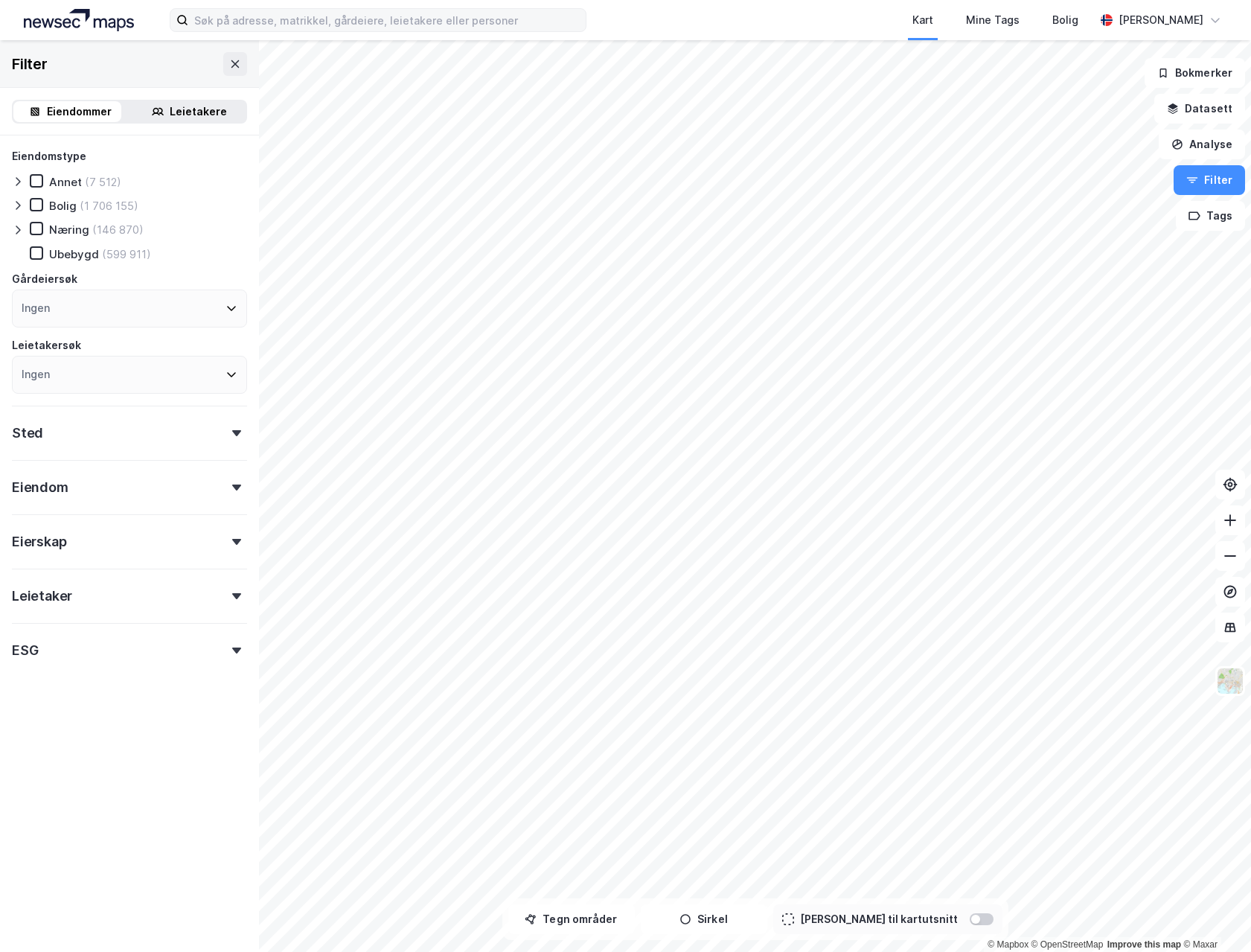
click at [16, 227] on icon at bounding box center [18, 230] width 12 height 12
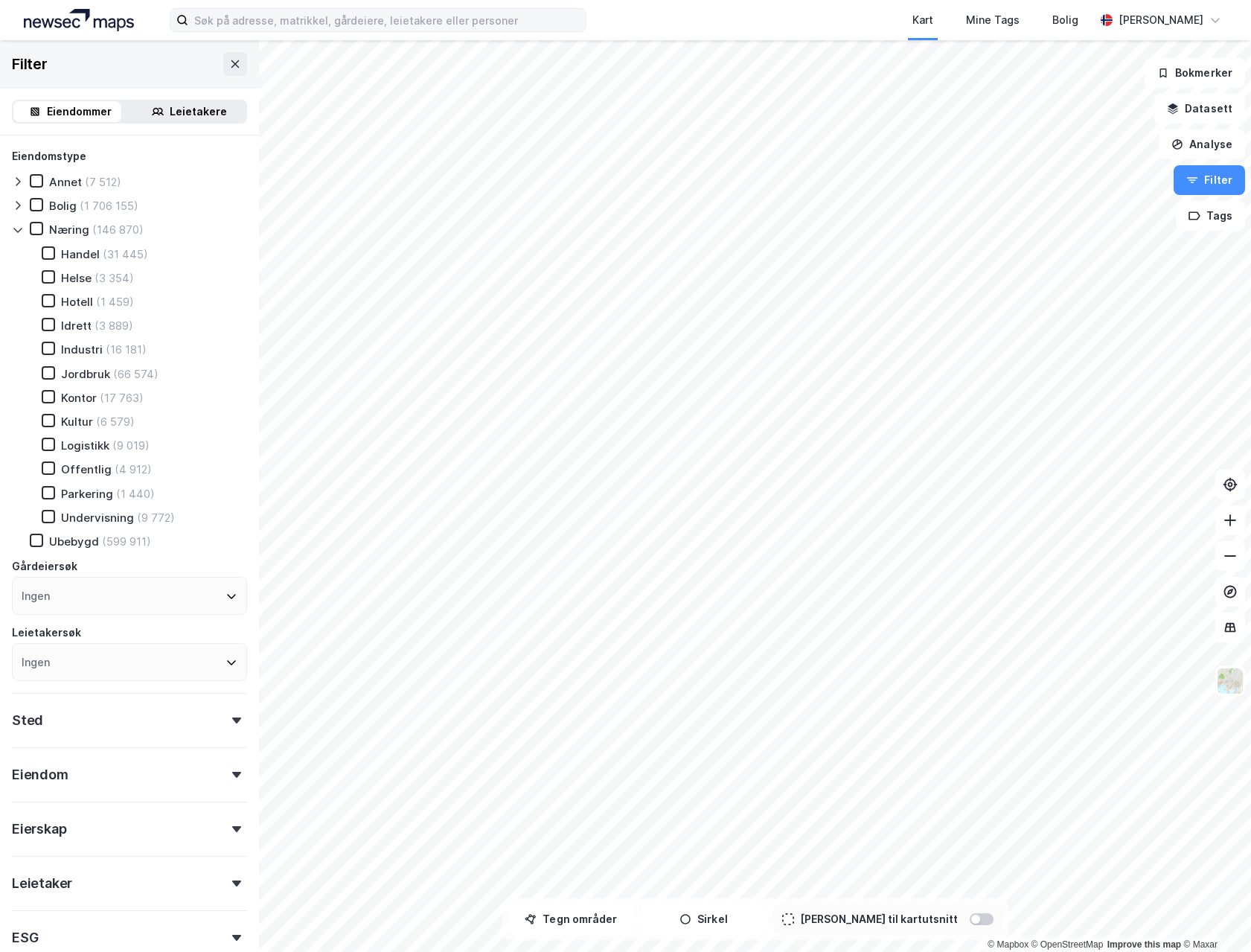
click at [16, 227] on icon at bounding box center [18, 230] width 12 height 12
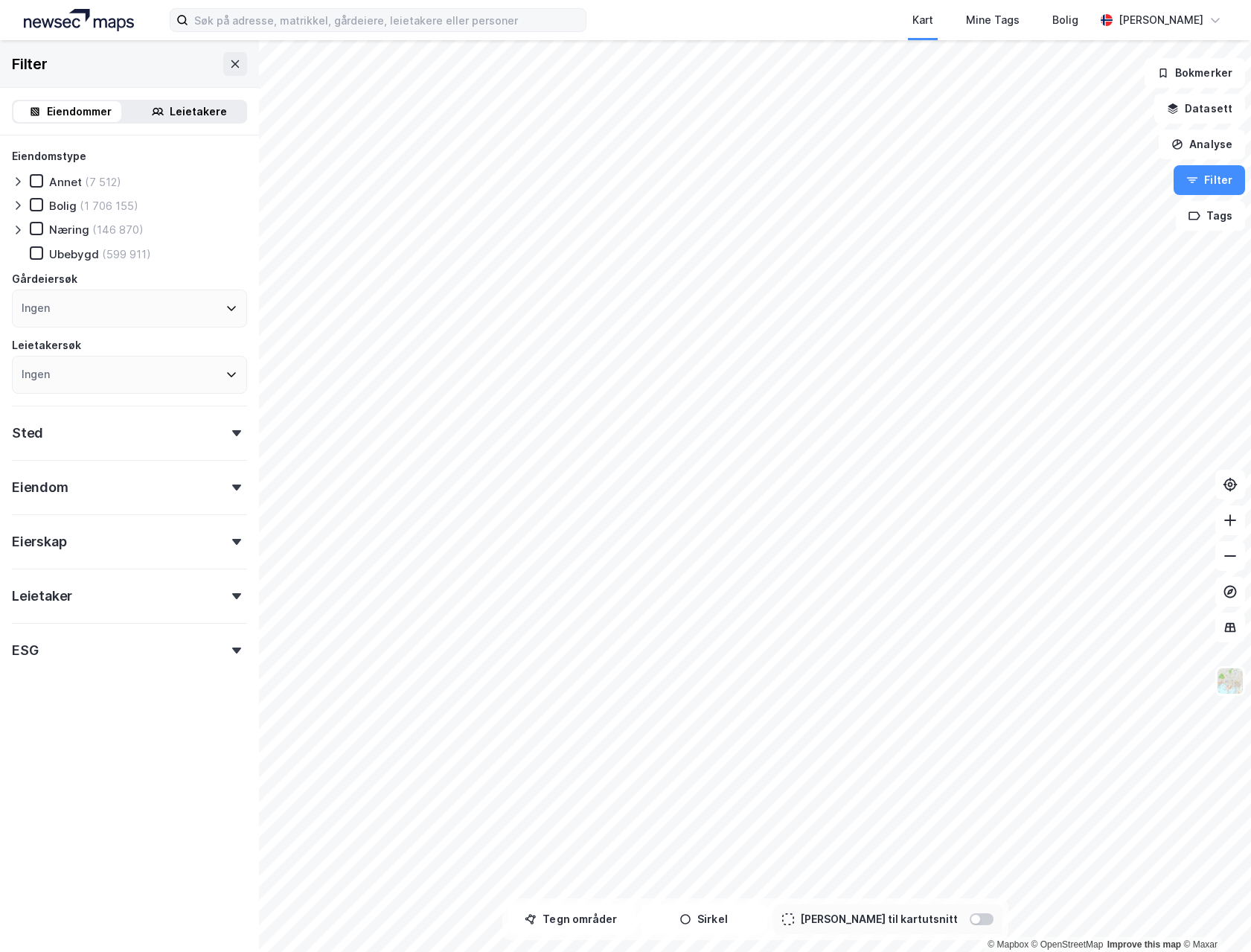
click at [110, 430] on div "Sted" at bounding box center [129, 426] width 235 height 43
click at [130, 619] on div "Eiendom" at bounding box center [129, 619] width 235 height 43
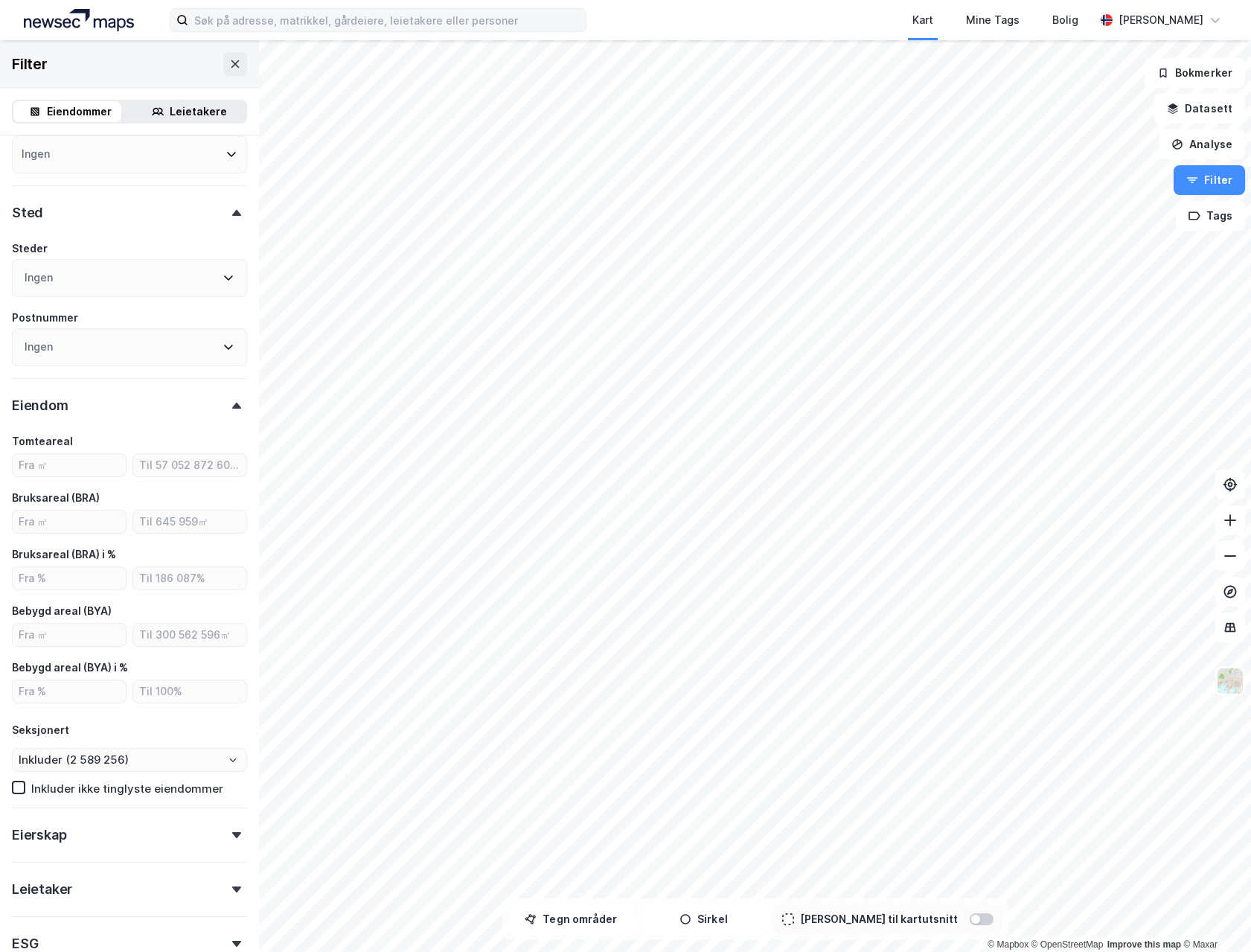
scroll to position [313, 0]
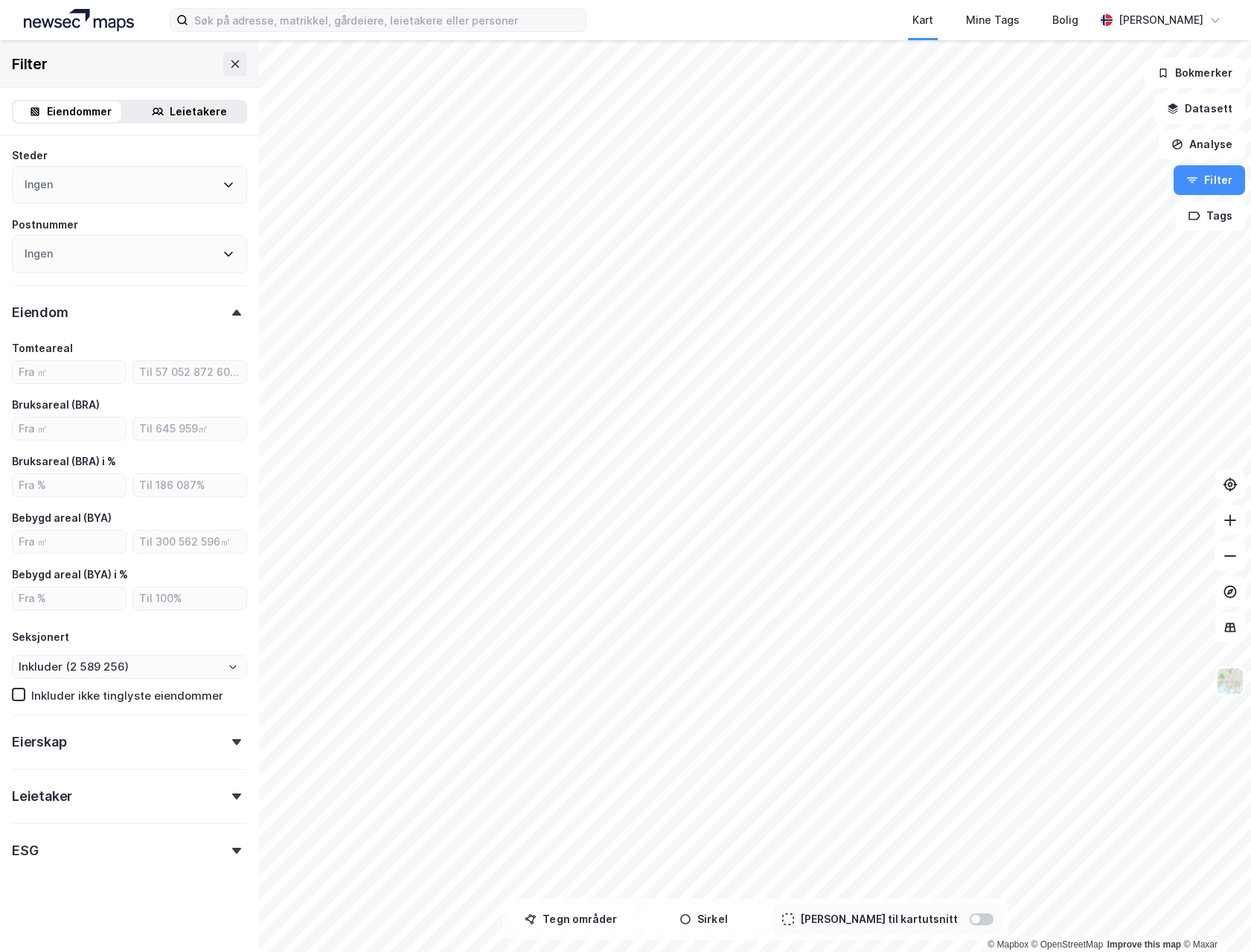
click at [139, 739] on div "Eierskap" at bounding box center [129, 735] width 235 height 43
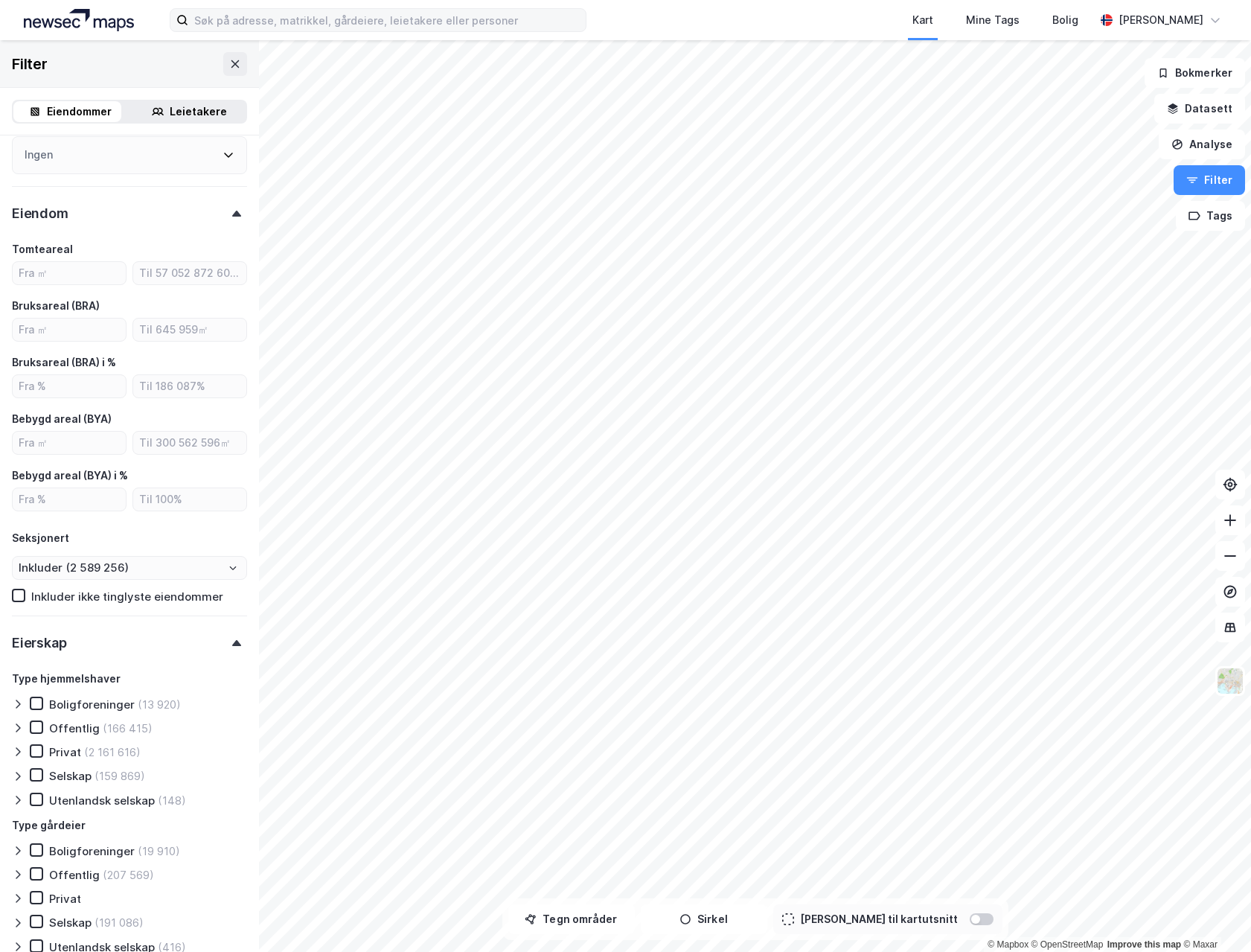
scroll to position [609, 0]
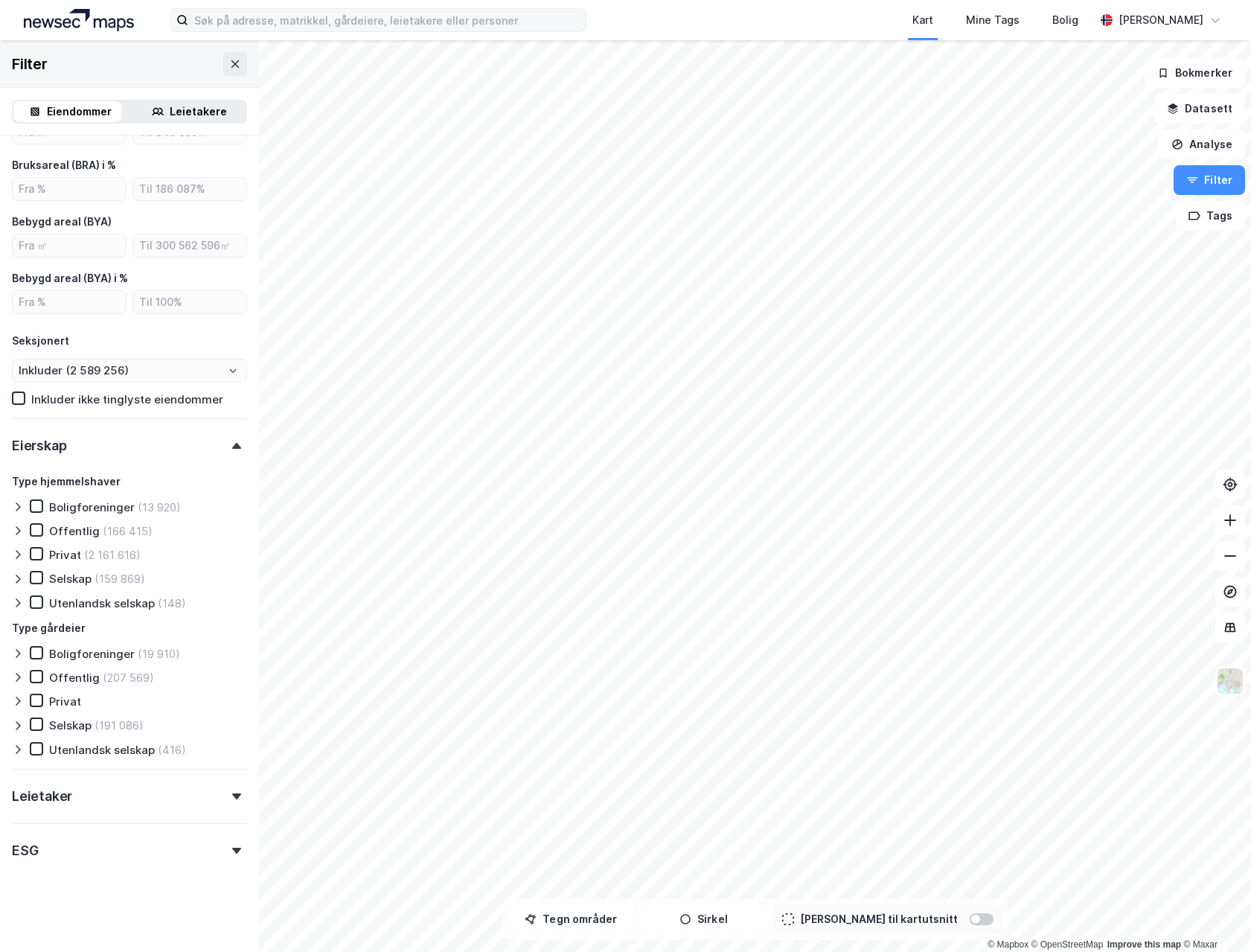
click at [108, 795] on div "Leietaker" at bounding box center [129, 790] width 235 height 43
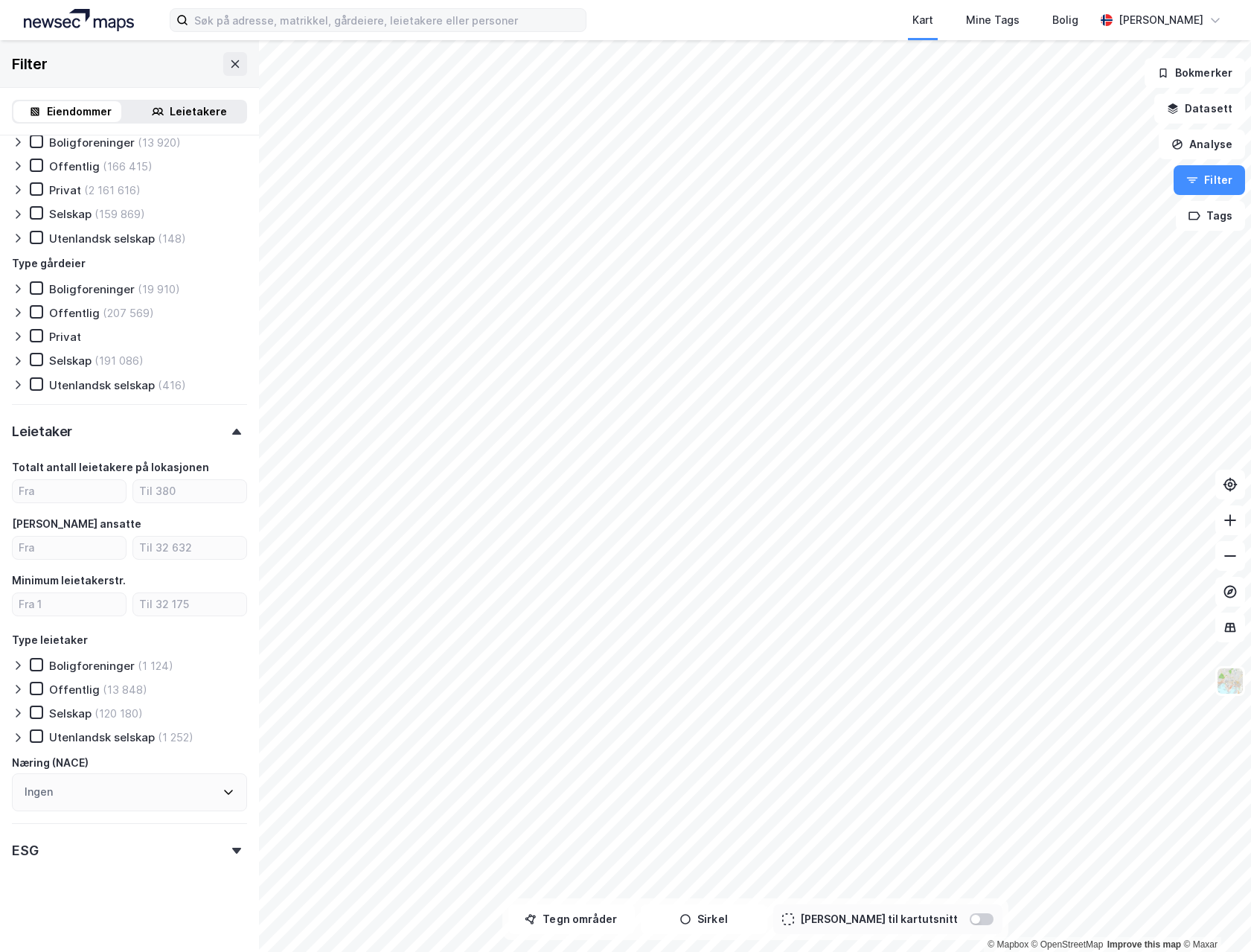
click at [114, 838] on div "ESG" at bounding box center [129, 844] width 235 height 43
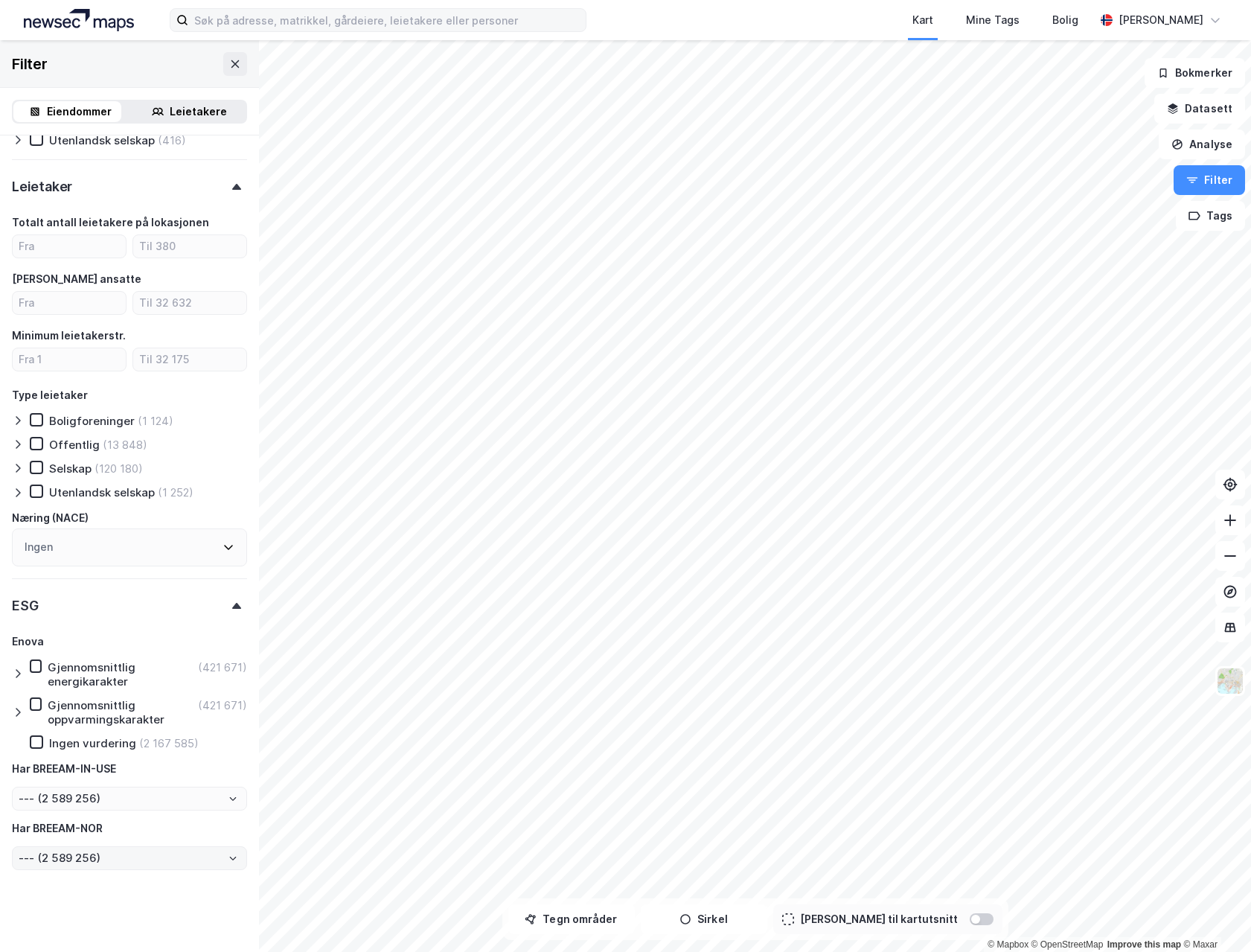
scroll to position [1223, 0]
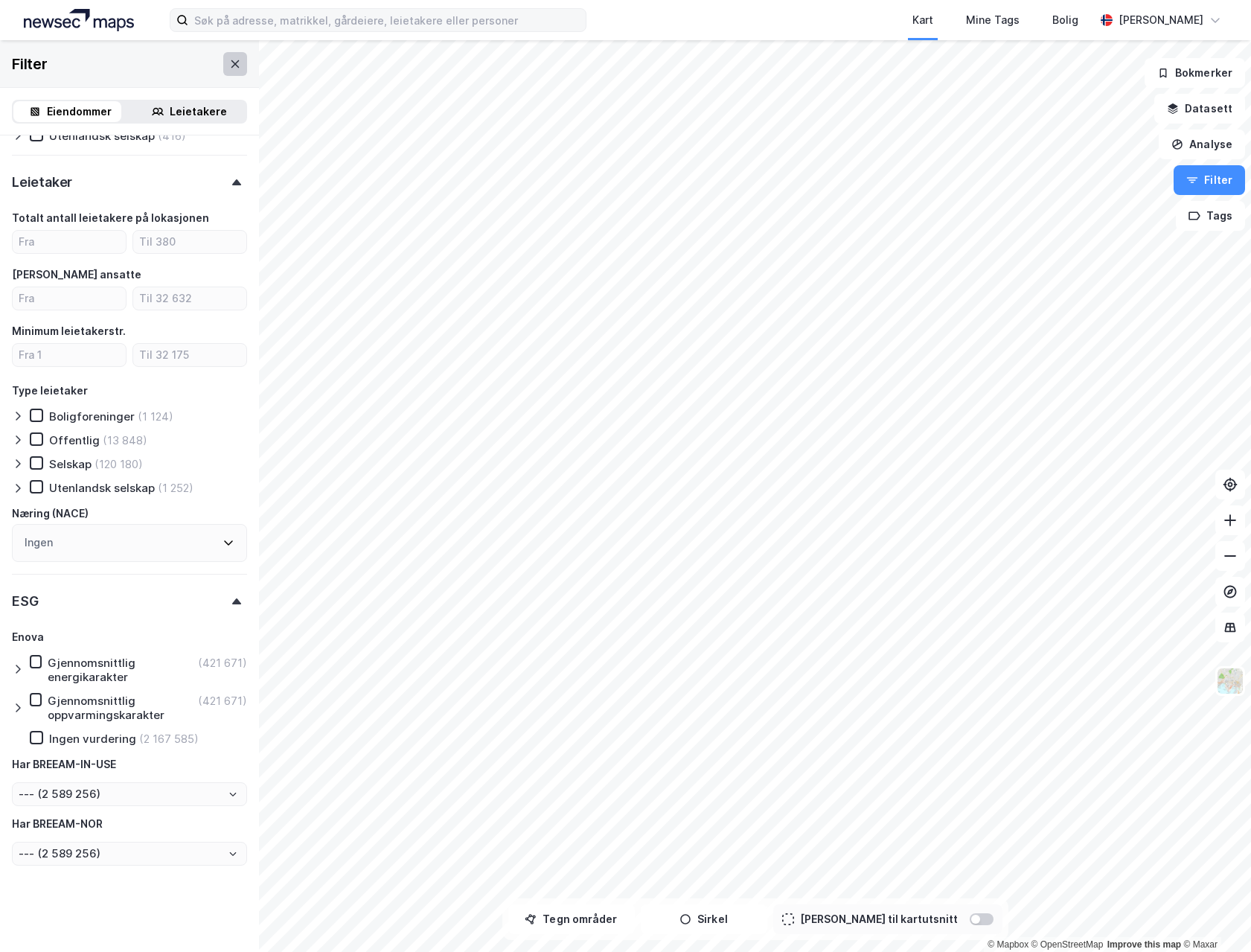
click at [230, 58] on icon at bounding box center [235, 64] width 12 height 12
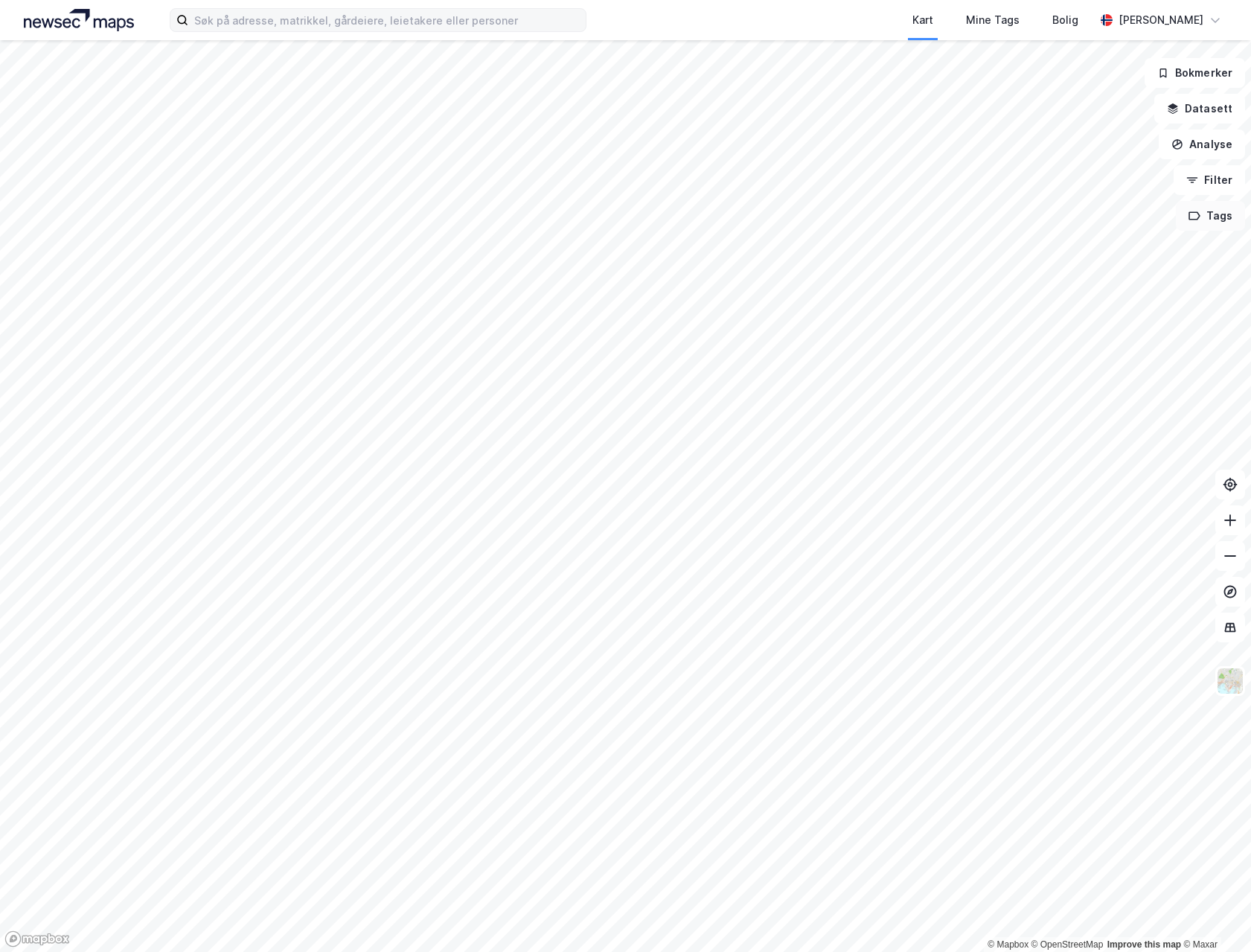
click at [1201, 215] on button "Tags" at bounding box center [1210, 216] width 70 height 30
click at [1204, 178] on button "Filter" at bounding box center [1209, 180] width 72 height 30
